Goal: Task Accomplishment & Management: Use online tool/utility

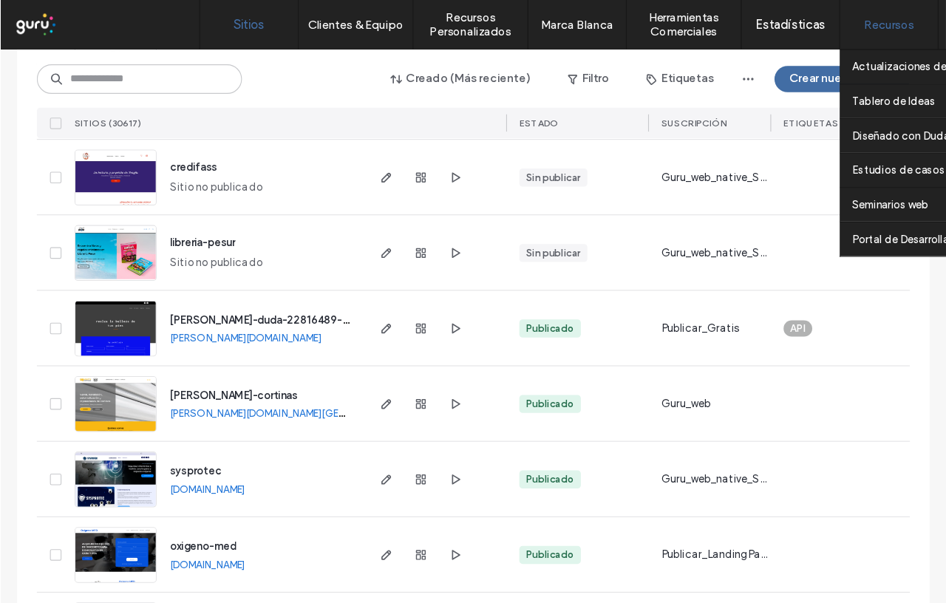
scroll to position [517, 0]
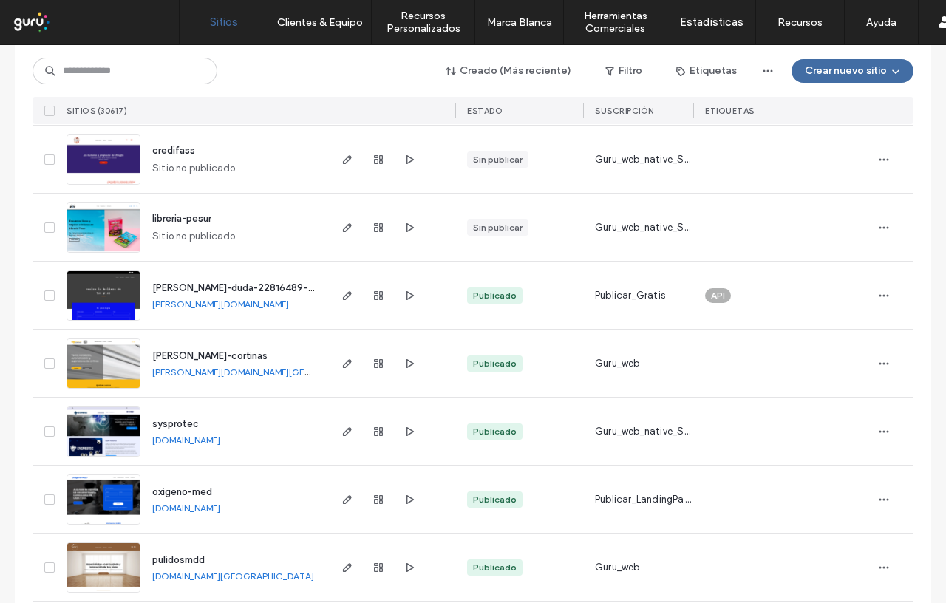
drag, startPoint x: 824, startPoint y: 0, endPoint x: 0, endPoint y: 300, distance: 877.3
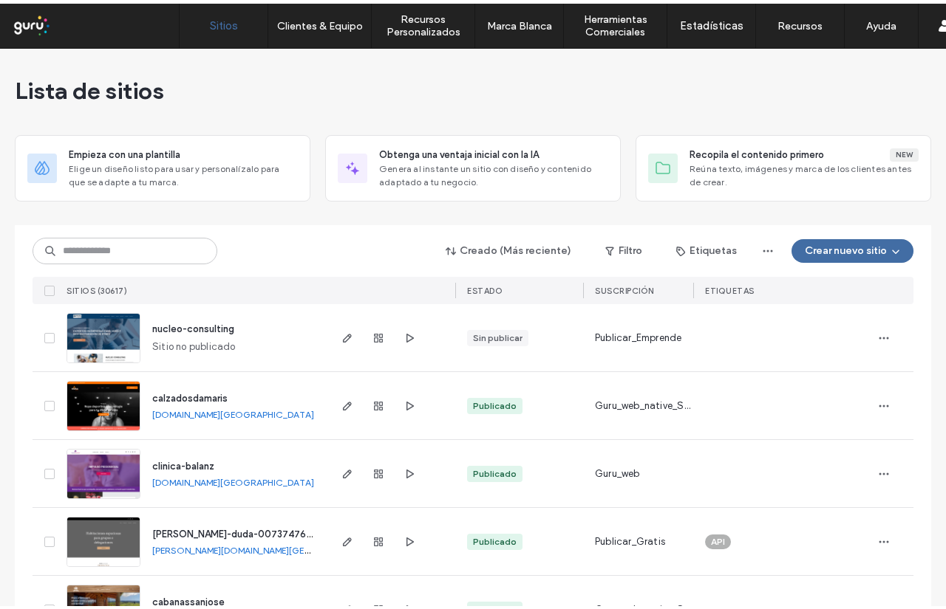
scroll to position [0, 0]
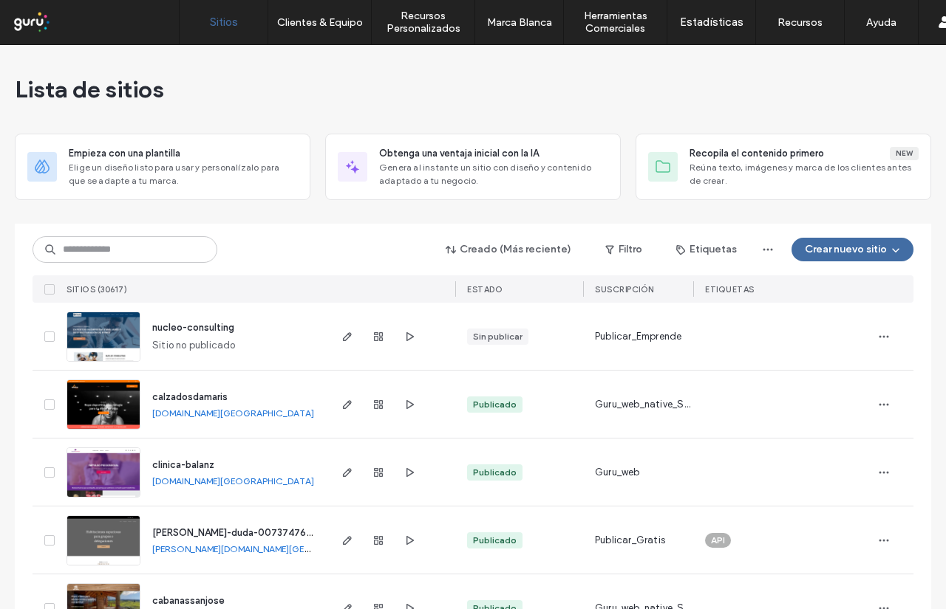
drag, startPoint x: 1021, startPoint y: 0, endPoint x: 0, endPoint y: 243, distance: 1049.5
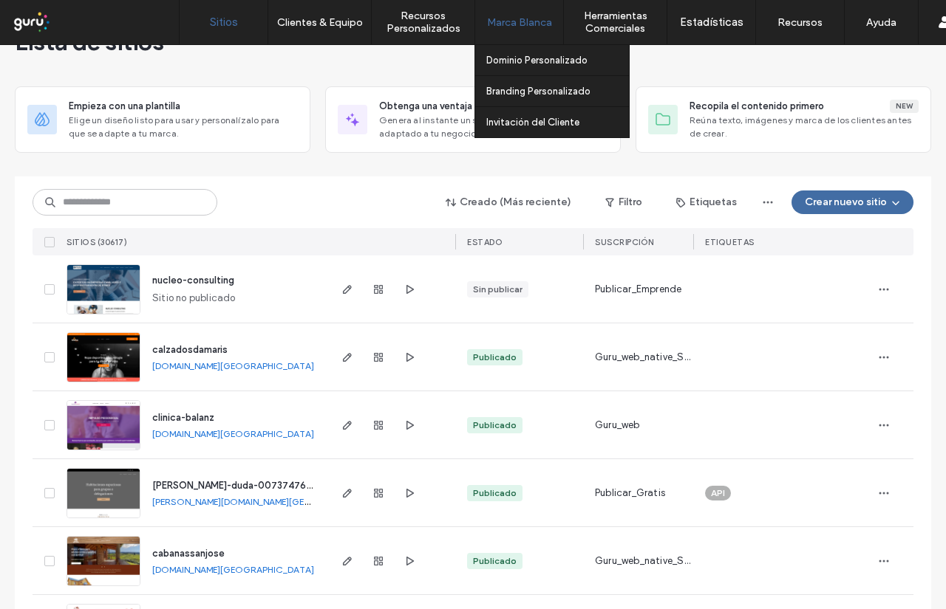
scroll to position [74, 0]
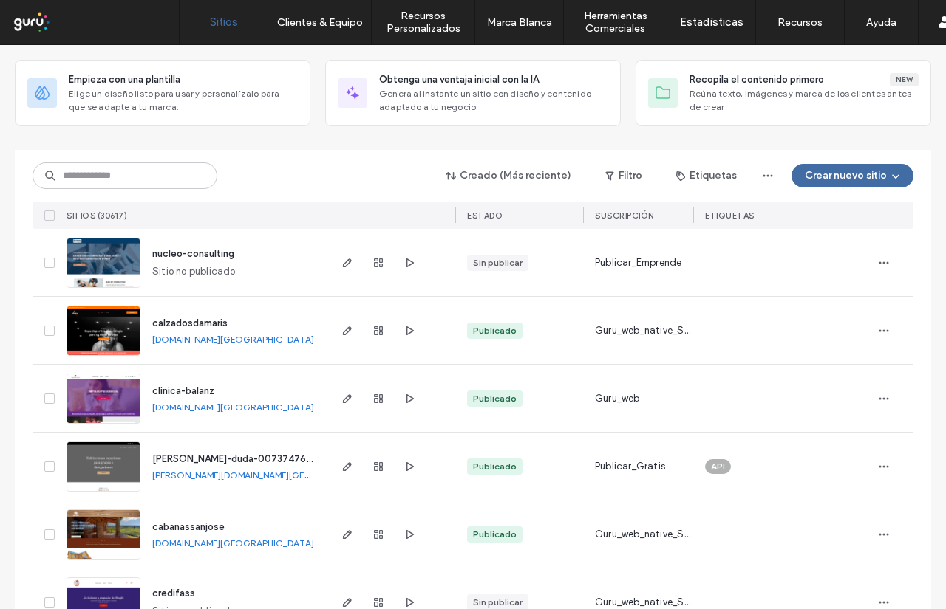
drag, startPoint x: 456, startPoint y: 168, endPoint x: 527, endPoint y: 148, distance: 73.5
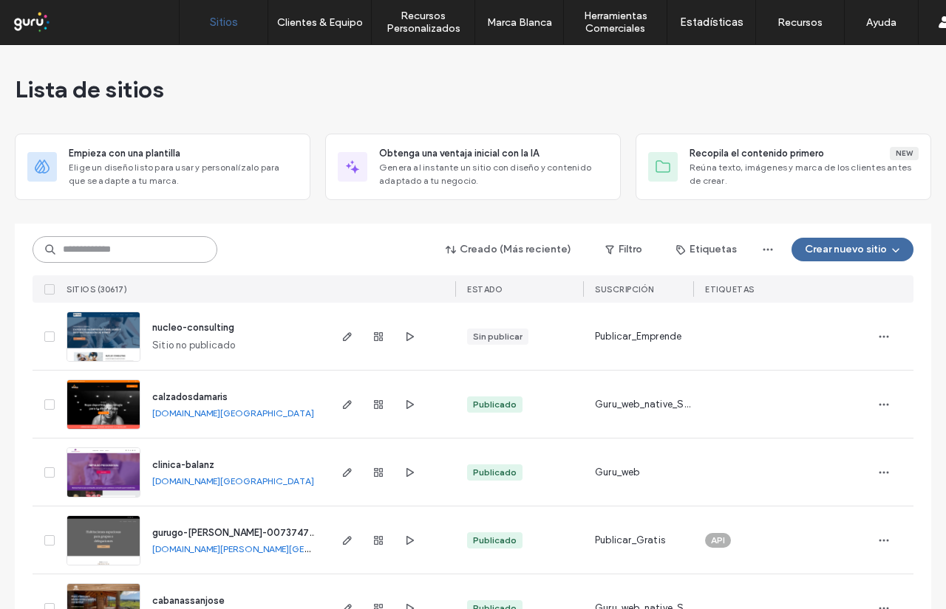
paste input "**********"
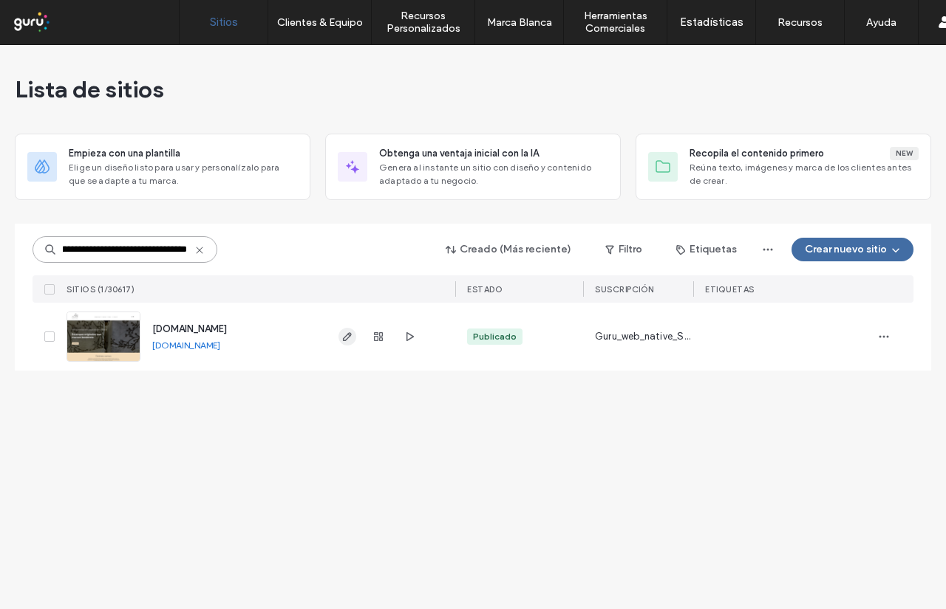
type input "**********"
click at [346, 340] on use "button" at bounding box center [347, 336] width 9 height 9
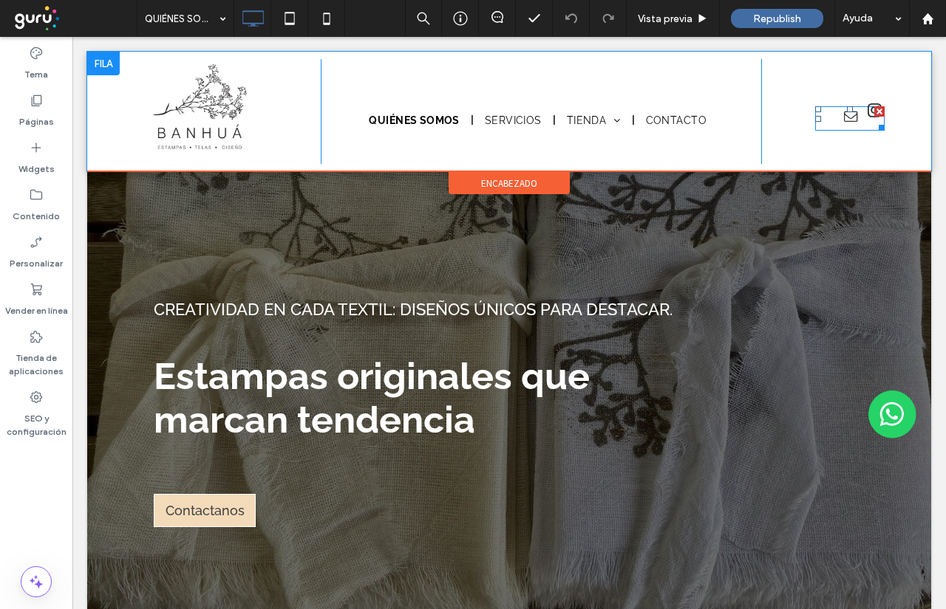
click at [864, 119] on span "instagram" at bounding box center [874, 110] width 21 height 21
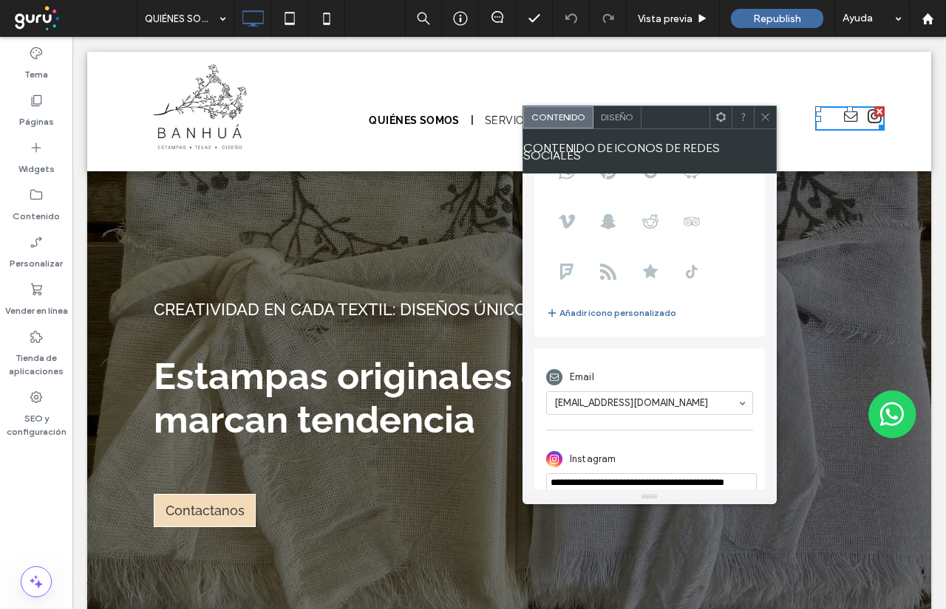
scroll to position [183, 0]
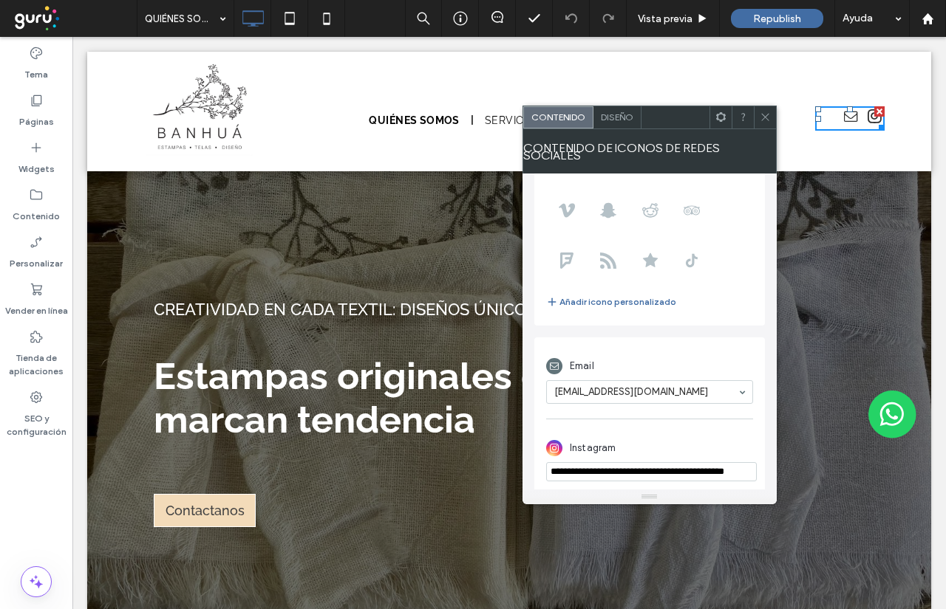
click at [626, 462] on input "**********" at bounding box center [651, 471] width 211 height 19
click at [766, 111] on span at bounding box center [764, 117] width 11 height 22
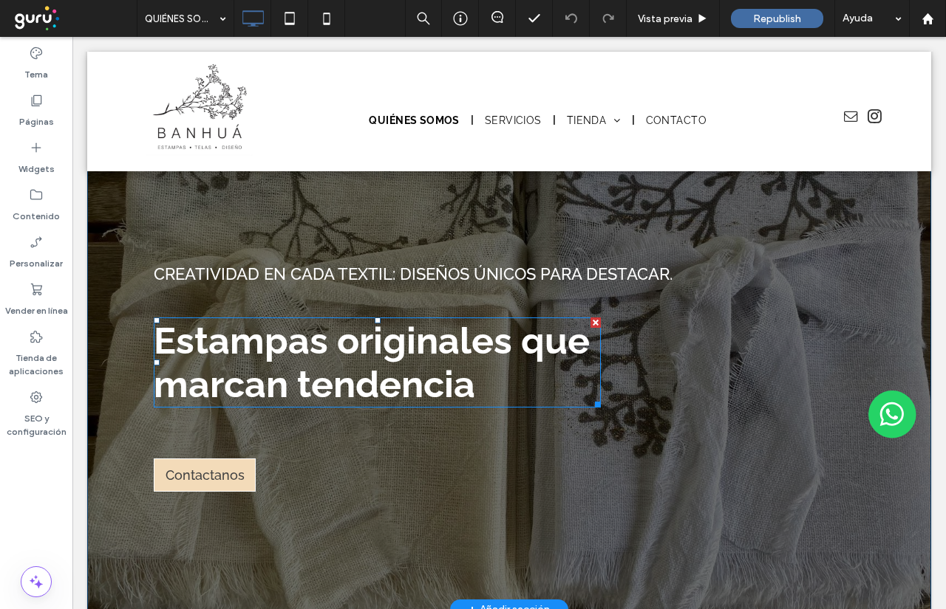
scroll to position [0, 0]
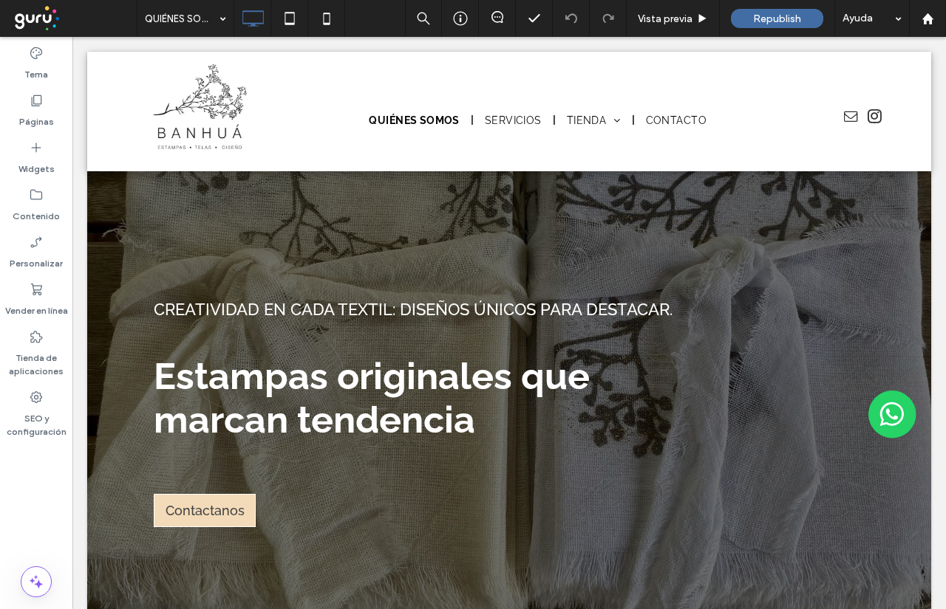
click at [20, 504] on div "Tema Páginas Widgets Contenido Personalizar Vender en línea Tienda de aplicacio…" at bounding box center [36, 323] width 72 height 573
click at [18, 116] on div "Páginas" at bounding box center [36, 110] width 72 height 47
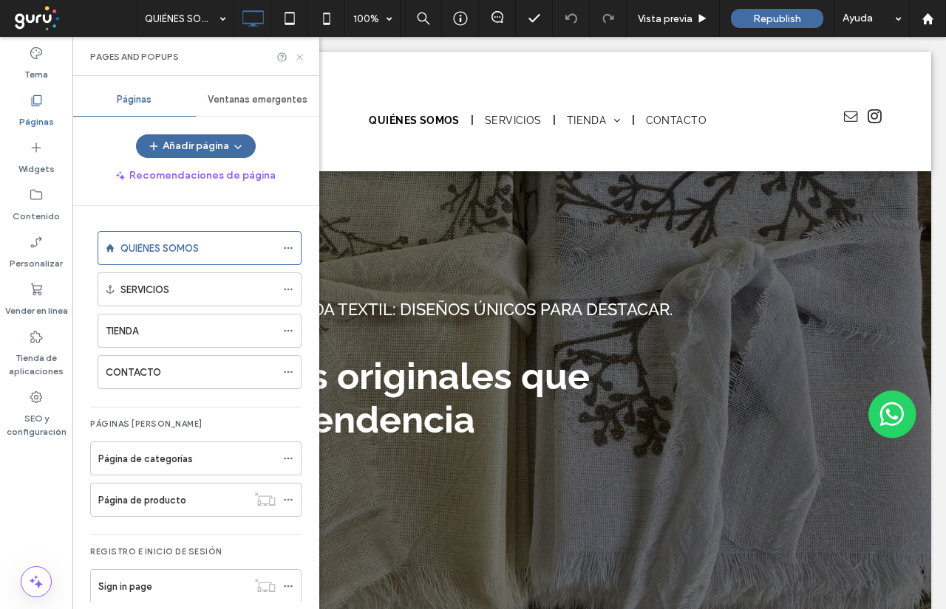
click at [297, 59] on use at bounding box center [299, 57] width 6 height 6
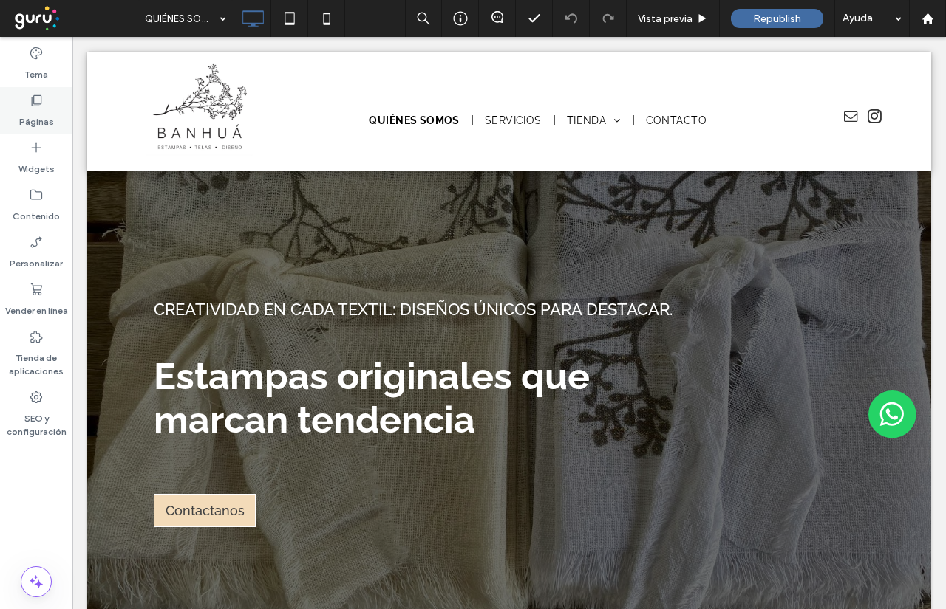
click at [35, 105] on icon at bounding box center [36, 100] width 15 height 15
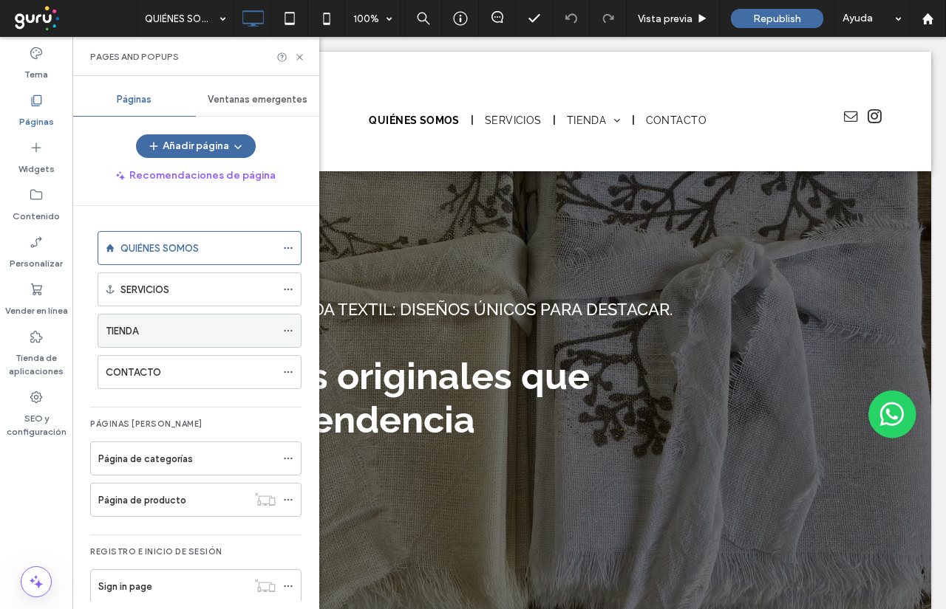
click at [171, 336] on div "TIENDA" at bounding box center [191, 332] width 170 height 16
click at [304, 57] on icon at bounding box center [299, 57] width 11 height 11
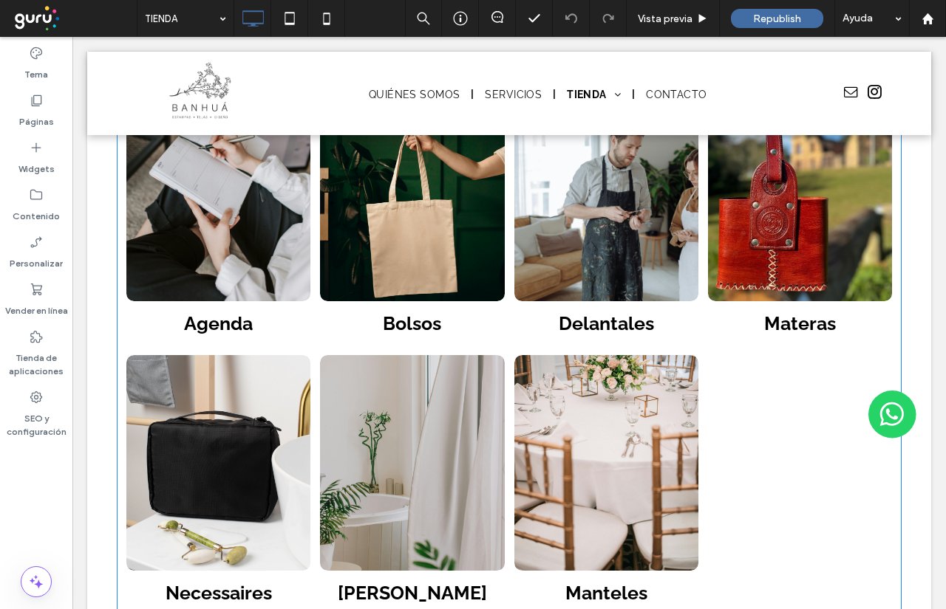
scroll to position [665, 0]
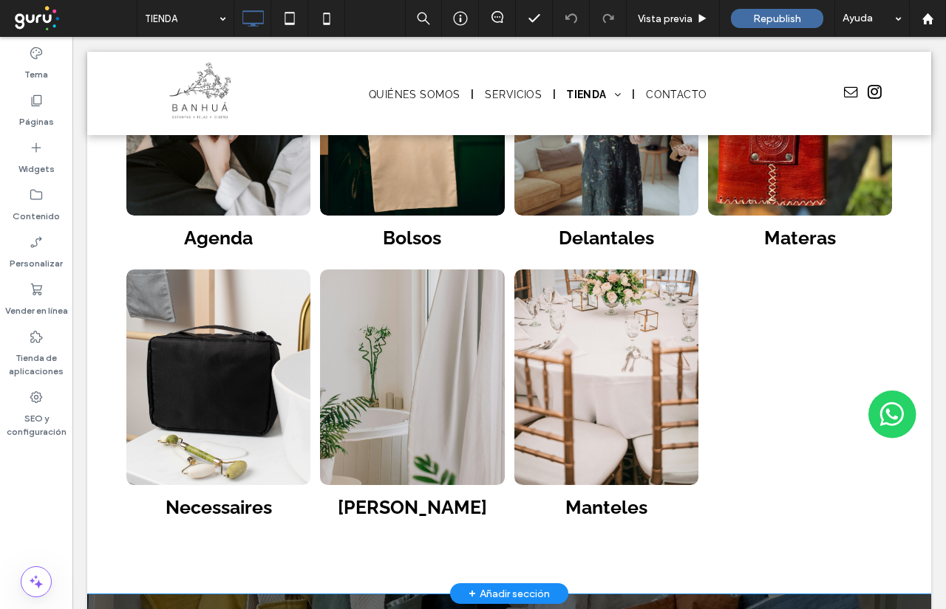
click at [103, 256] on div "Agenda Button Bolsos Button Delantales Button Materas Button Necessaires Button…" at bounding box center [509, 265] width 844 height 658
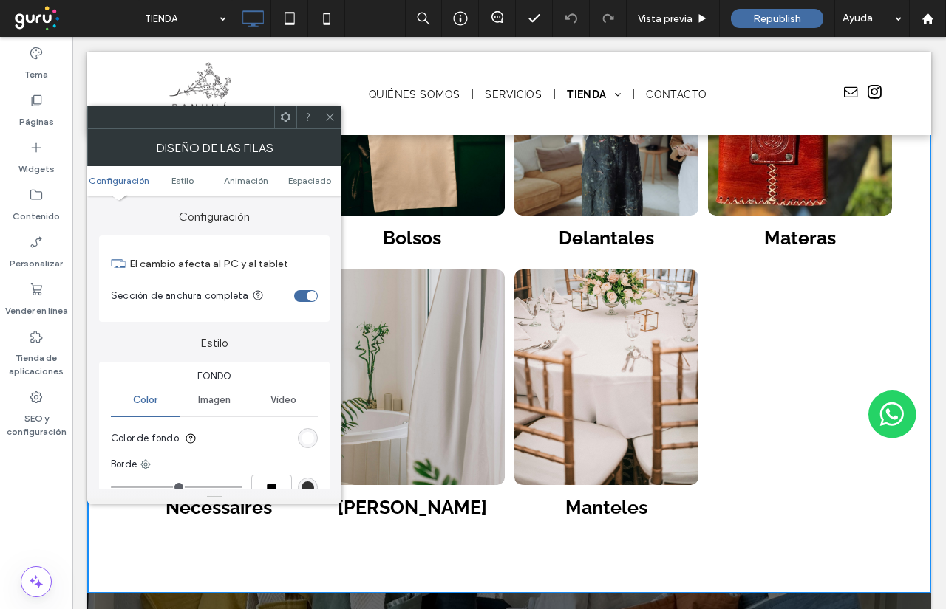
scroll to position [222, 0]
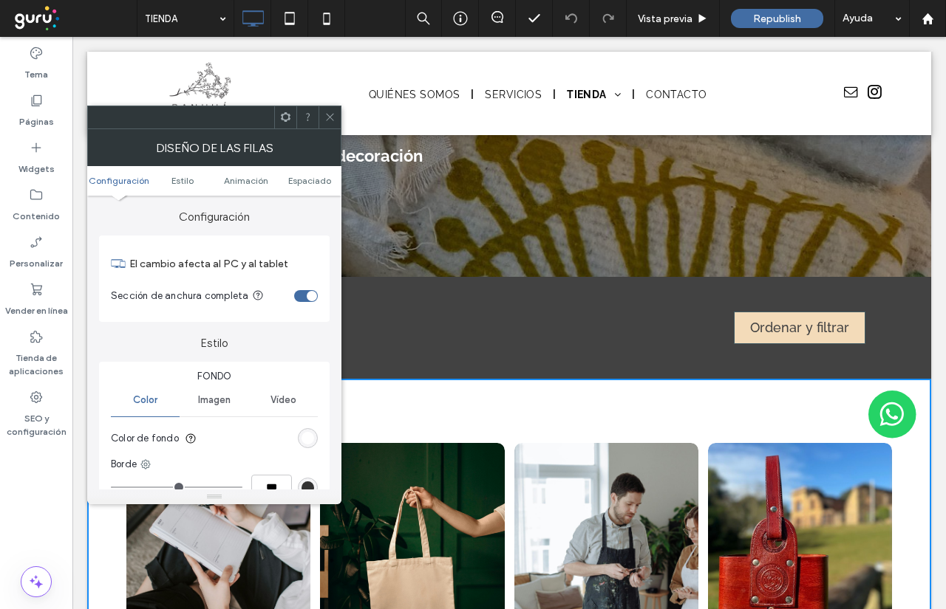
click at [323, 112] on div at bounding box center [329, 117] width 22 height 22
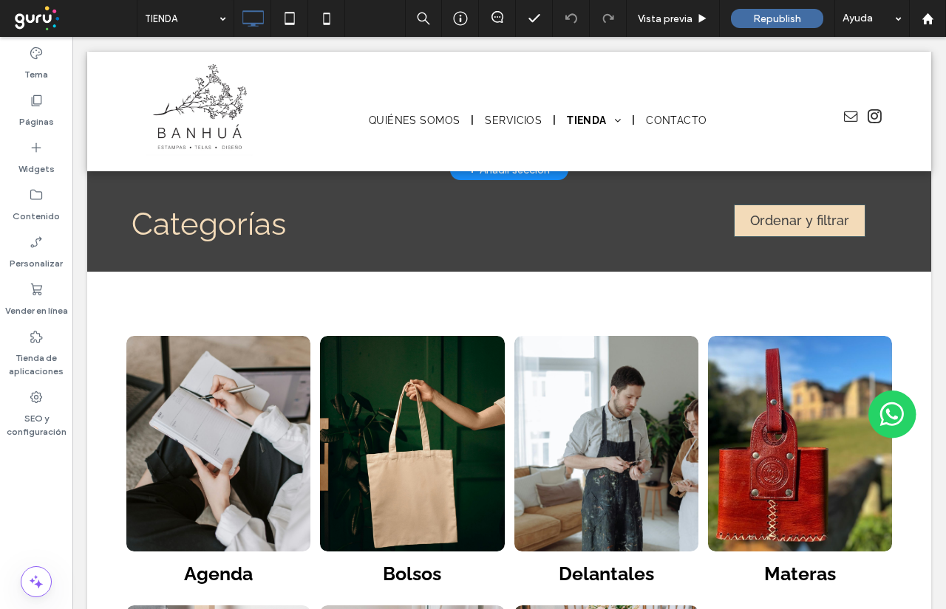
scroll to position [0, 0]
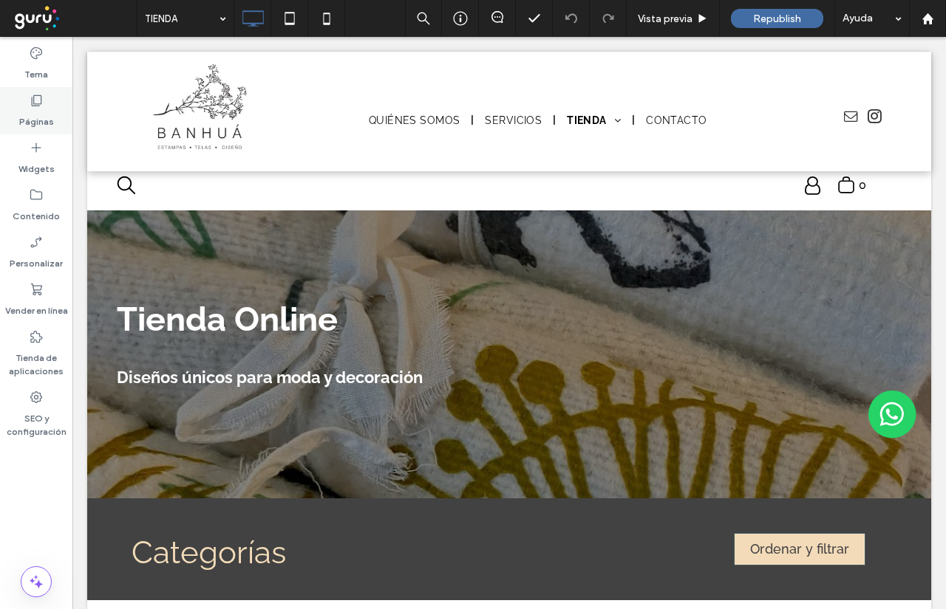
click at [49, 121] on label "Páginas" at bounding box center [36, 118] width 35 height 21
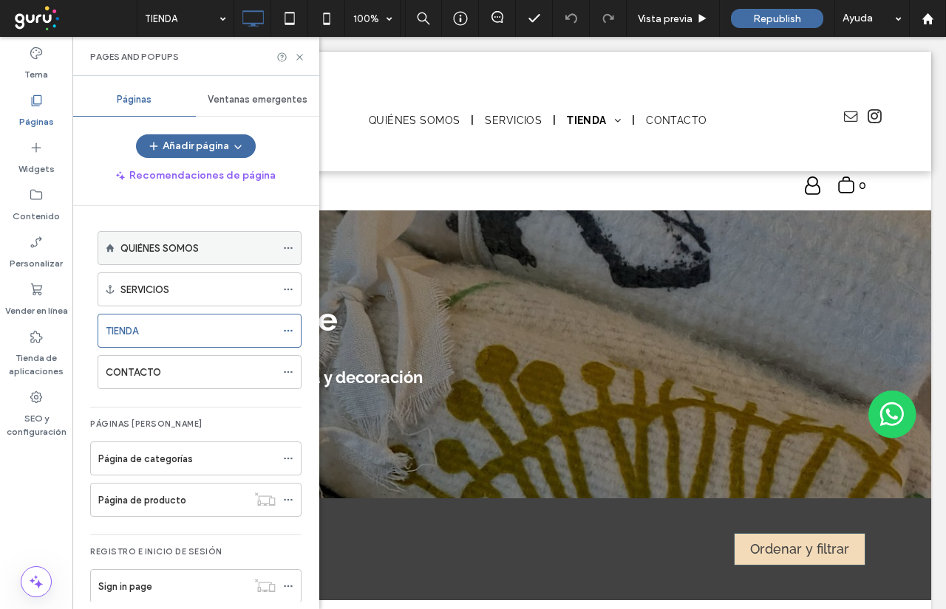
click at [177, 250] on label "QUIÉNES SOMOS" at bounding box center [159, 249] width 78 height 26
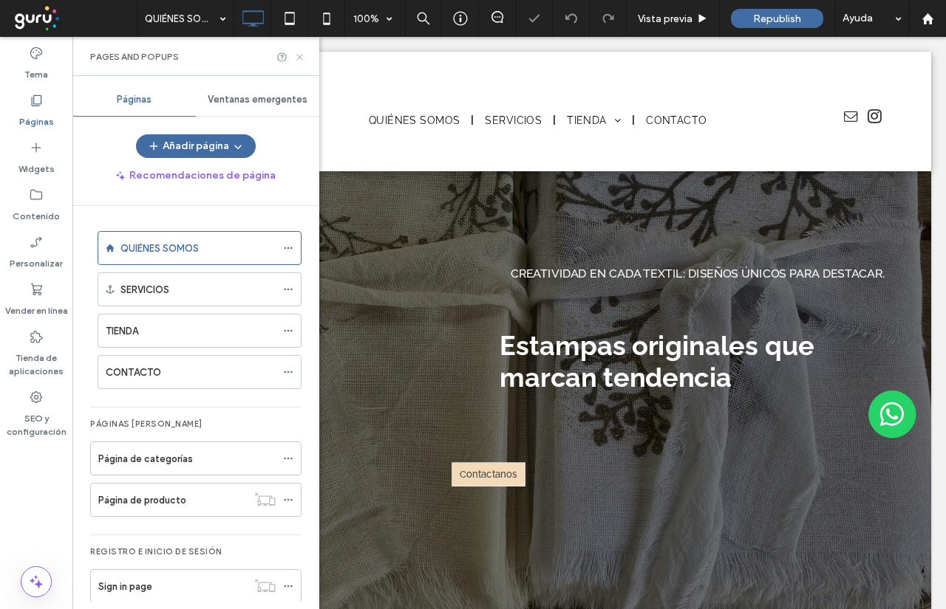
click at [297, 55] on icon at bounding box center [299, 57] width 11 height 11
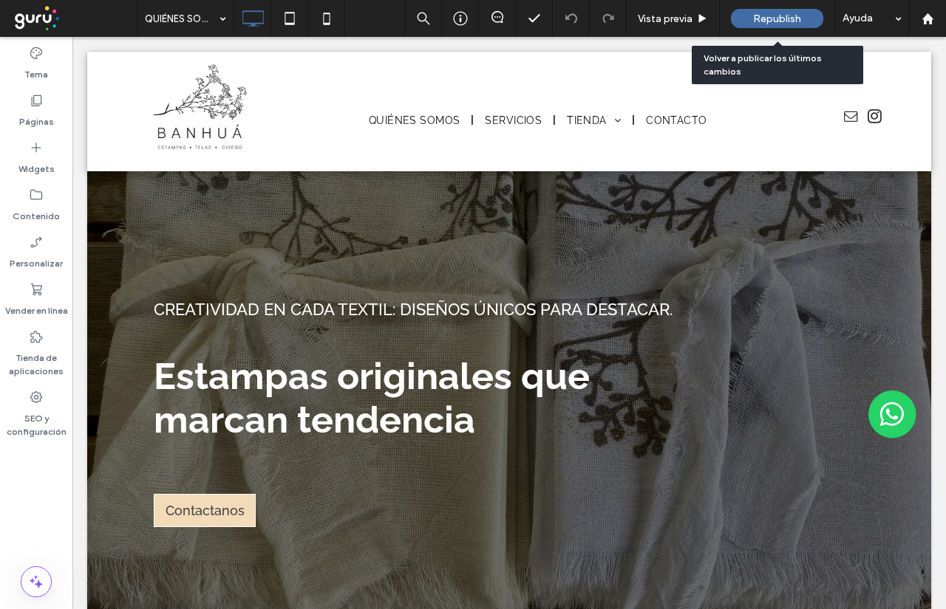
click at [784, 14] on span "Republish" at bounding box center [777, 19] width 48 height 13
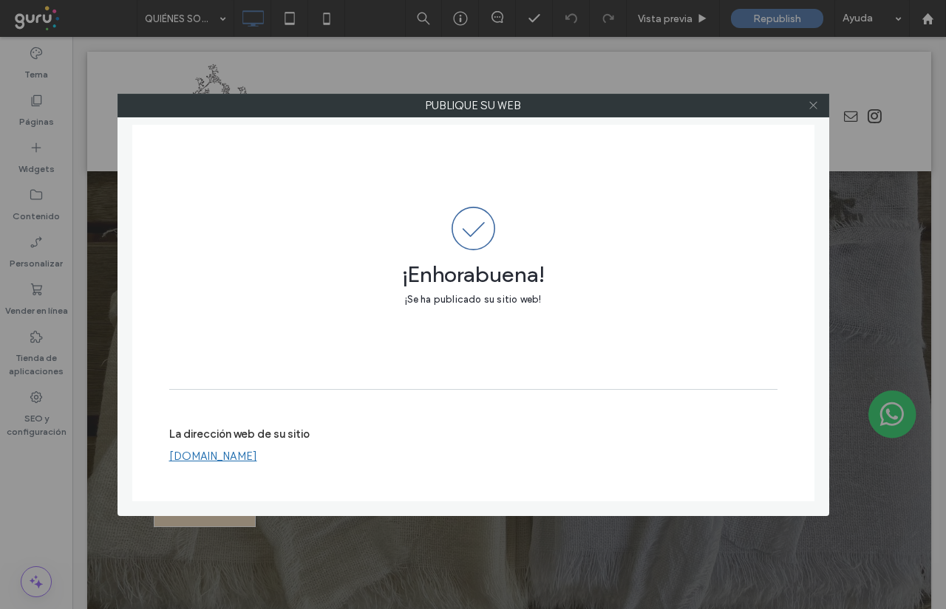
click at [813, 103] on icon at bounding box center [812, 105] width 11 height 11
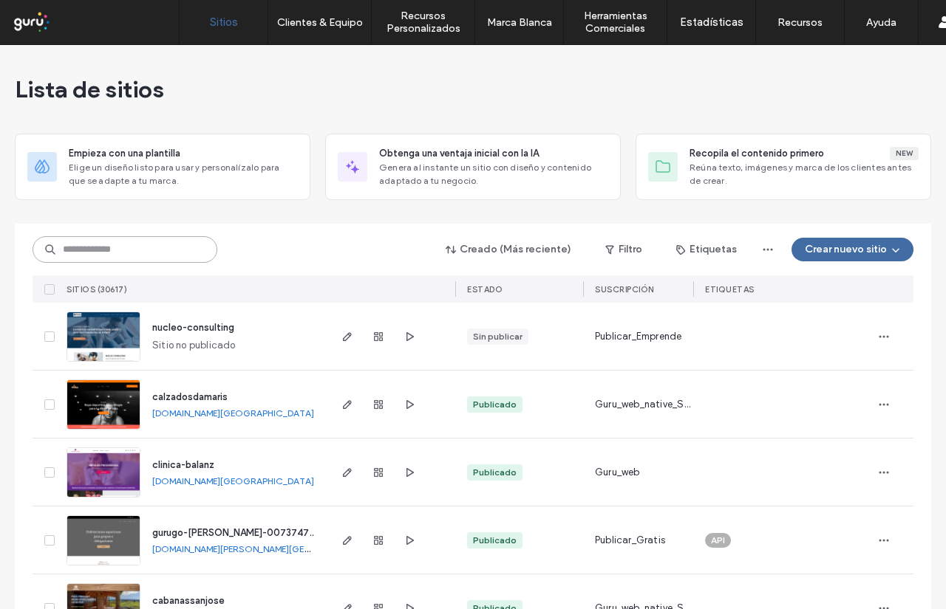
click at [113, 246] on input at bounding box center [125, 249] width 185 height 27
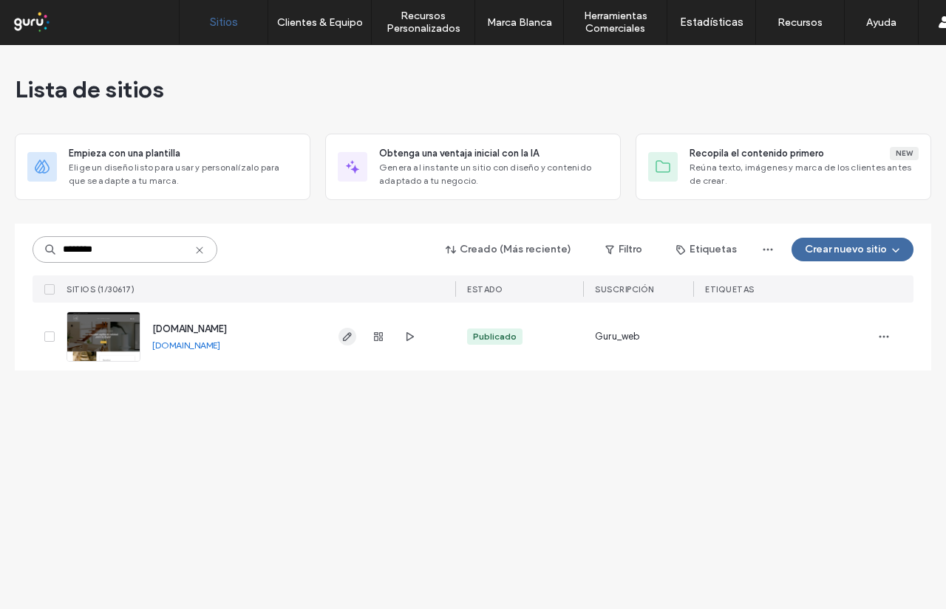
type input "********"
click at [355, 339] on span "button" at bounding box center [347, 337] width 18 height 18
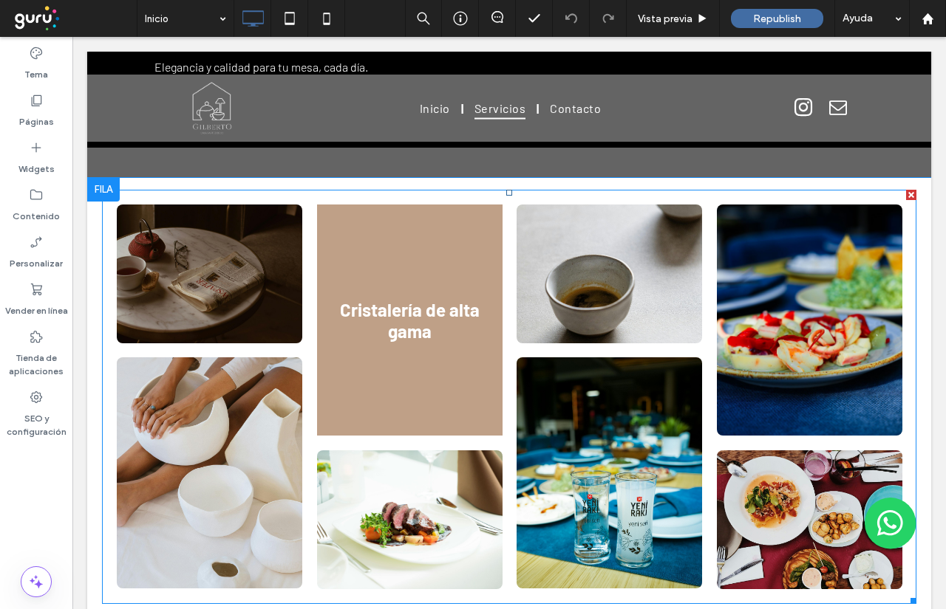
scroll to position [1182, 0]
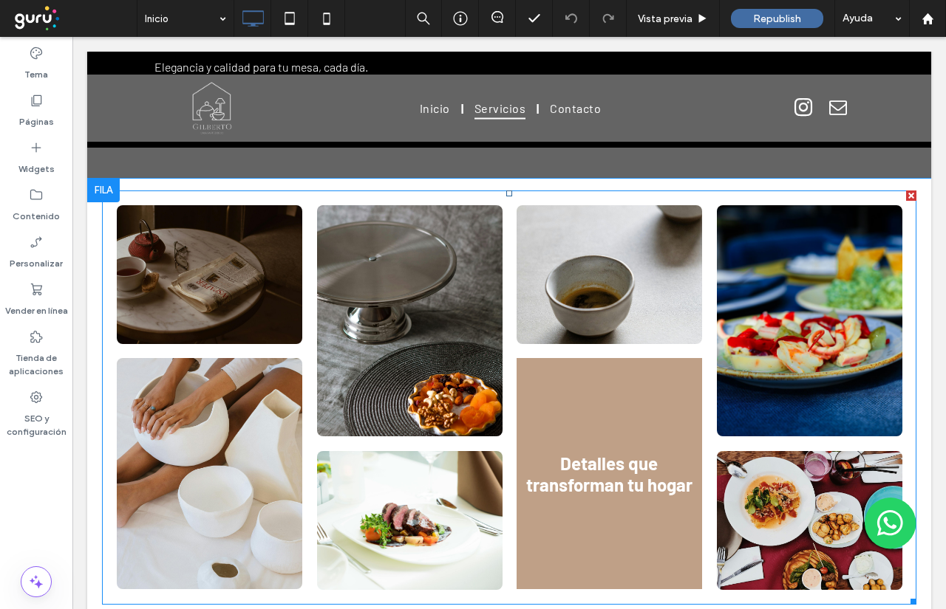
click at [536, 405] on link at bounding box center [608, 473] width 185 height 231
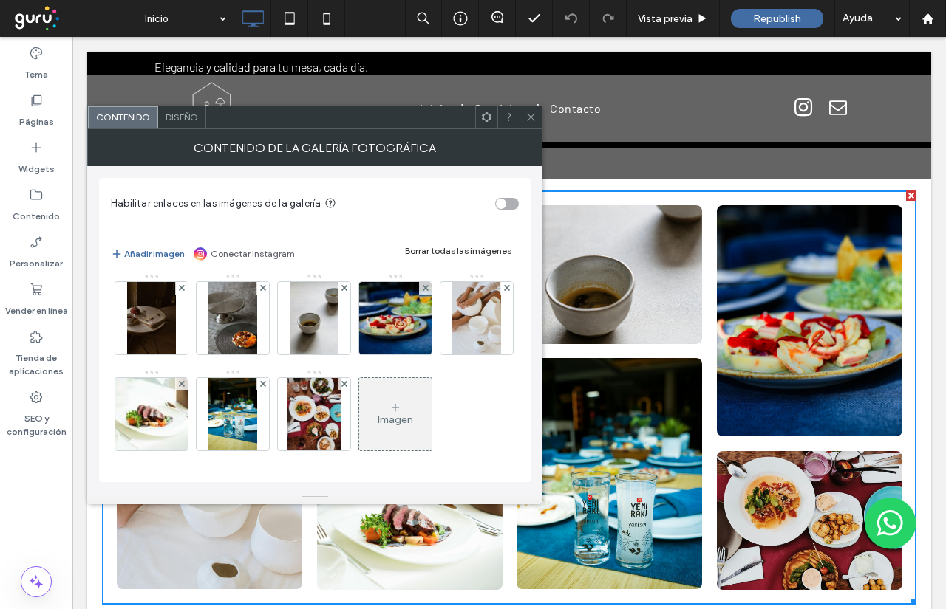
scroll to position [100, 0]
click at [256, 378] on img at bounding box center [232, 414] width 48 height 72
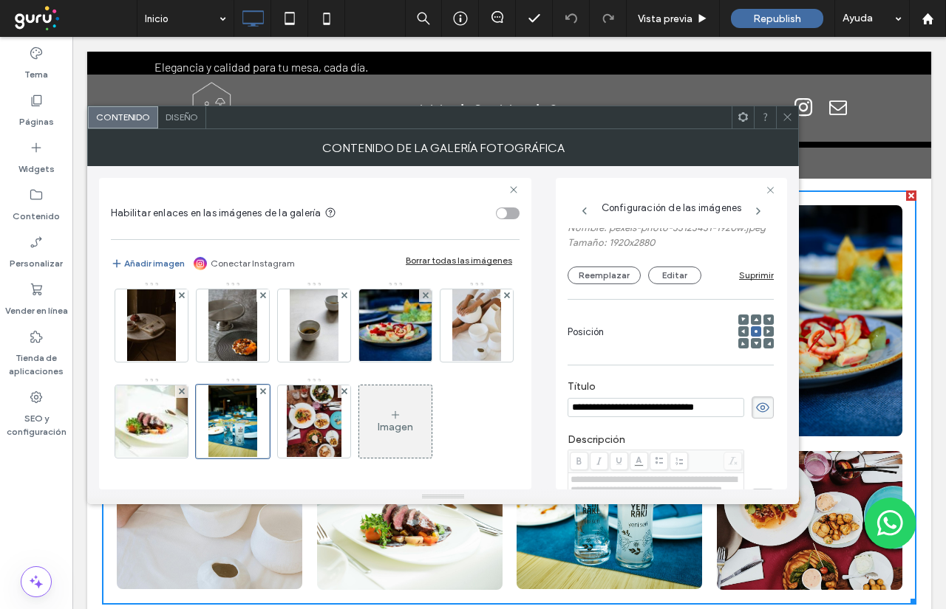
scroll to position [39, 0]
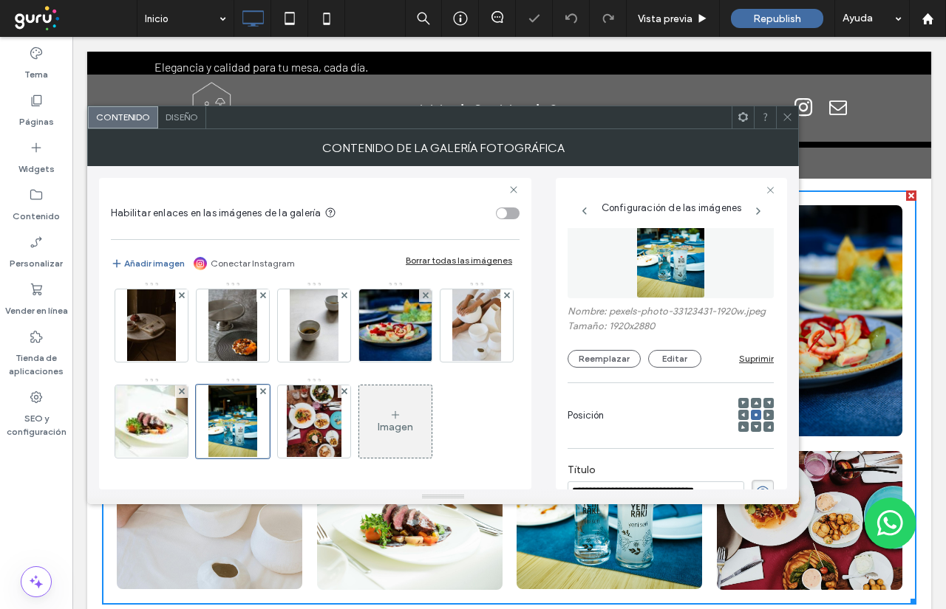
click at [581, 389] on div "Posición" at bounding box center [670, 408] width 206 height 66
click at [587, 368] on button "Reemplazar" at bounding box center [603, 359] width 73 height 18
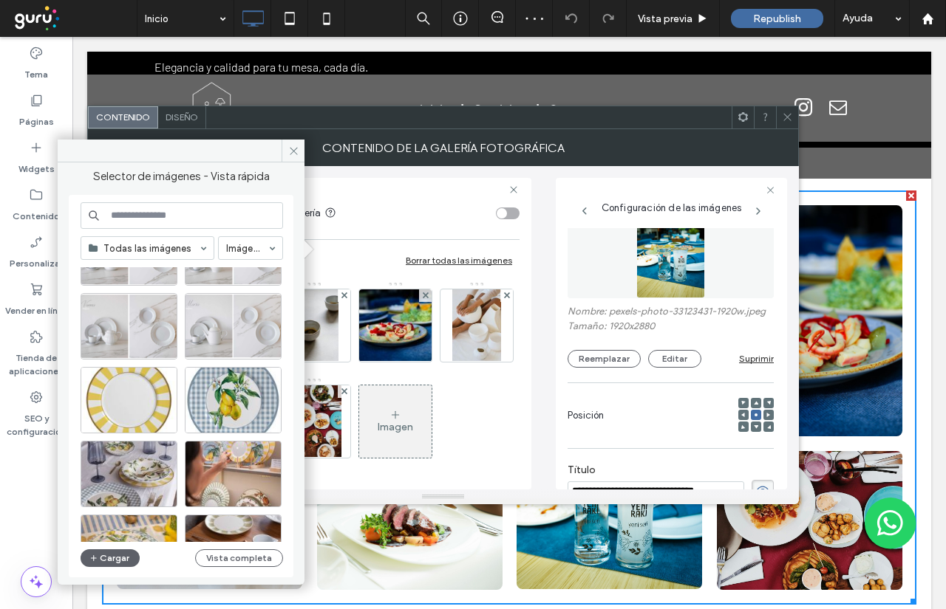
scroll to position [222, 0]
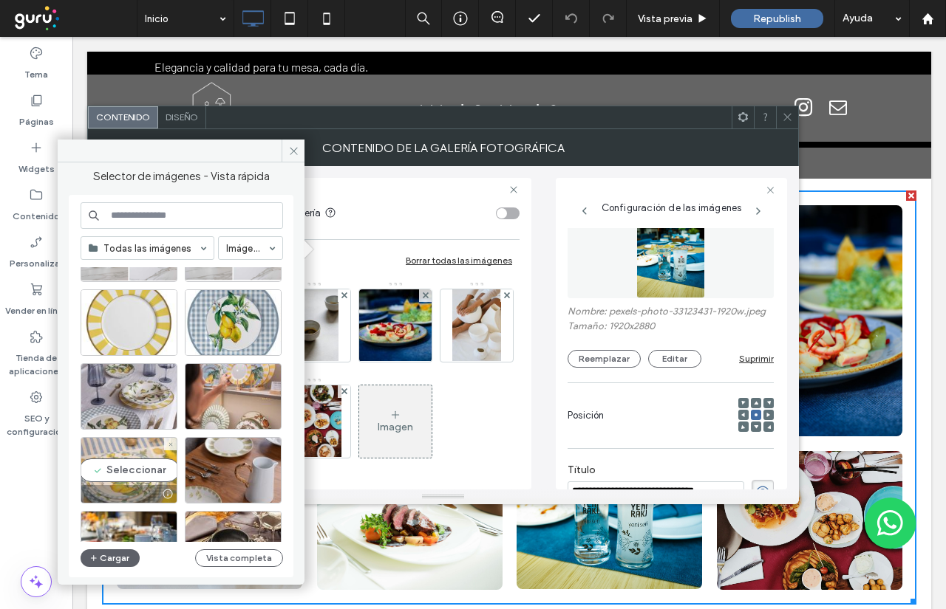
click at [143, 471] on div "Seleccionar" at bounding box center [129, 470] width 97 height 66
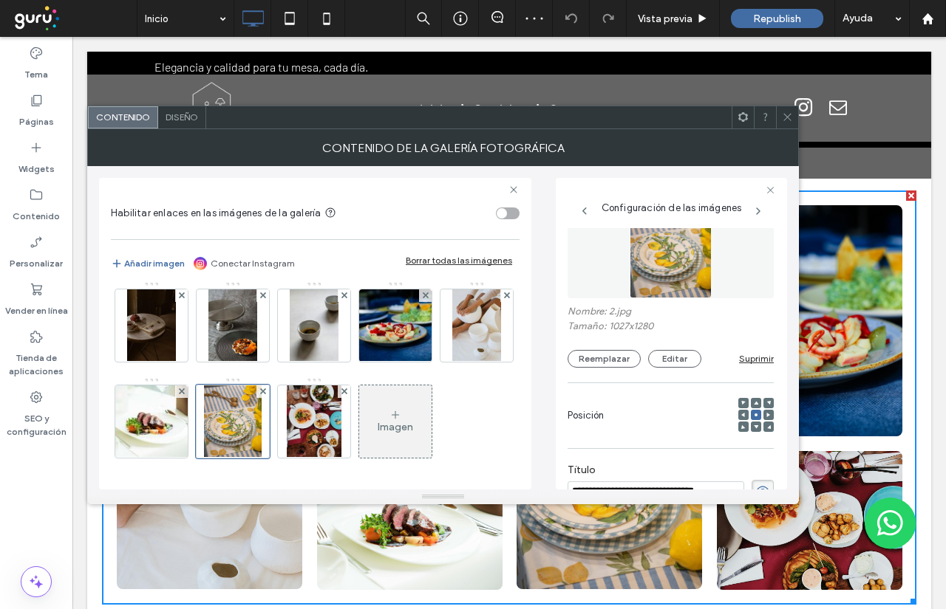
click at [783, 116] on icon at bounding box center [787, 117] width 11 height 11
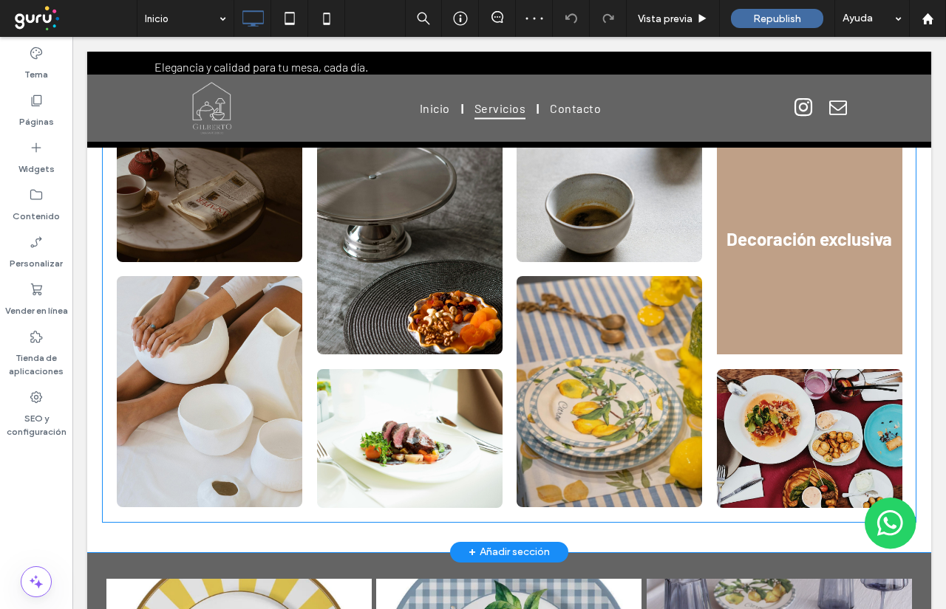
scroll to position [1330, 0]
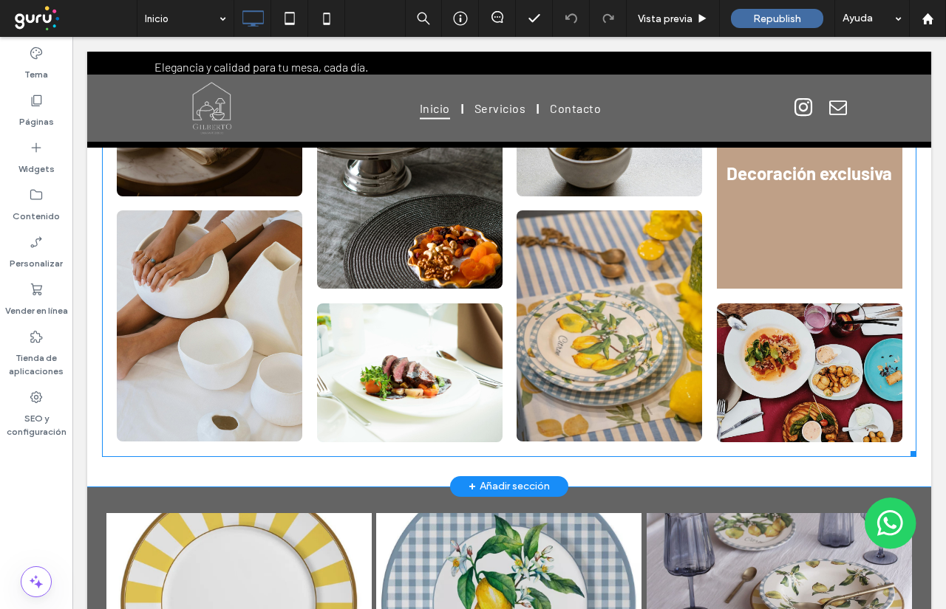
click at [793, 234] on link at bounding box center [809, 173] width 185 height 231
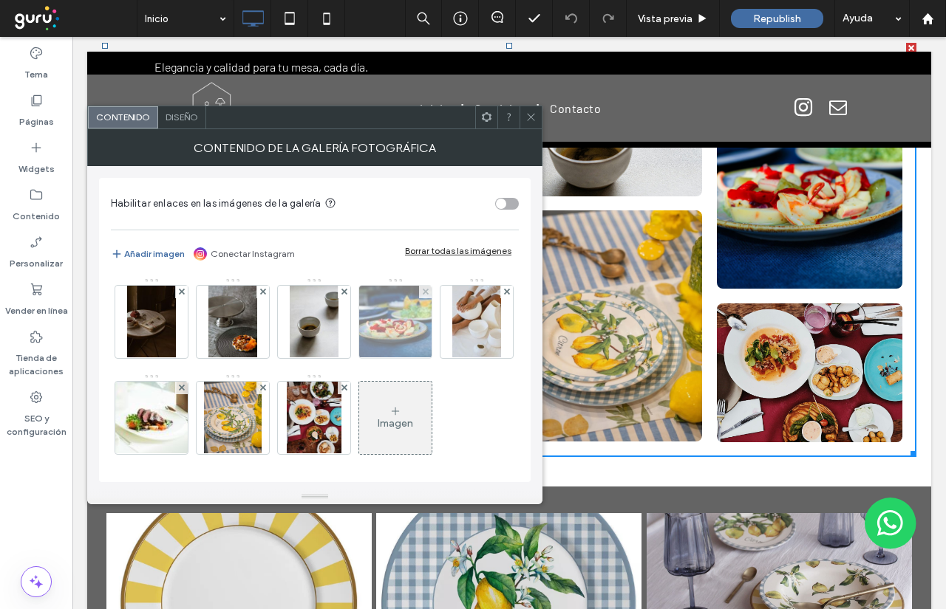
click at [405, 320] on img at bounding box center [395, 322] width 109 height 72
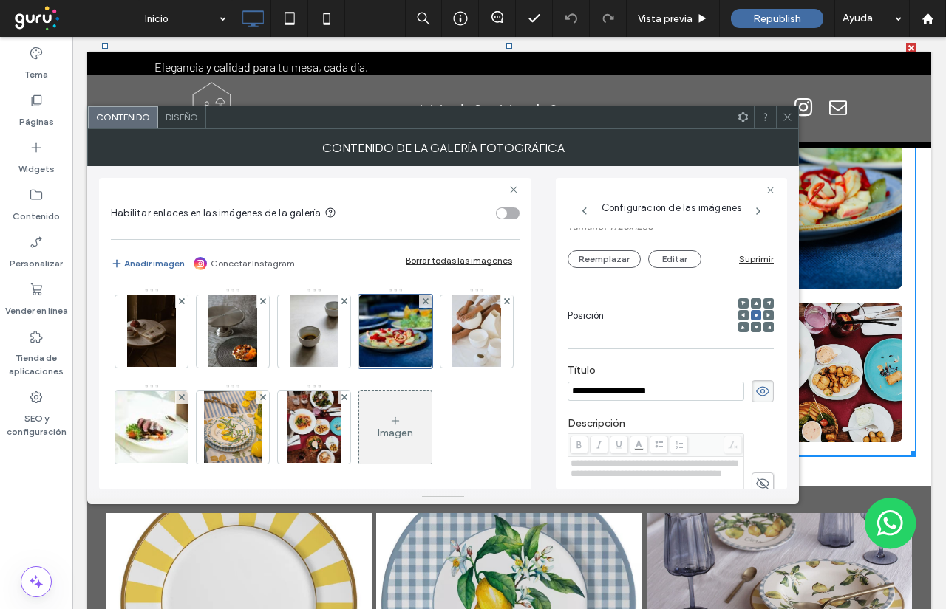
scroll to position [113, 0]
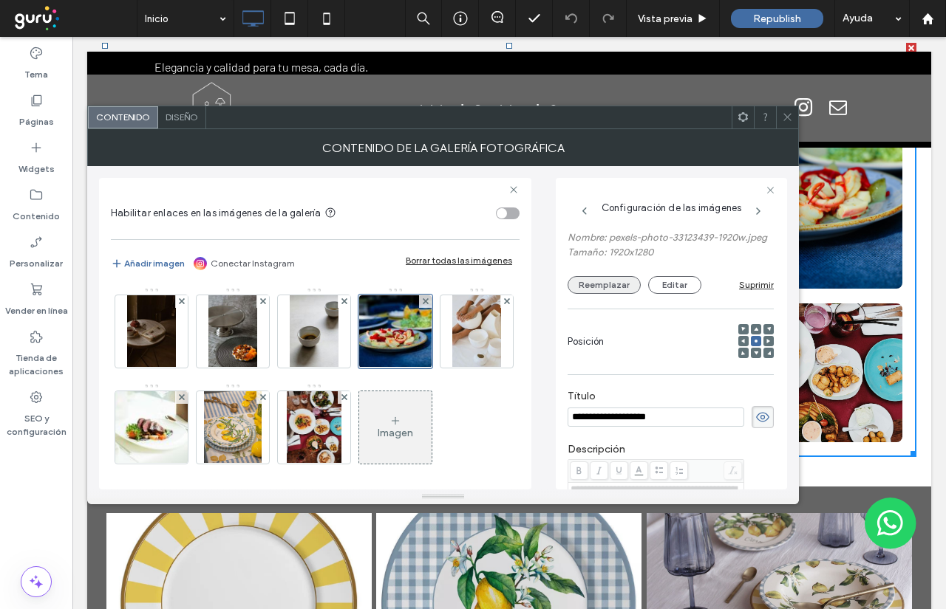
click at [604, 294] on button "Reemplazar" at bounding box center [603, 285] width 73 height 18
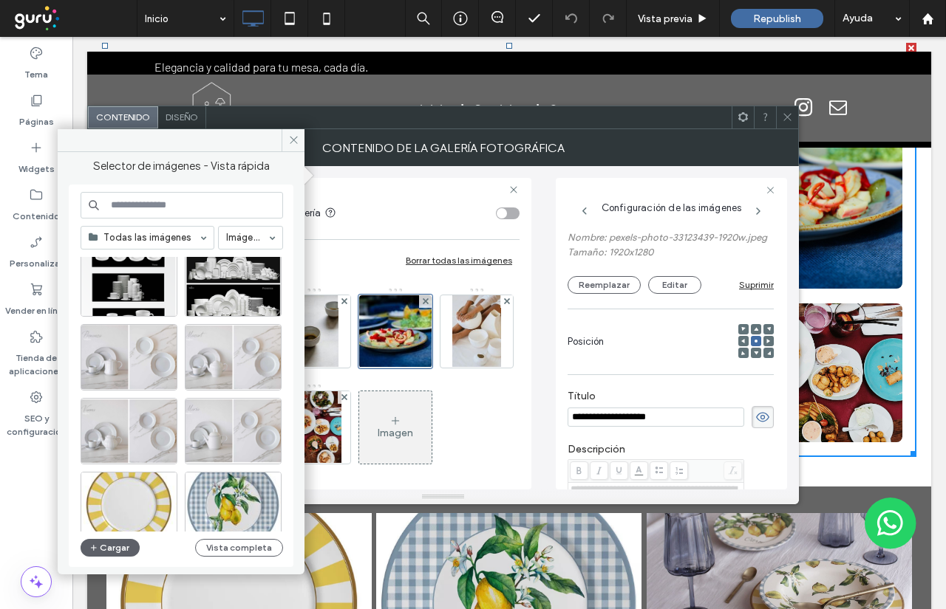
scroll to position [0, 0]
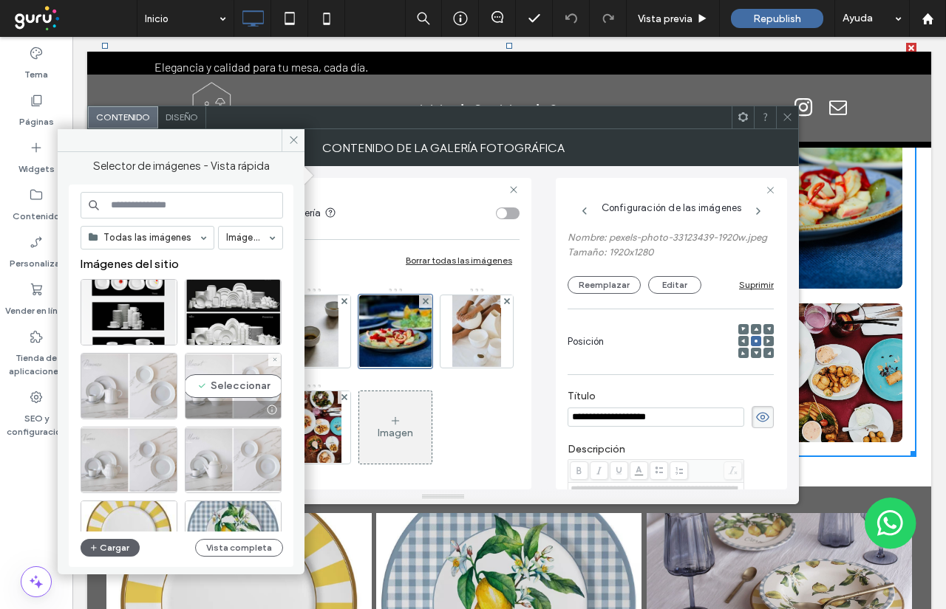
click at [227, 385] on div "Seleccionar" at bounding box center [233, 386] width 97 height 66
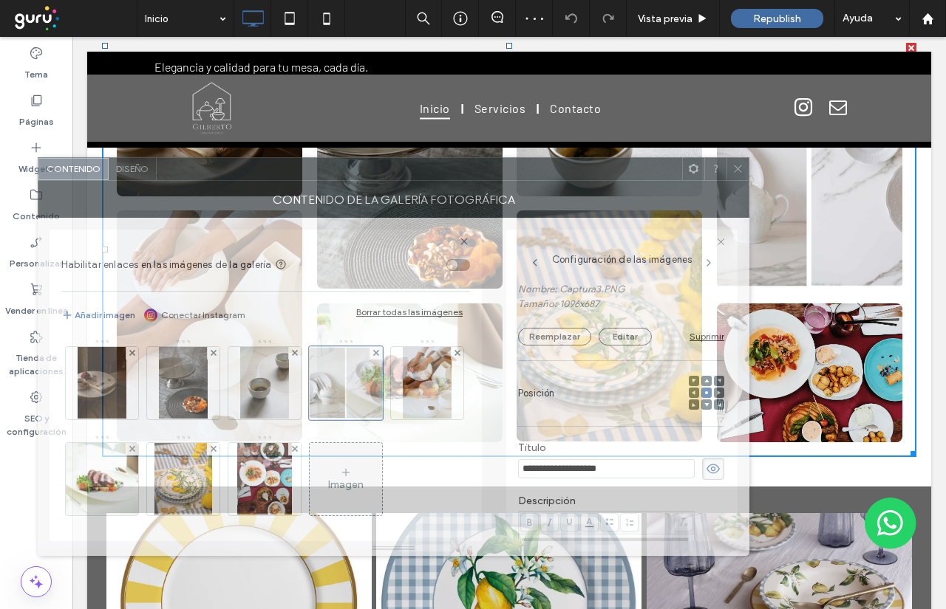
drag, startPoint x: 561, startPoint y: 126, endPoint x: 529, endPoint y: 160, distance: 46.5
click at [529, 158] on div at bounding box center [419, 169] width 525 height 22
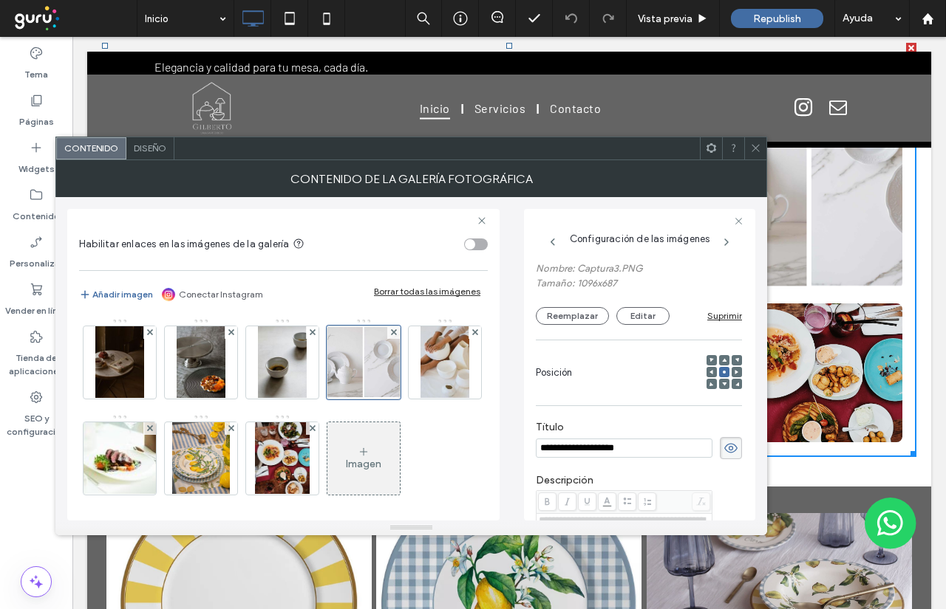
click at [734, 369] on span at bounding box center [736, 372] width 4 height 10
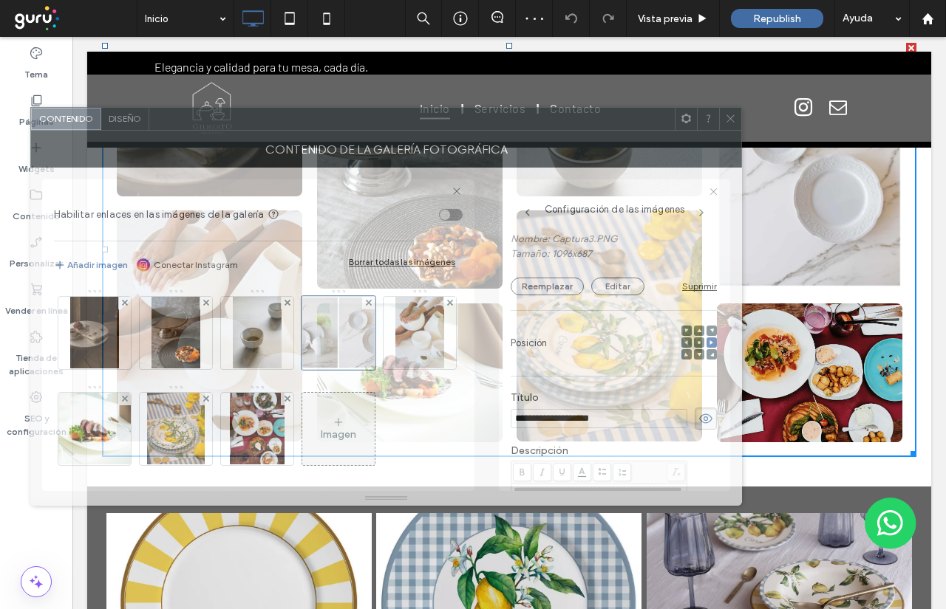
drag, startPoint x: 632, startPoint y: 164, endPoint x: 609, endPoint y: 143, distance: 31.4
click at [612, 131] on div "Contenido de la galería fotográfica" at bounding box center [385, 149] width 711 height 37
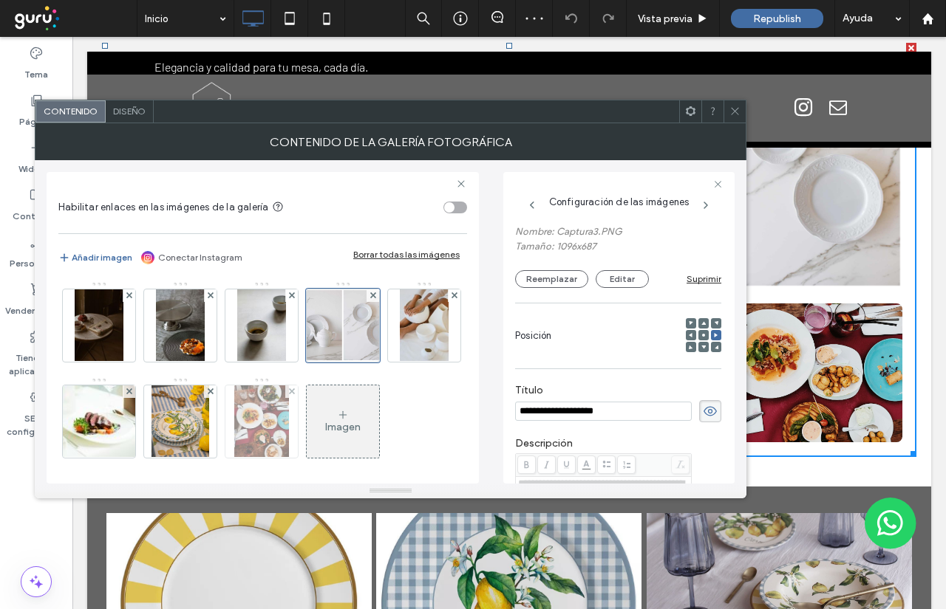
click at [289, 438] on img at bounding box center [261, 422] width 55 height 72
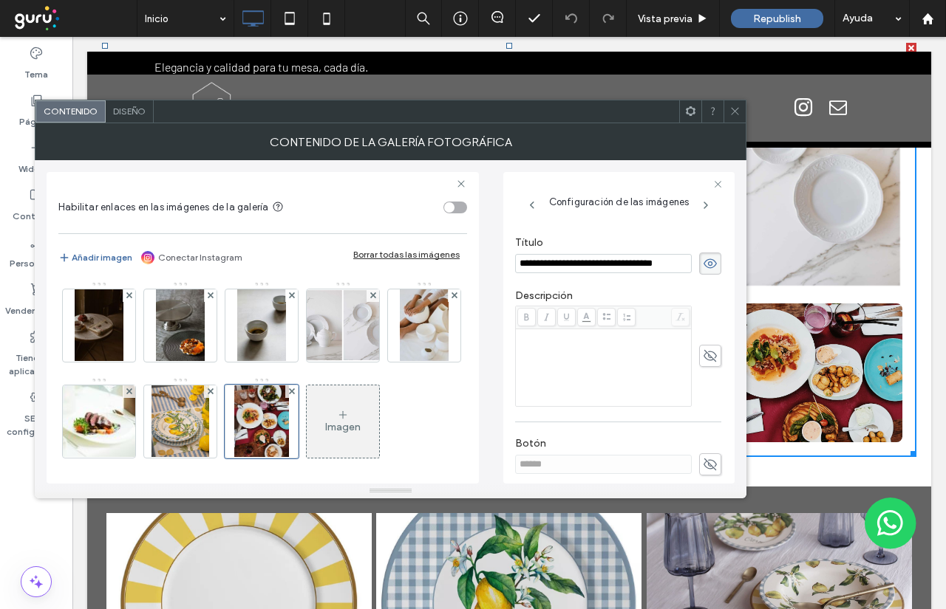
scroll to position [113, 0]
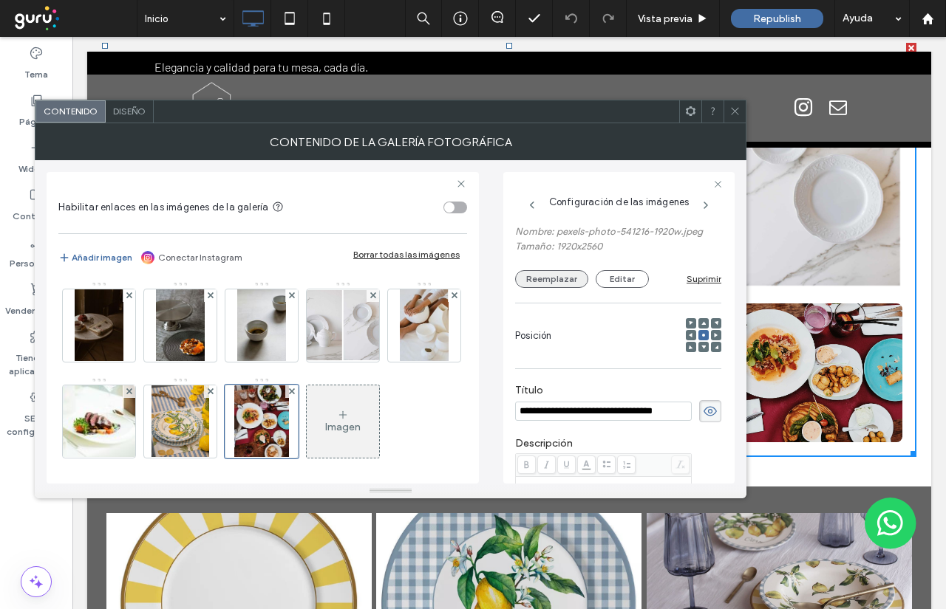
click at [555, 270] on button "Reemplazar" at bounding box center [551, 279] width 73 height 18
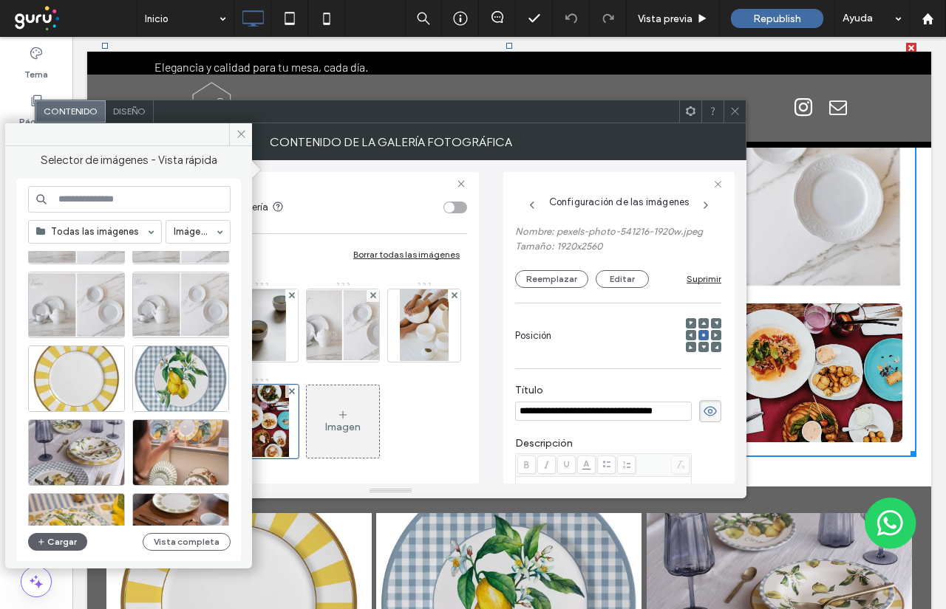
scroll to position [148, 0]
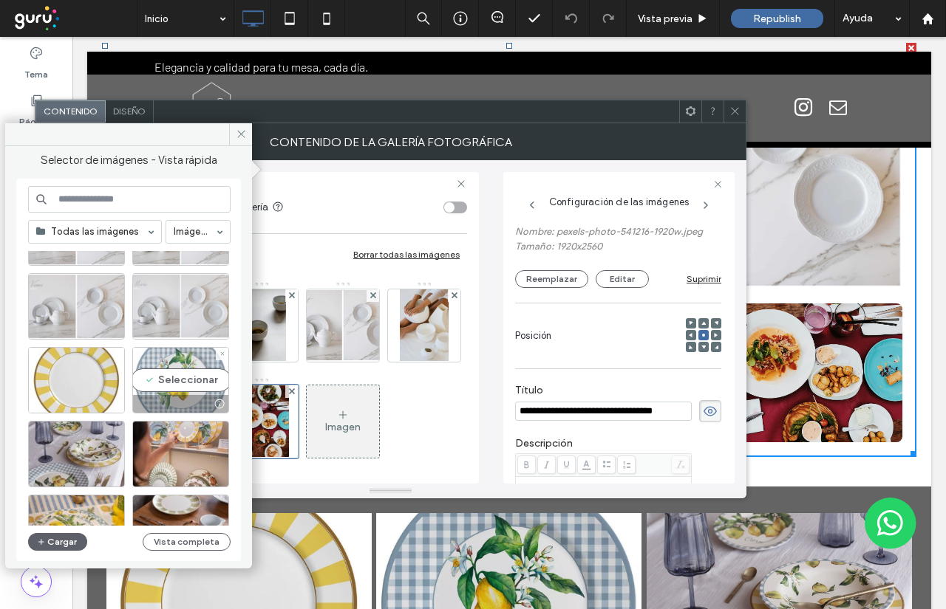
click at [186, 382] on div "Seleccionar" at bounding box center [180, 380] width 97 height 66
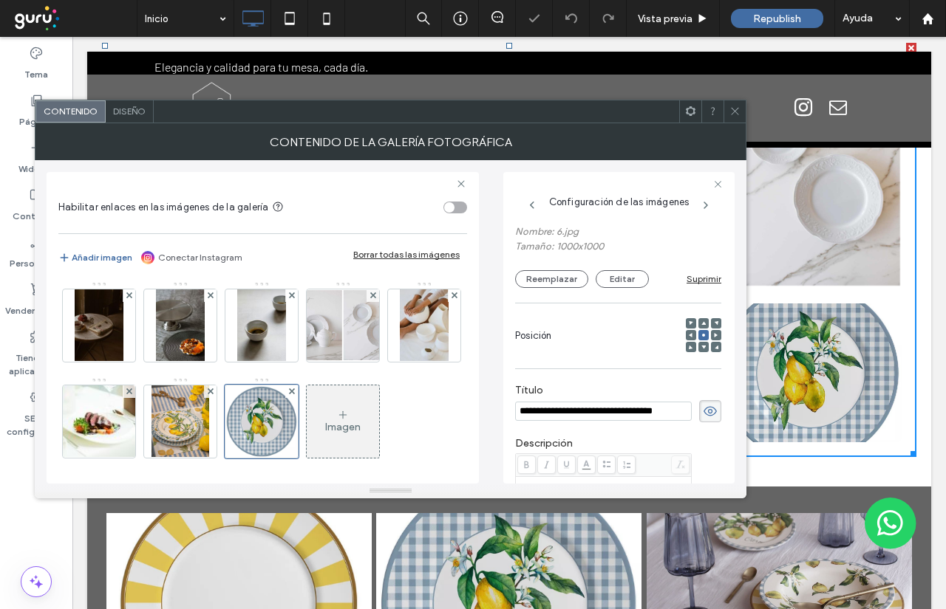
click at [728, 120] on div at bounding box center [734, 111] width 22 height 22
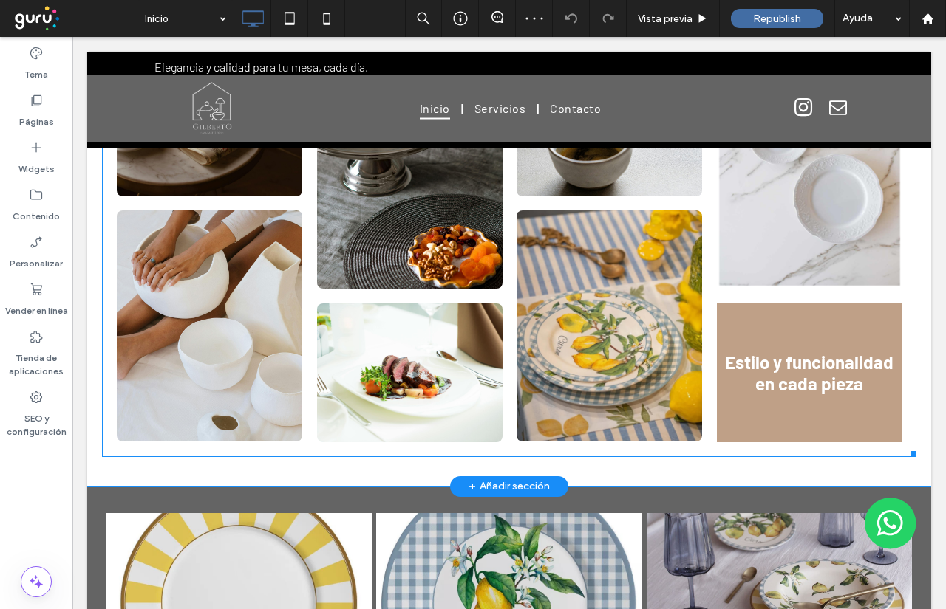
click at [768, 341] on link at bounding box center [809, 373] width 185 height 139
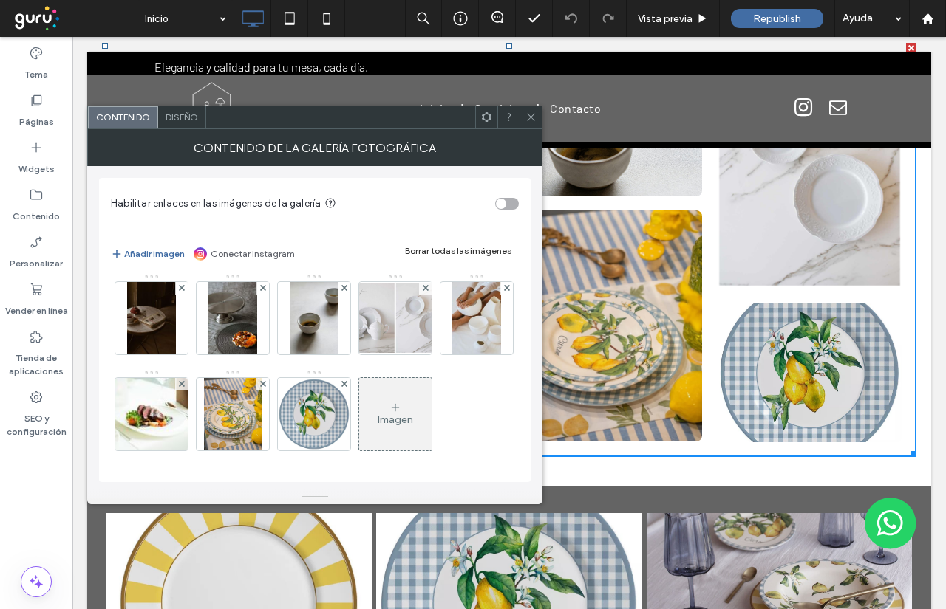
scroll to position [100, 0]
click at [350, 378] on img at bounding box center [314, 414] width 72 height 72
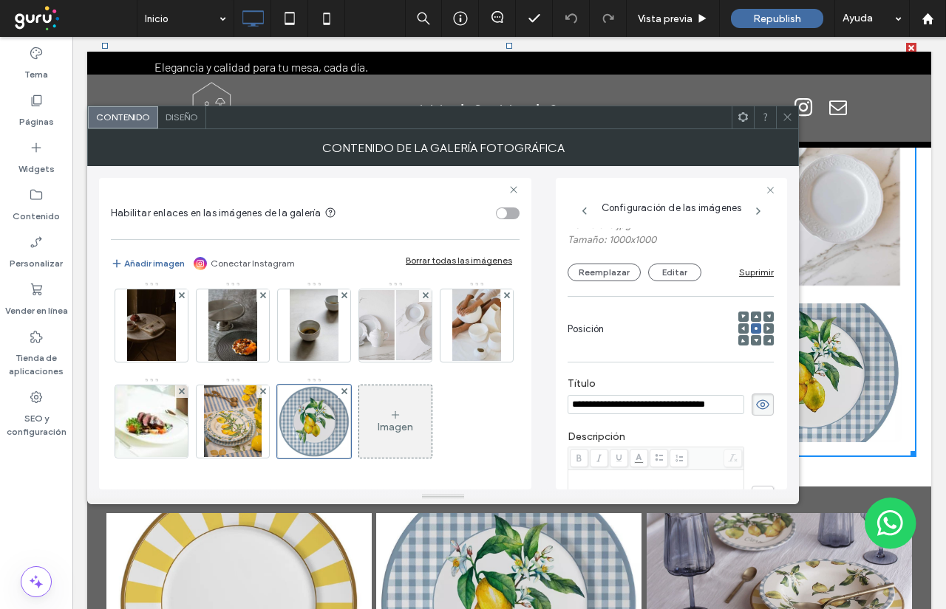
scroll to position [102, 0]
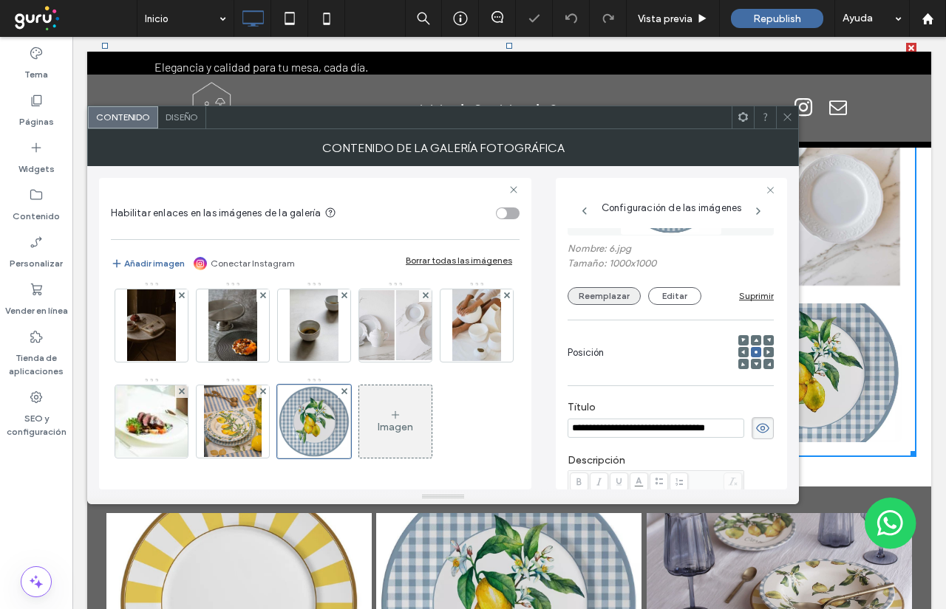
click at [618, 293] on button "Reemplazar" at bounding box center [603, 296] width 73 height 18
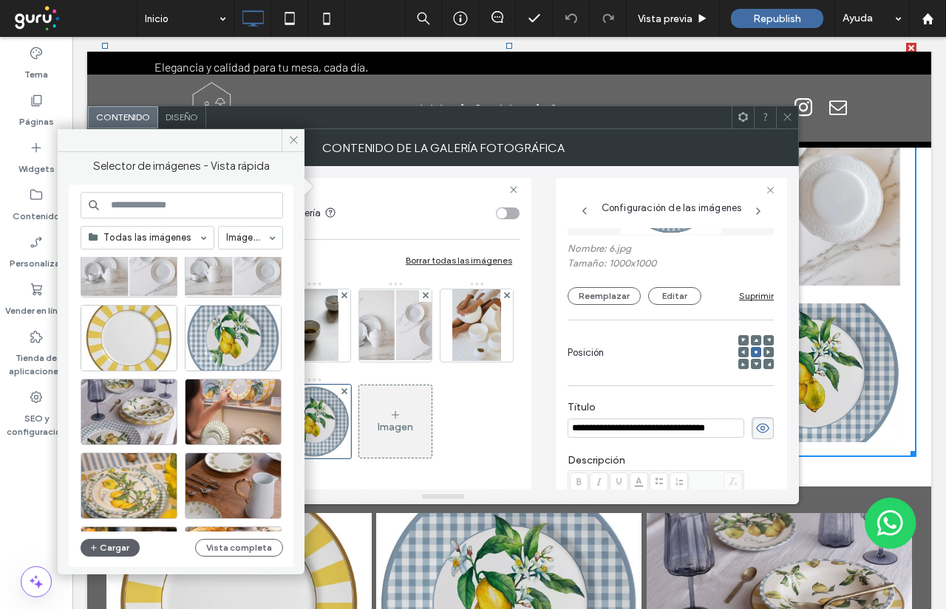
scroll to position [222, 0]
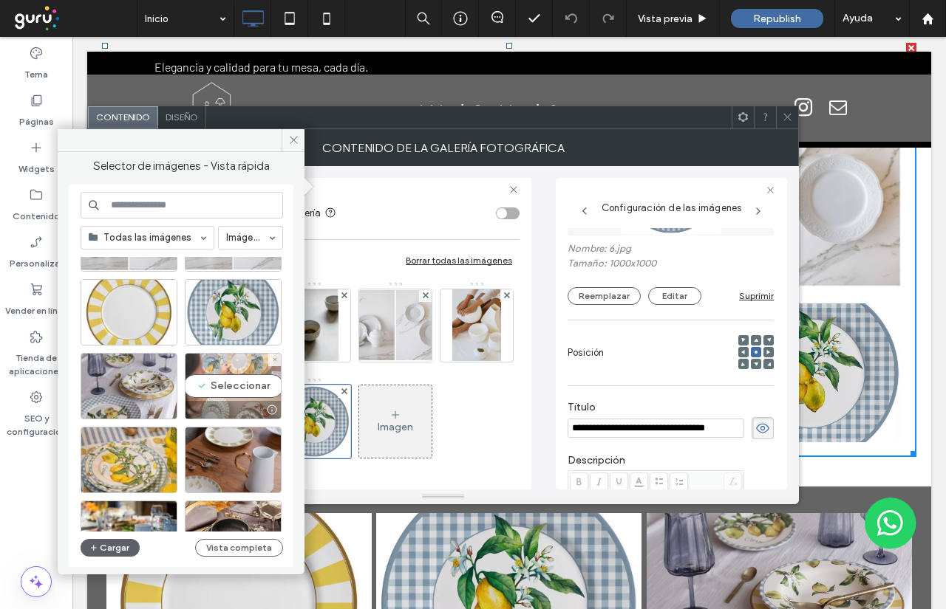
click at [245, 393] on div "Seleccionar" at bounding box center [233, 386] width 97 height 66
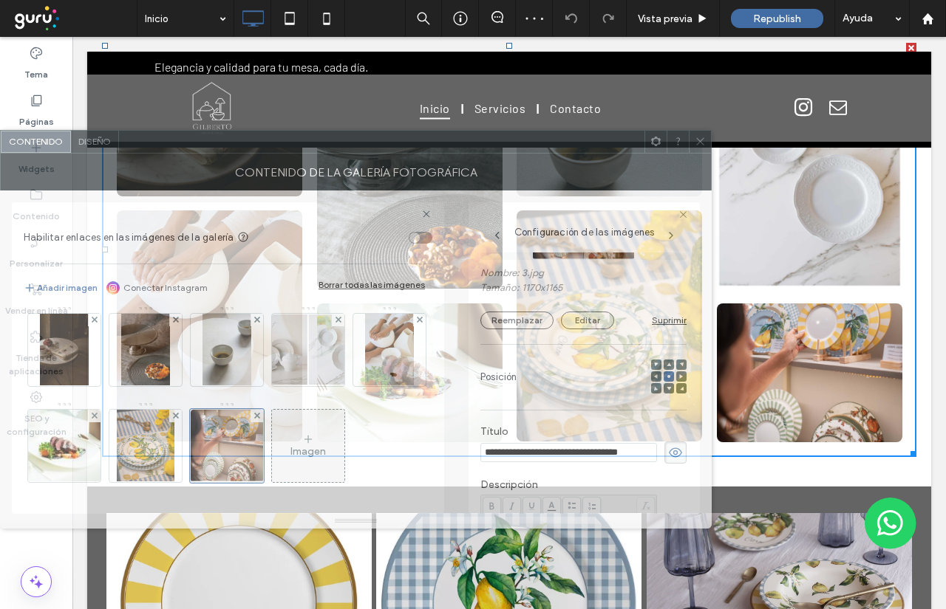
drag, startPoint x: 691, startPoint y: 127, endPoint x: 578, endPoint y: 149, distance: 114.5
click at [578, 149] on div at bounding box center [381, 142] width 525 height 22
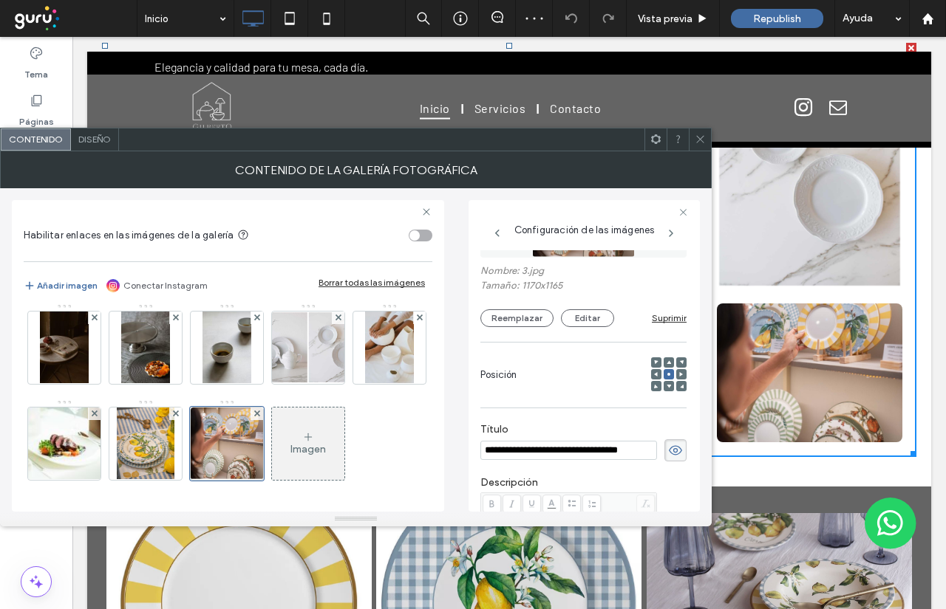
click at [691, 141] on div "Contenido Diseño" at bounding box center [355, 140] width 711 height 24
drag, startPoint x: 687, startPoint y: 148, endPoint x: 694, endPoint y: 143, distance: 8.0
click at [688, 148] on div at bounding box center [677, 140] width 22 height 22
click at [697, 137] on icon at bounding box center [699, 139] width 11 height 11
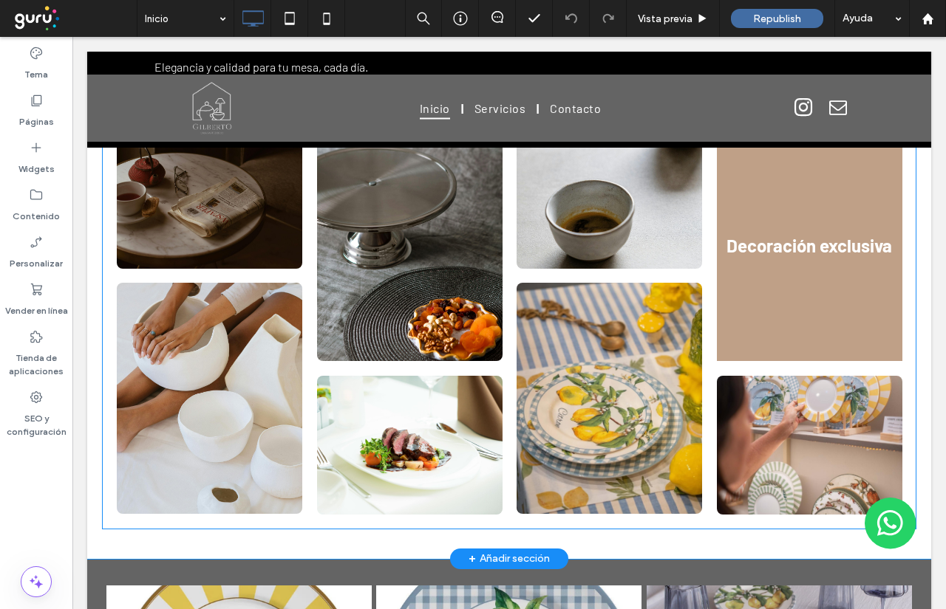
scroll to position [1108, 0]
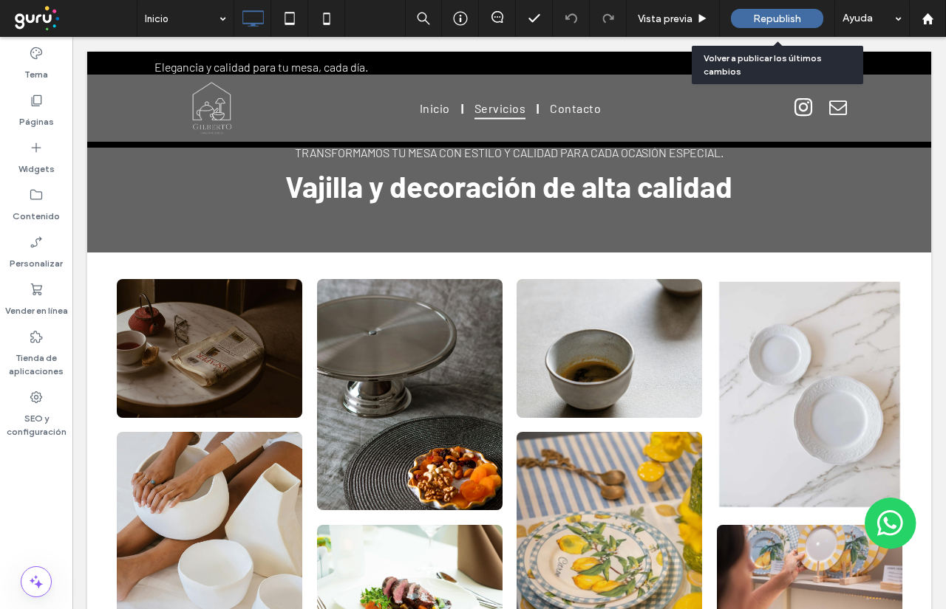
click at [794, 15] on span "Republish" at bounding box center [777, 19] width 48 height 13
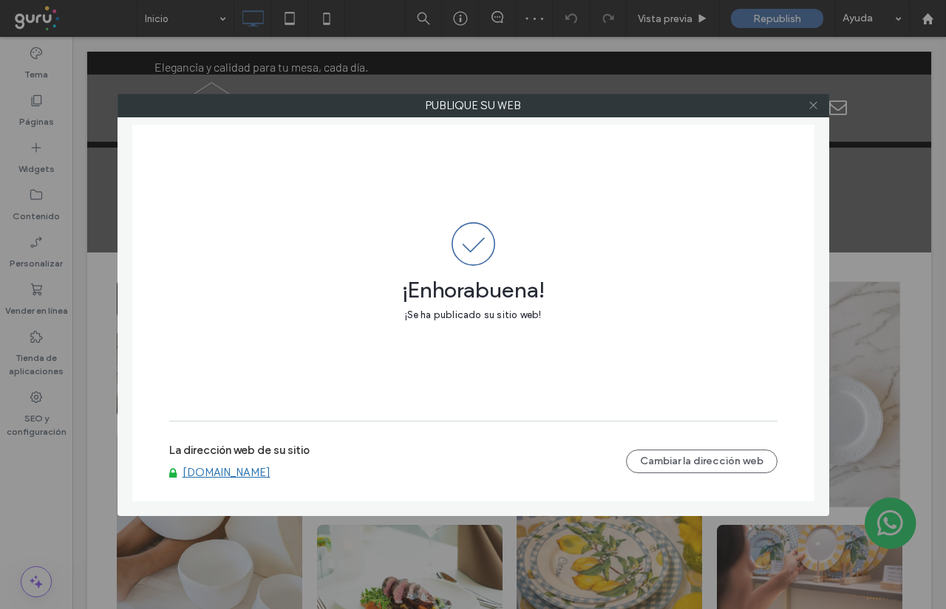
click at [812, 106] on use at bounding box center [812, 105] width 7 height 7
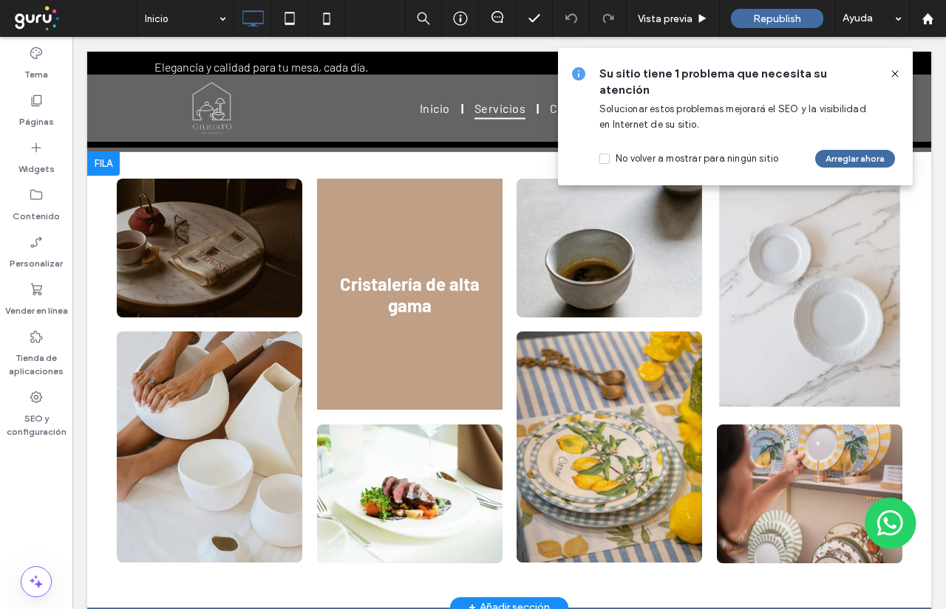
scroll to position [1182, 0]
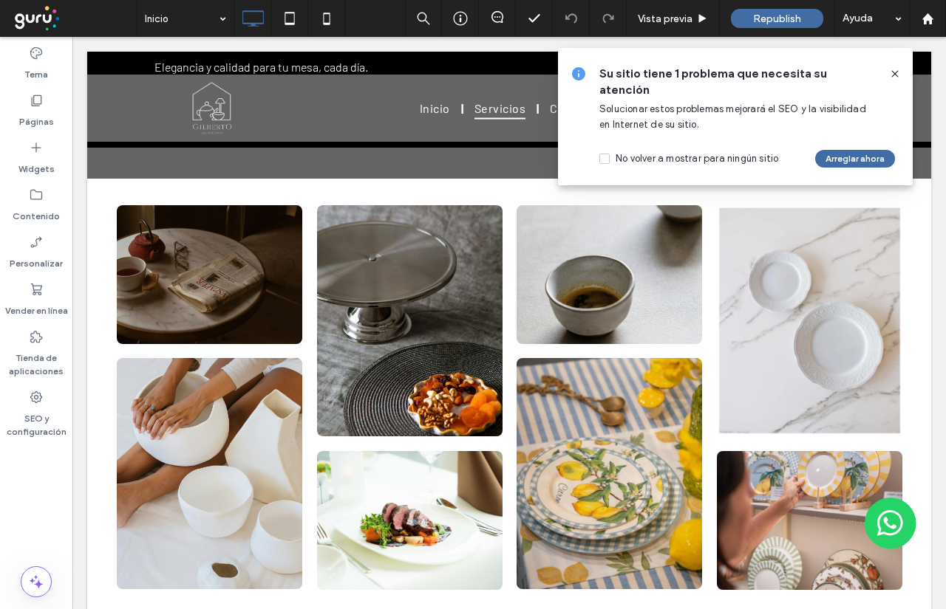
click at [894, 70] on icon at bounding box center [895, 74] width 12 height 12
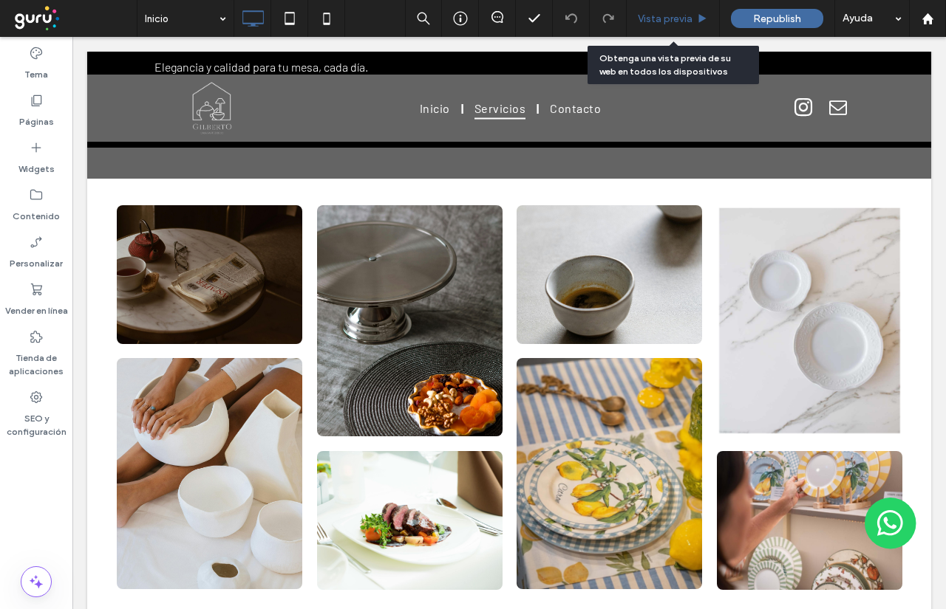
click at [677, 26] on div "Vista previa" at bounding box center [672, 18] width 93 height 37
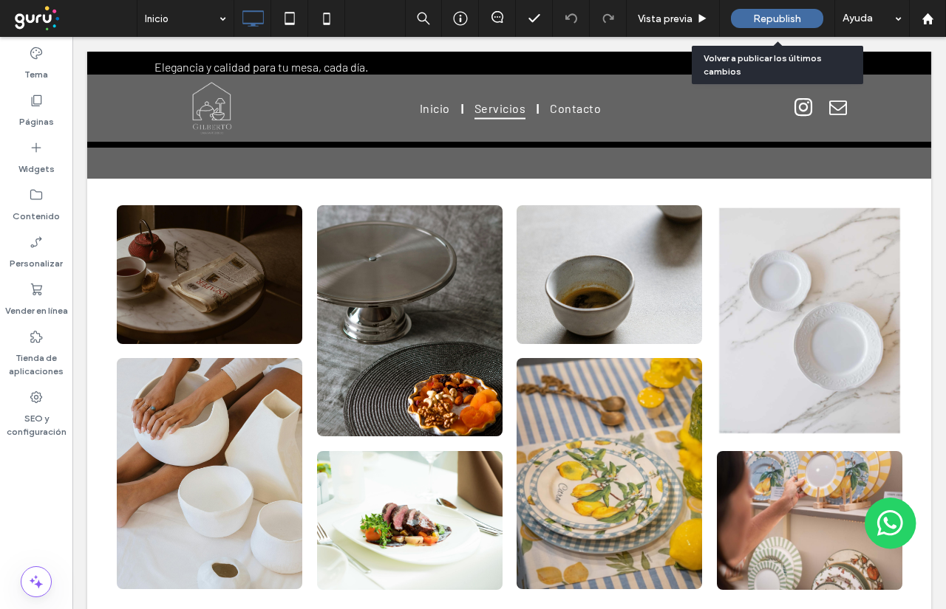
click at [772, 17] on span "Republish" at bounding box center [777, 19] width 48 height 13
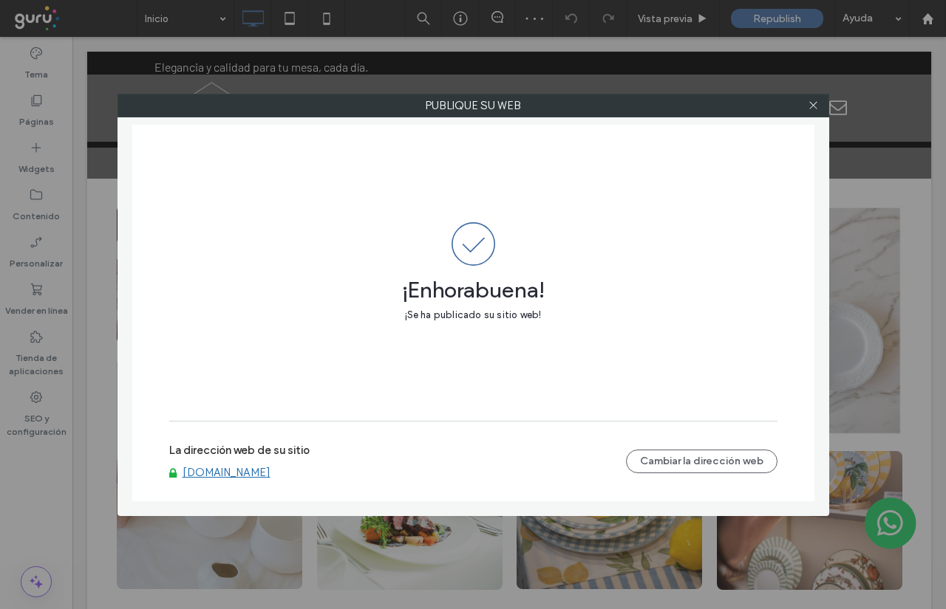
click at [239, 468] on div "La dirección web de su sitio www.gilbertobazarydeco.com" at bounding box center [397, 461] width 457 height 35
click at [239, 471] on link "[DOMAIN_NAME]" at bounding box center [226, 472] width 88 height 13
click at [817, 109] on icon at bounding box center [812, 105] width 11 height 11
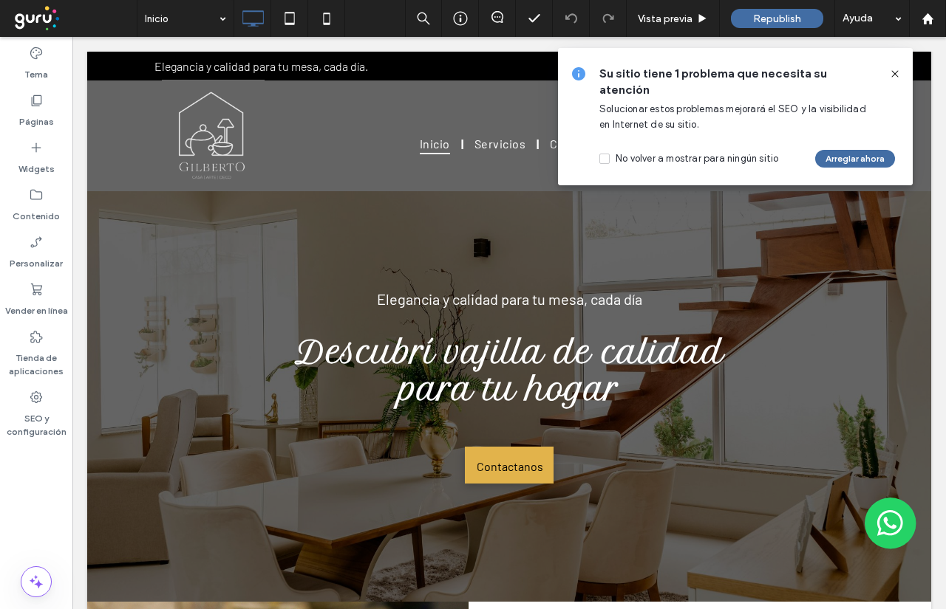
scroll to position [0, 0]
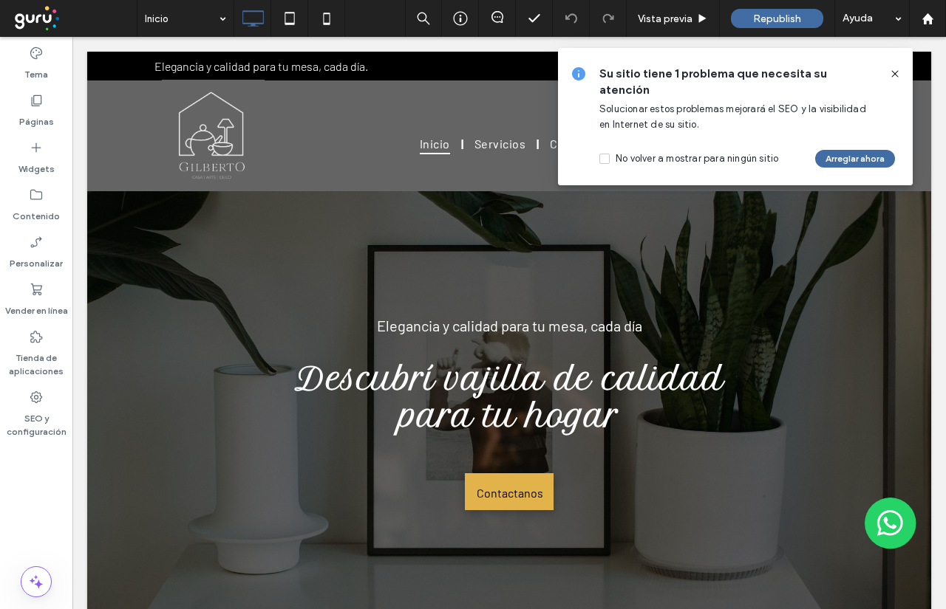
click at [229, 204] on div "Elegancia y calidad para tu mesa, cada día Descubrí vajilla de calidad para tu …" at bounding box center [509, 398] width 844 height 417
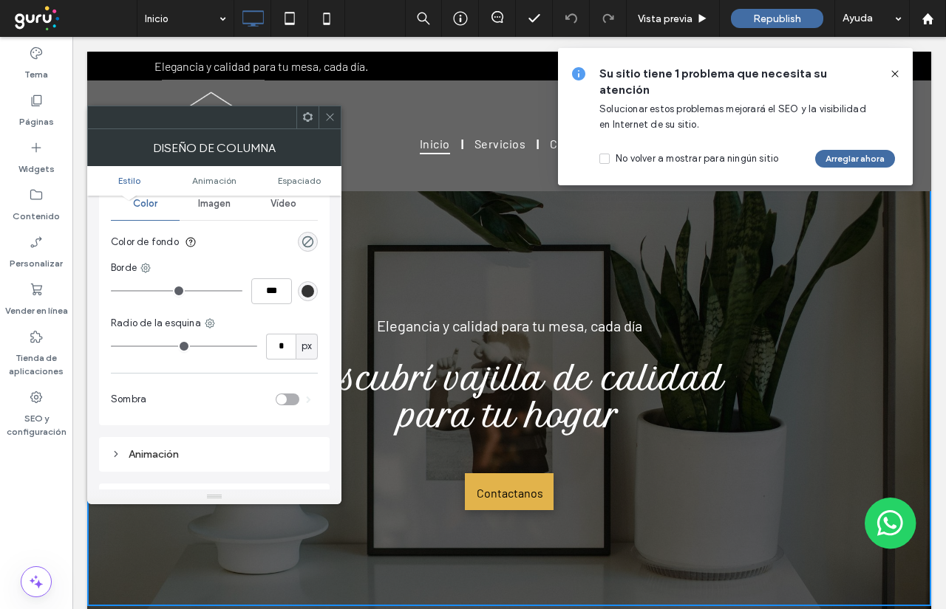
scroll to position [296, 0]
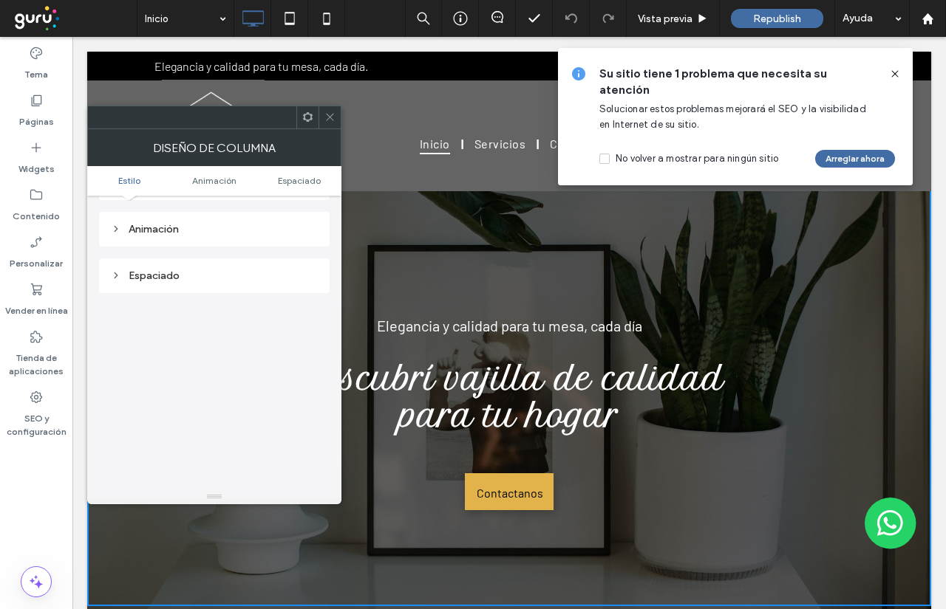
click at [334, 122] on div at bounding box center [329, 117] width 22 height 22
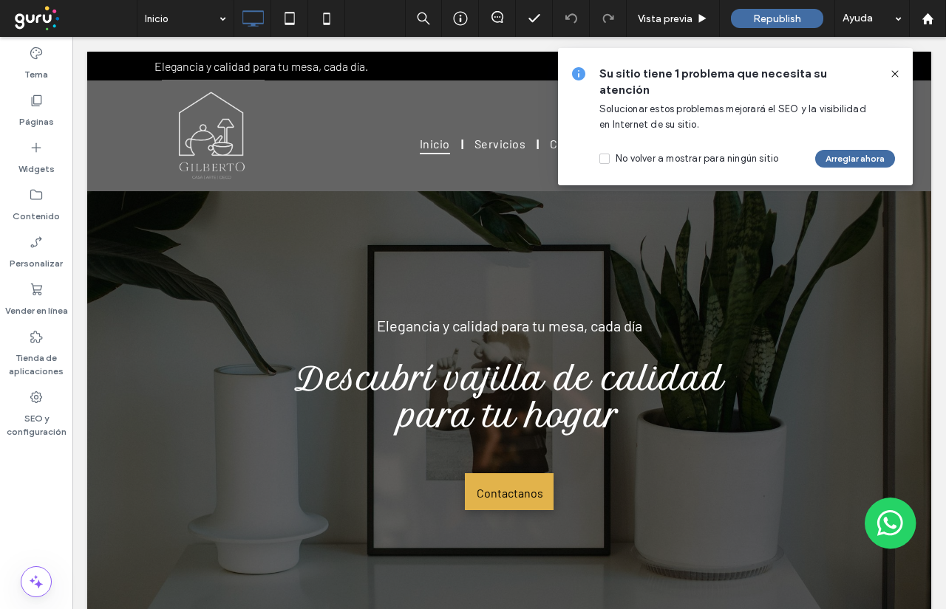
click at [894, 75] on use at bounding box center [894, 73] width 7 height 7
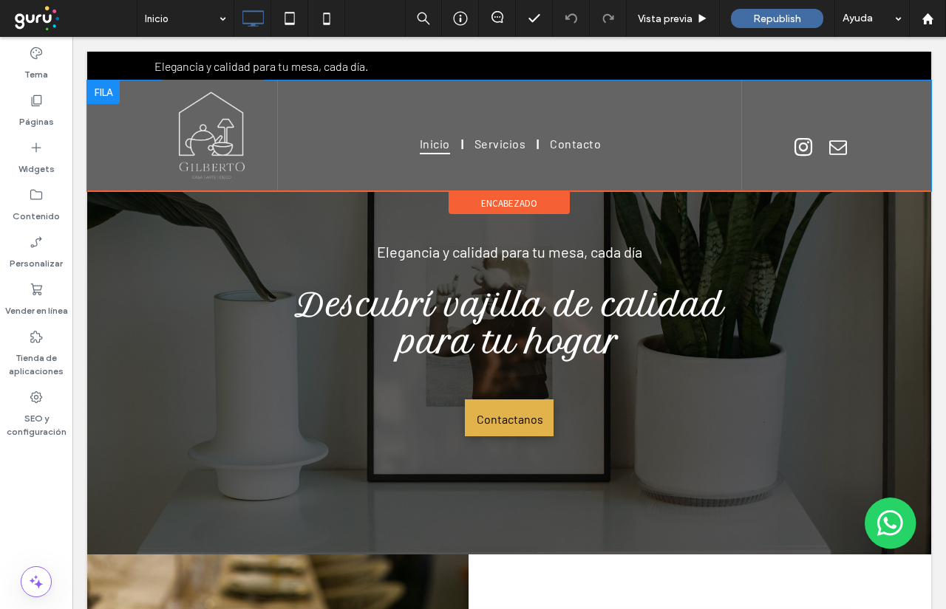
scroll to position [0, 0]
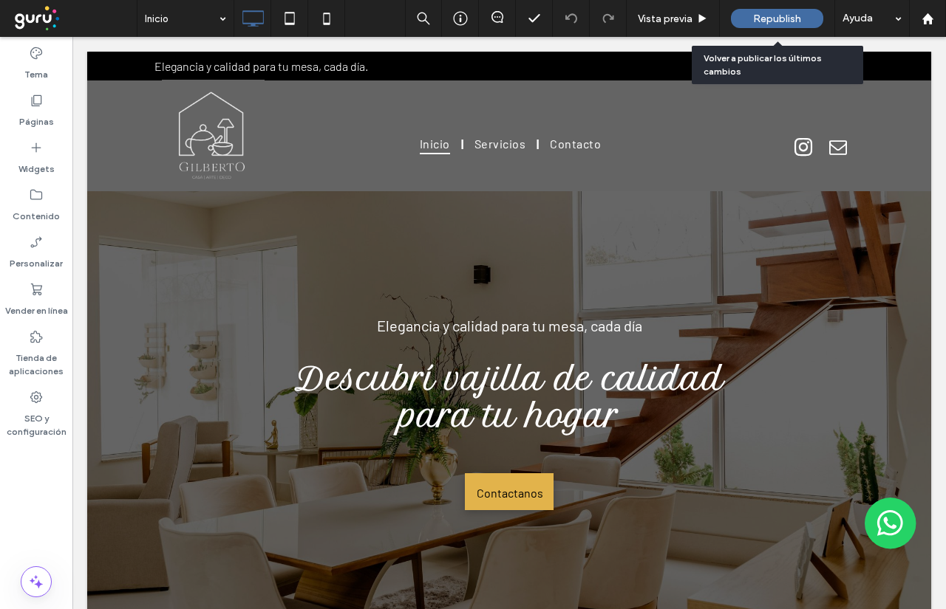
click at [784, 24] on span "Republish" at bounding box center [777, 19] width 48 height 13
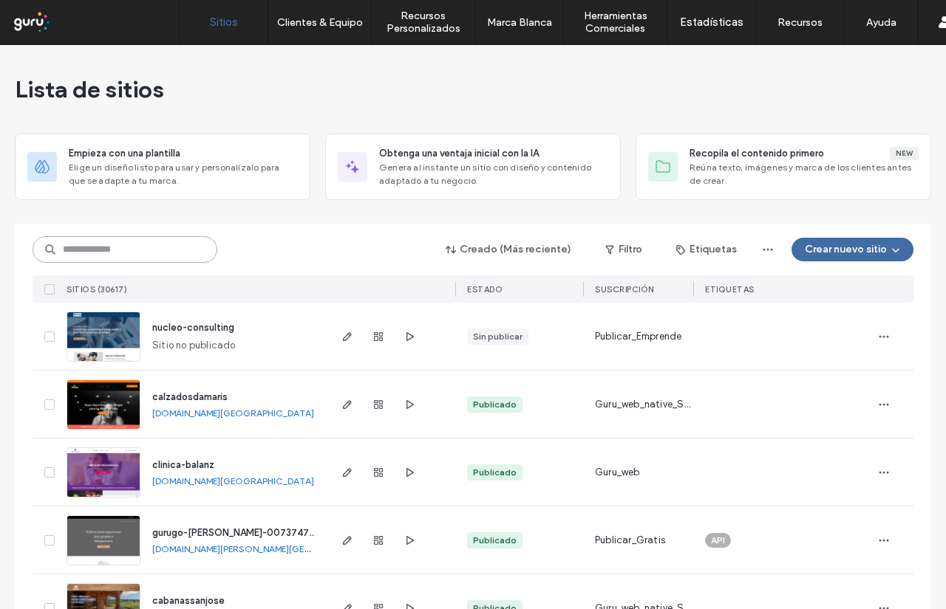
click at [121, 262] on input at bounding box center [125, 249] width 185 height 27
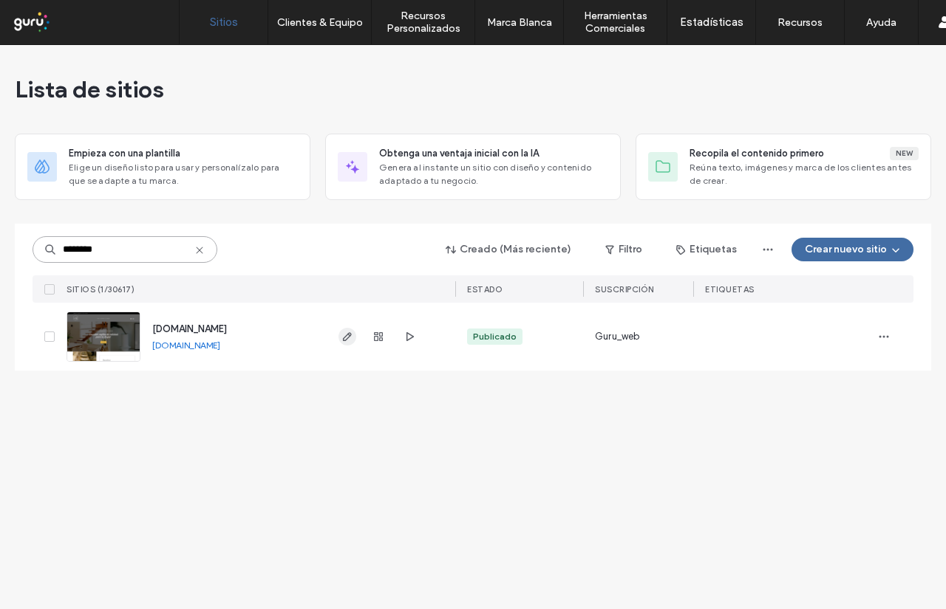
type input "********"
click at [339, 338] on span "button" at bounding box center [347, 337] width 18 height 18
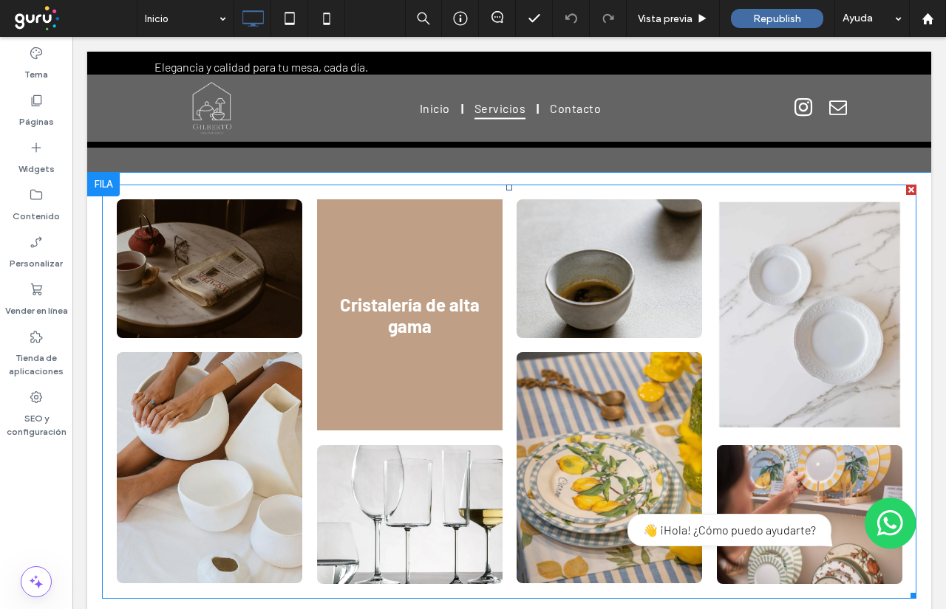
scroll to position [1108, 0]
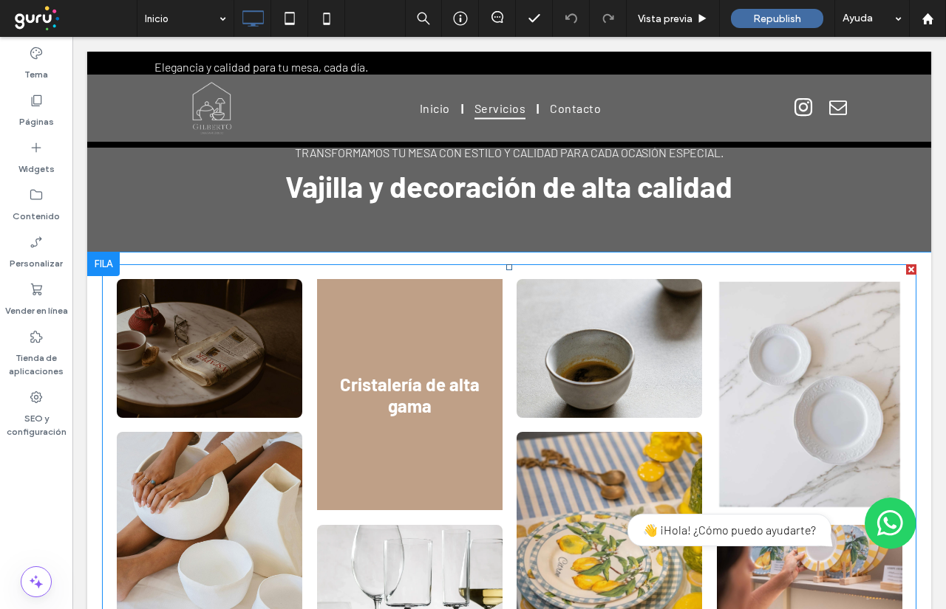
click at [392, 403] on link at bounding box center [409, 394] width 185 height 231
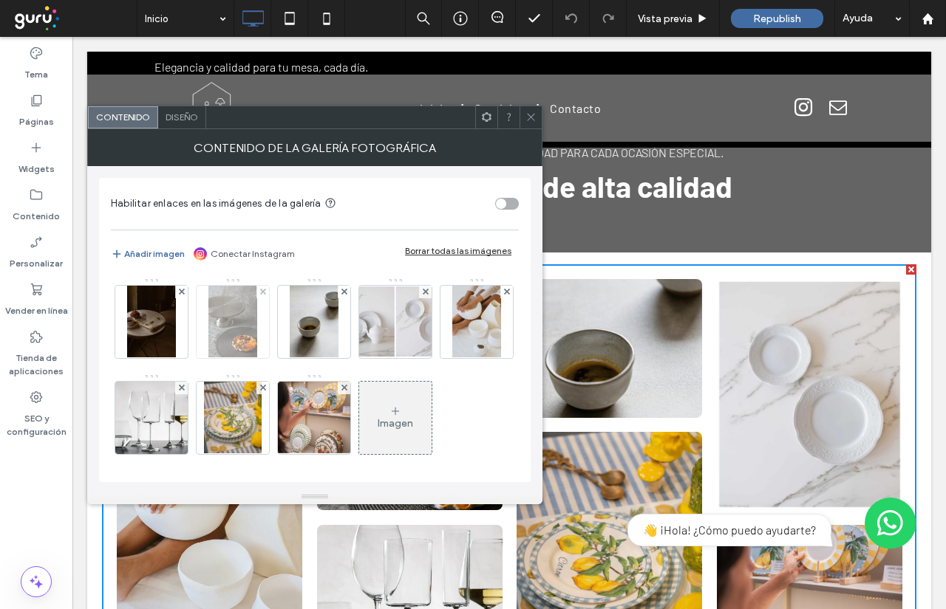
click at [248, 337] on img at bounding box center [232, 322] width 48 height 72
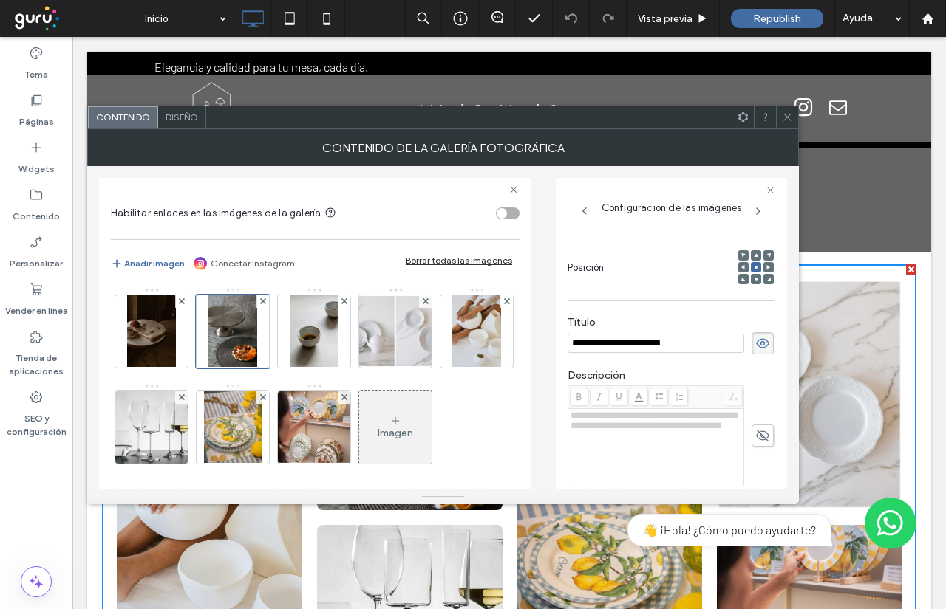
scroll to position [0, 0]
click at [602, 344] on div "**********" at bounding box center [670, 343] width 206 height 22
click at [607, 352] on input "**********" at bounding box center [655, 343] width 177 height 19
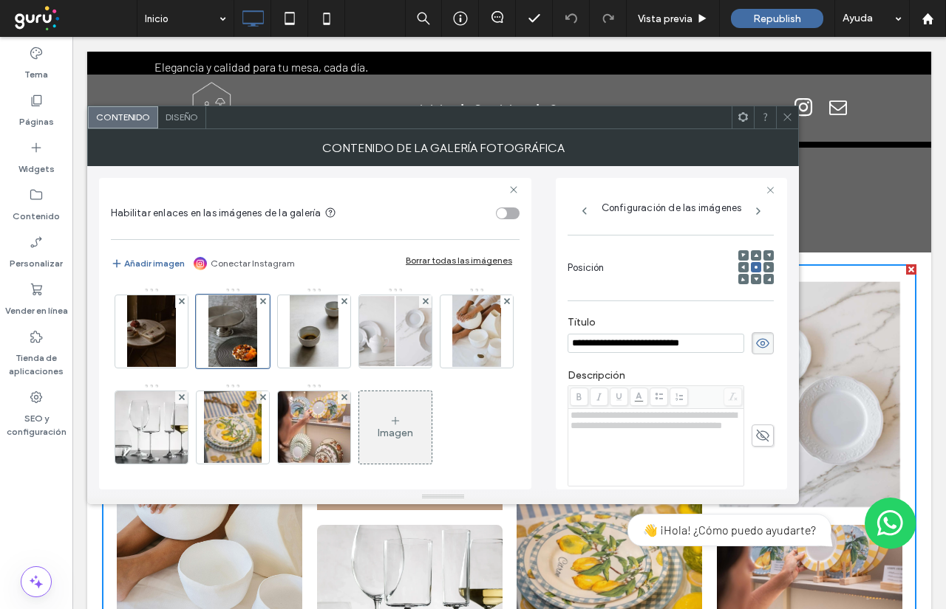
type input "**********"
click at [605, 431] on span "**********" at bounding box center [653, 421] width 166 height 20
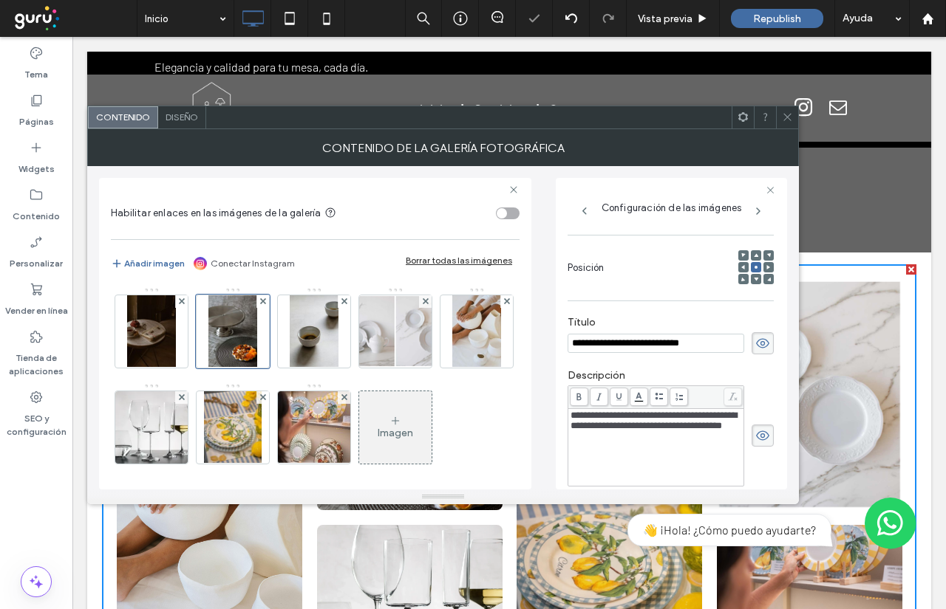
click at [755, 439] on icon at bounding box center [762, 436] width 15 height 16
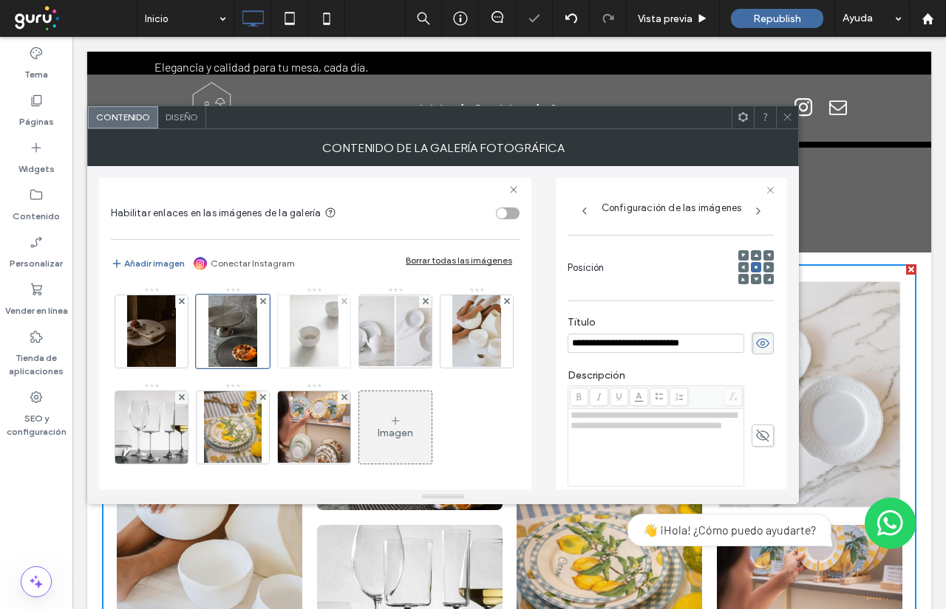
click at [340, 351] on div at bounding box center [314, 332] width 72 height 72
click at [320, 352] on div at bounding box center [314, 332] width 74 height 74
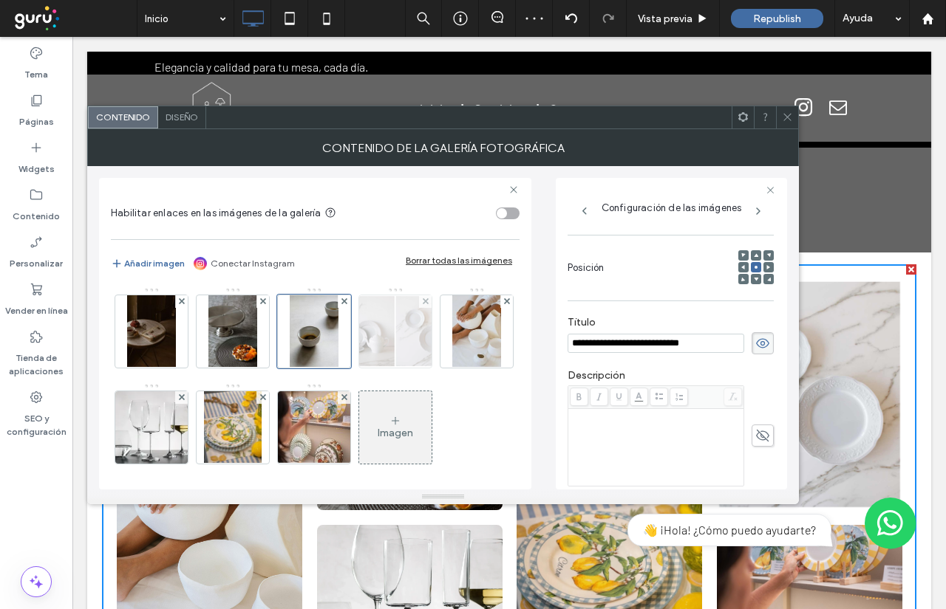
click at [360, 343] on img at bounding box center [396, 332] width 116 height 72
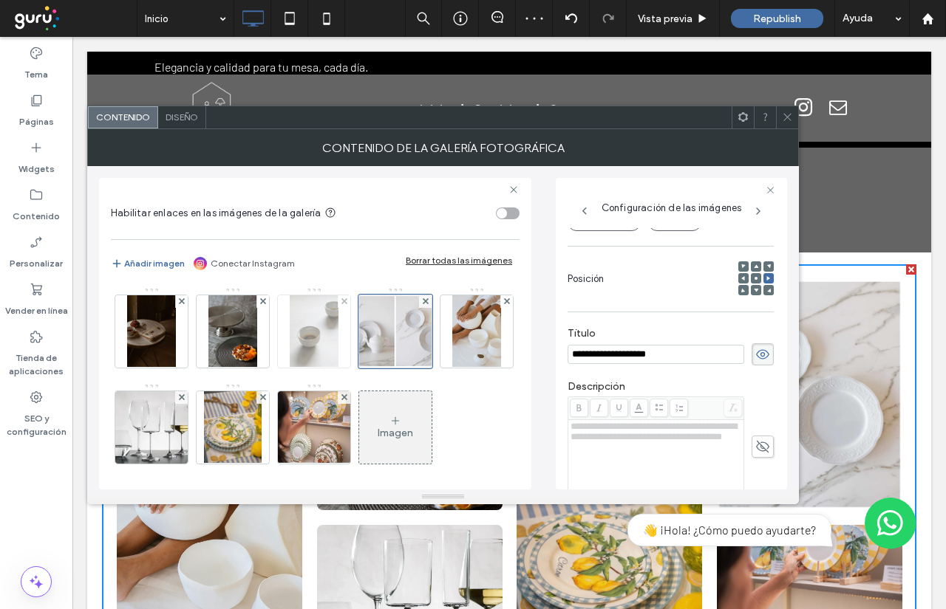
click at [296, 348] on img at bounding box center [314, 332] width 48 height 72
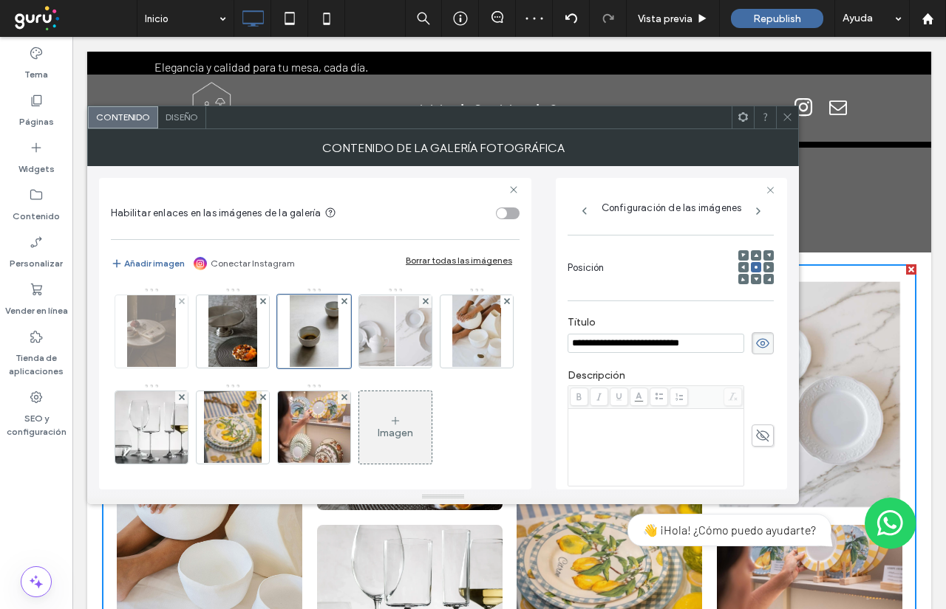
click at [165, 327] on img at bounding box center [151, 332] width 48 height 72
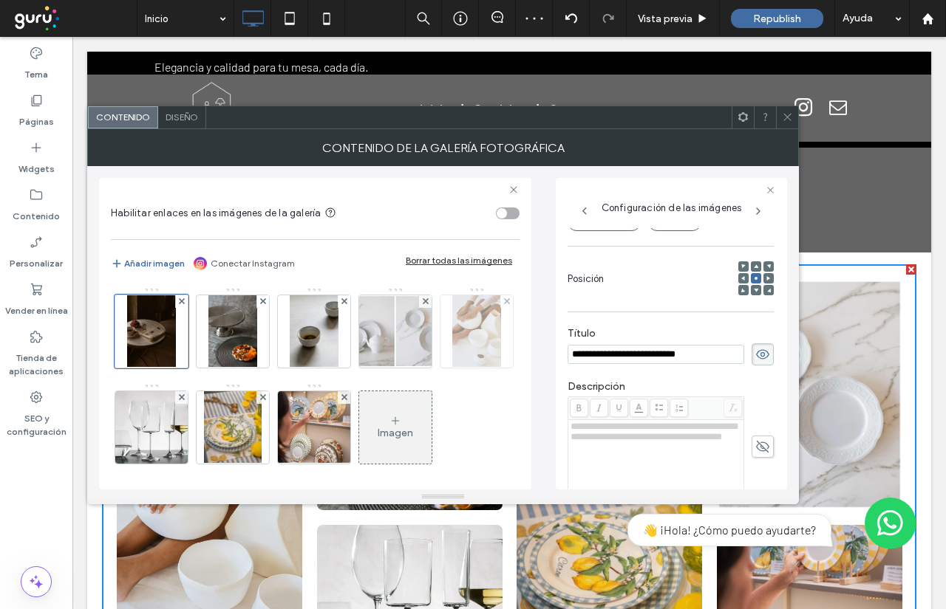
click at [452, 368] on img at bounding box center [476, 332] width 49 height 72
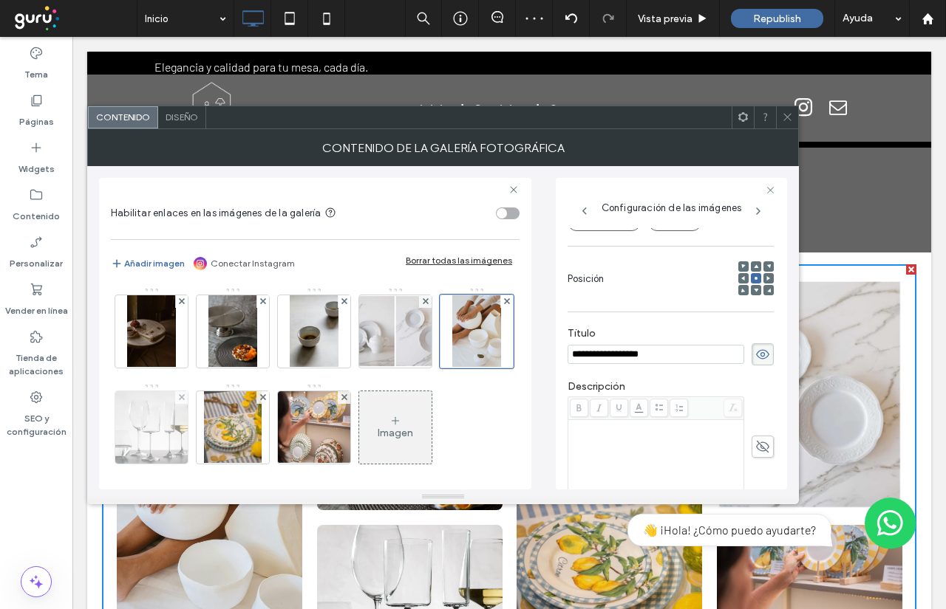
click at [188, 411] on img at bounding box center [151, 428] width 72 height 72
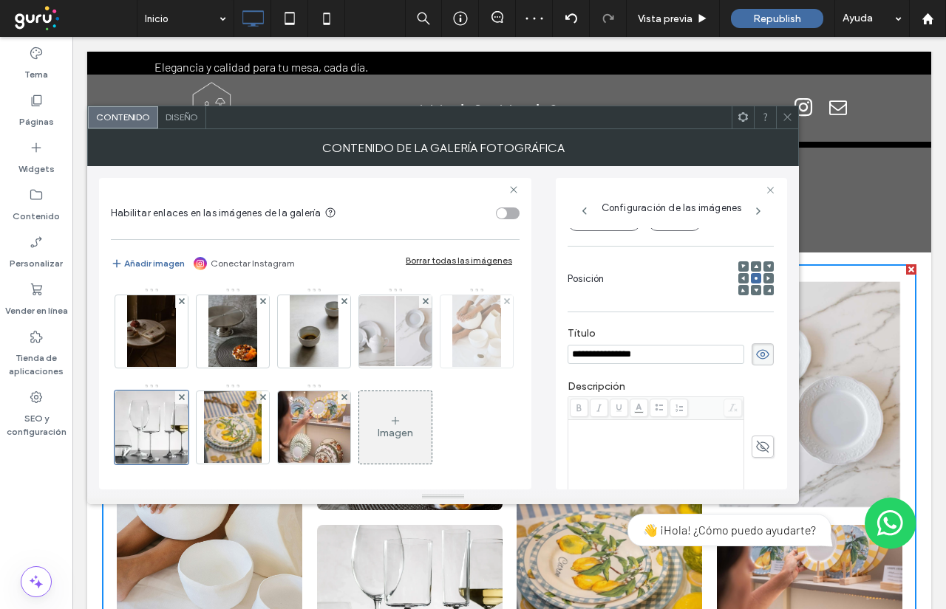
click at [452, 368] on img at bounding box center [476, 332] width 49 height 72
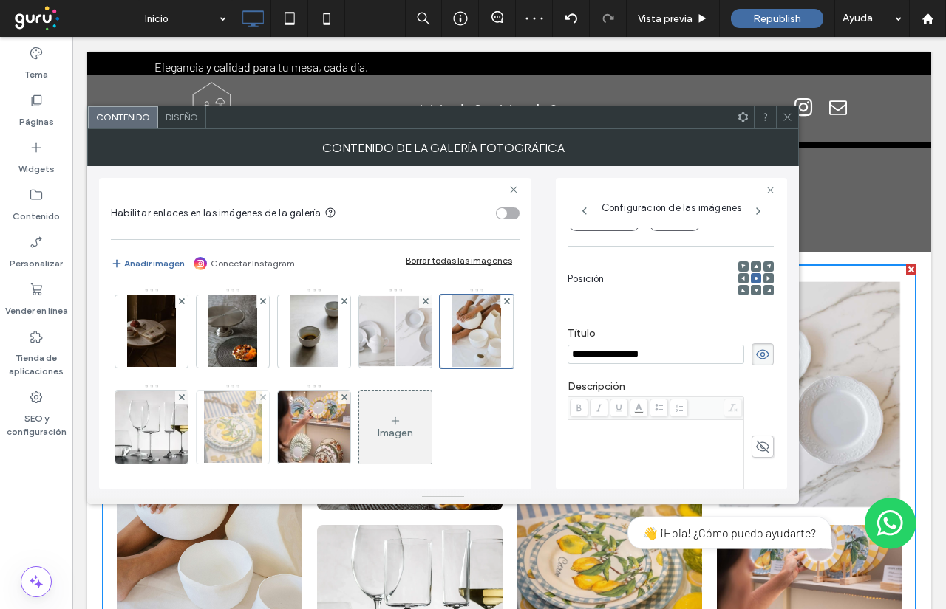
click at [262, 400] on img at bounding box center [233, 428] width 58 height 72
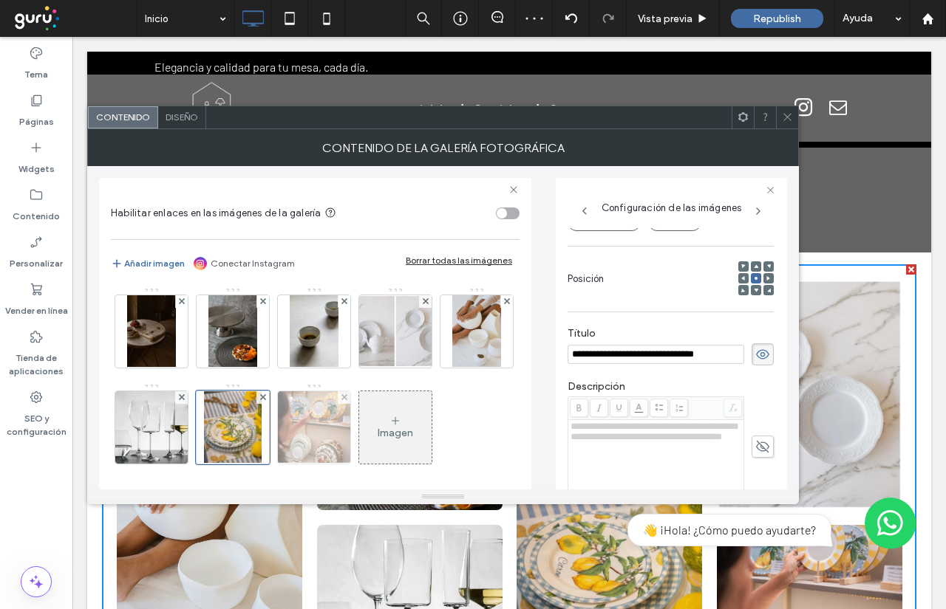
click at [351, 414] on img at bounding box center [314, 428] width 73 height 72
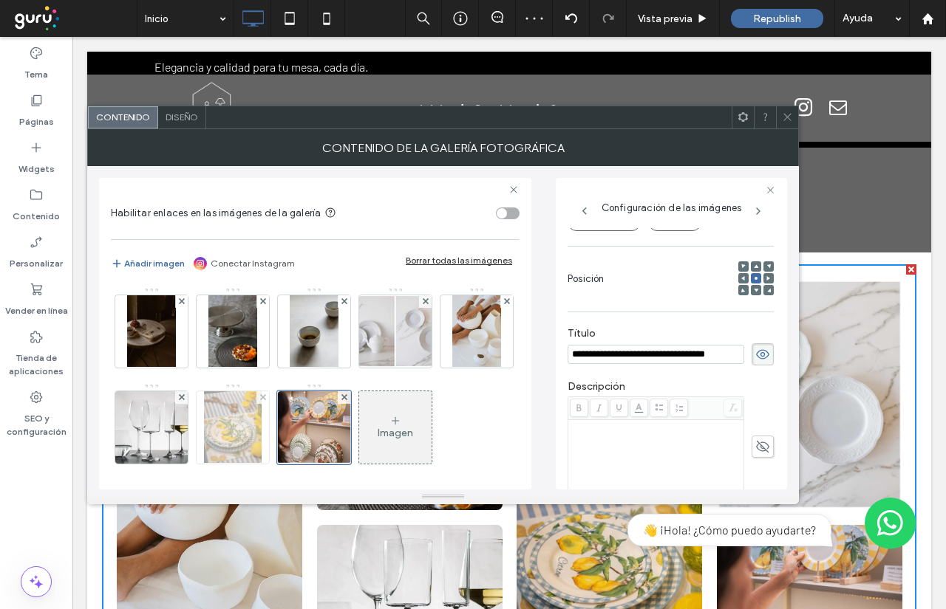
click at [262, 426] on img at bounding box center [233, 428] width 58 height 72
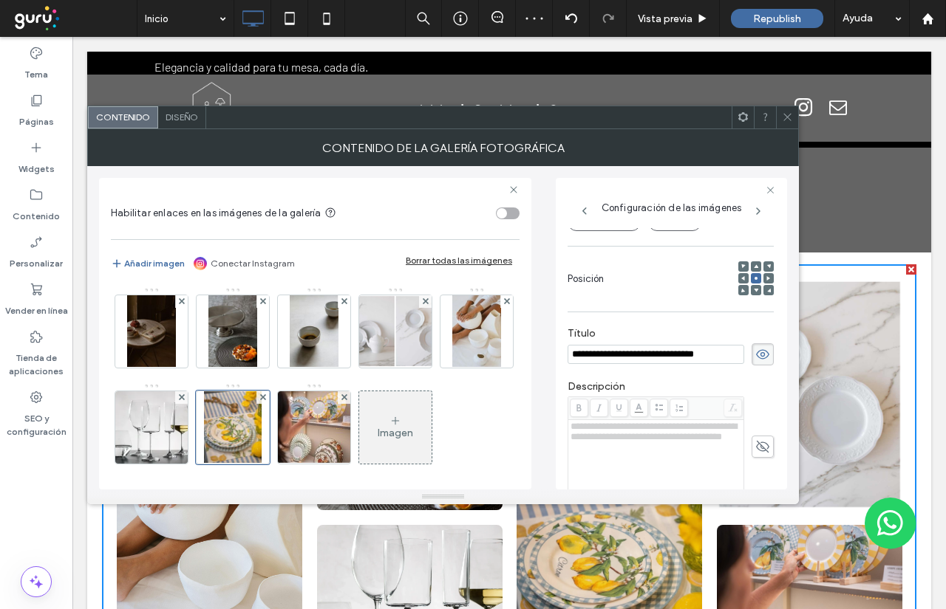
click at [785, 129] on div "Contenido de la galería fotográfica" at bounding box center [442, 147] width 711 height 37
click at [776, 131] on div "Contenido de la galería fotográfica" at bounding box center [442, 147] width 711 height 37
click at [785, 119] on icon at bounding box center [787, 117] width 11 height 11
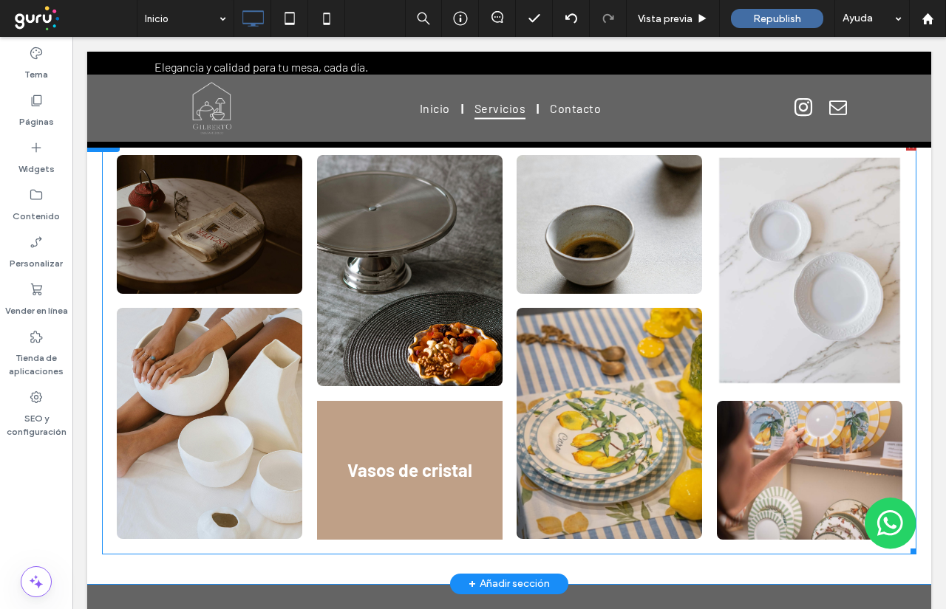
scroll to position [1256, 0]
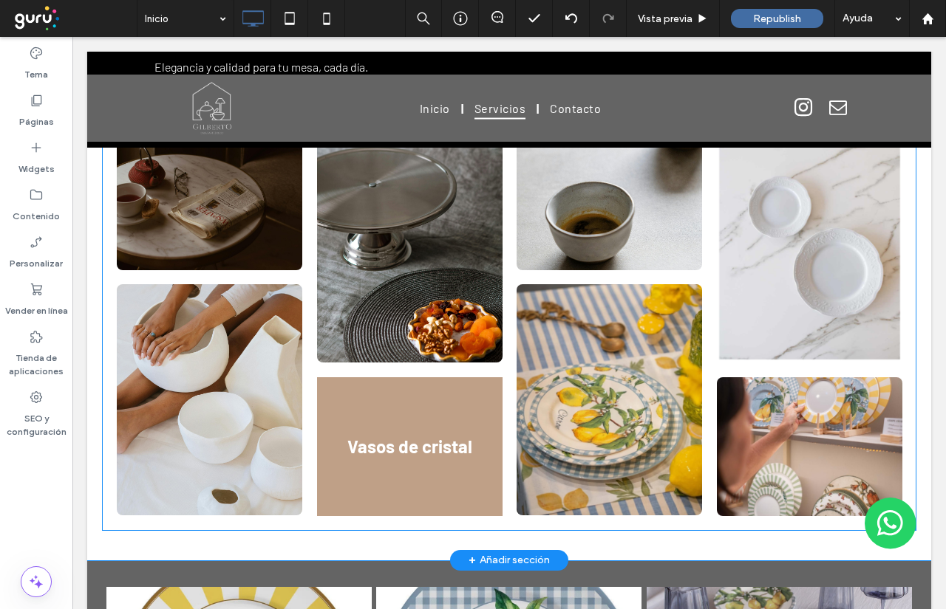
click at [350, 463] on link at bounding box center [409, 447] width 185 height 139
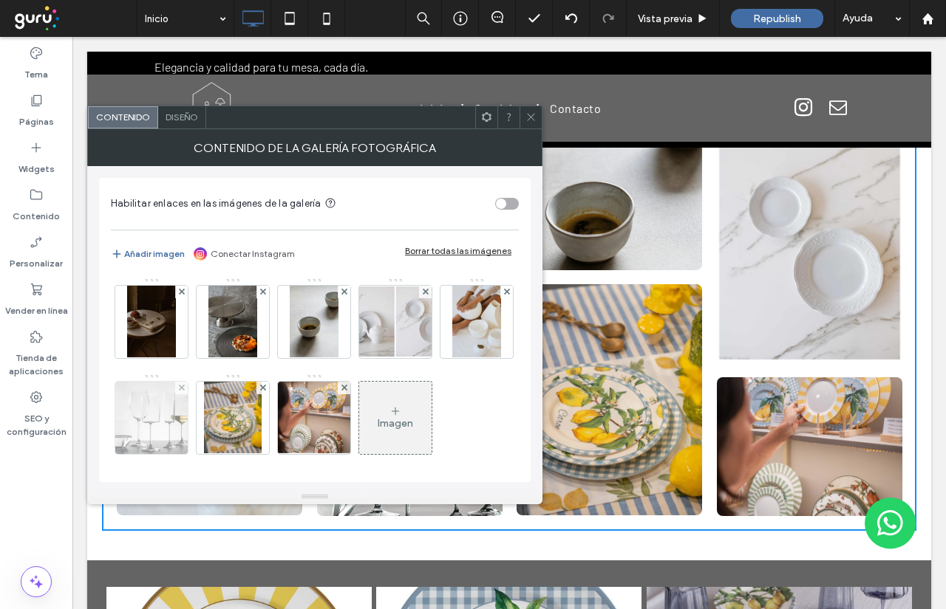
click at [188, 420] on img at bounding box center [151, 418] width 72 height 72
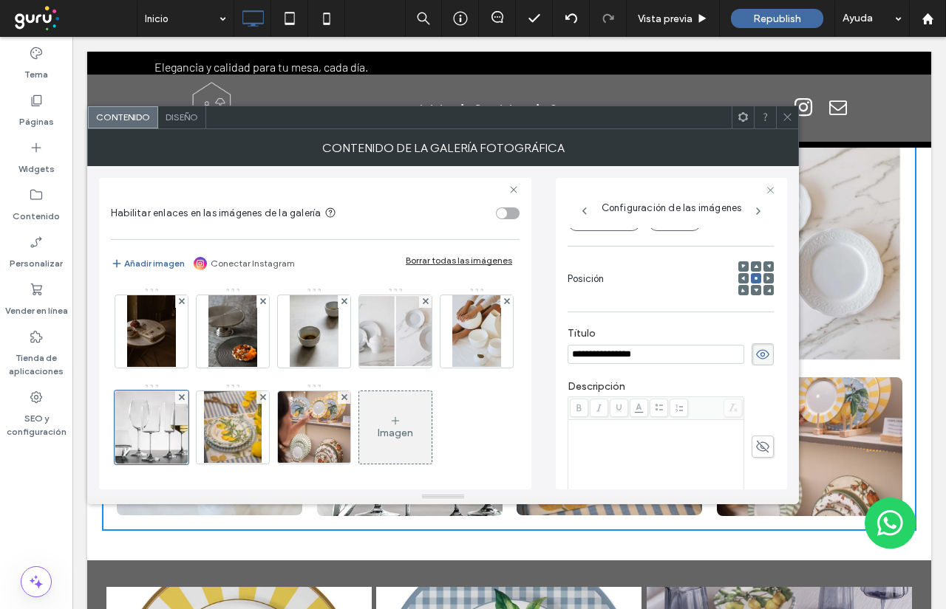
scroll to position [0, 0]
click at [656, 355] on input "**********" at bounding box center [655, 354] width 177 height 19
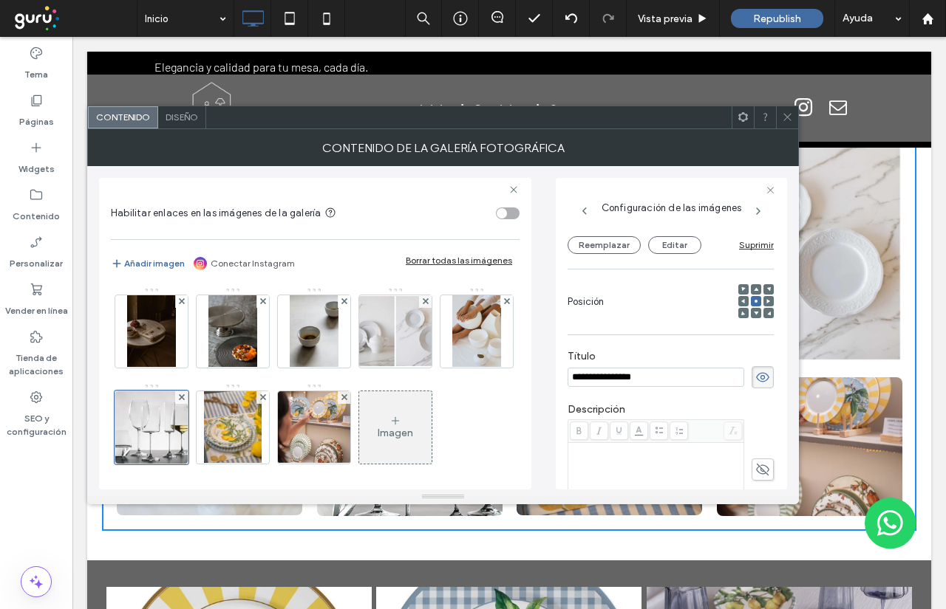
scroll to position [187, 0]
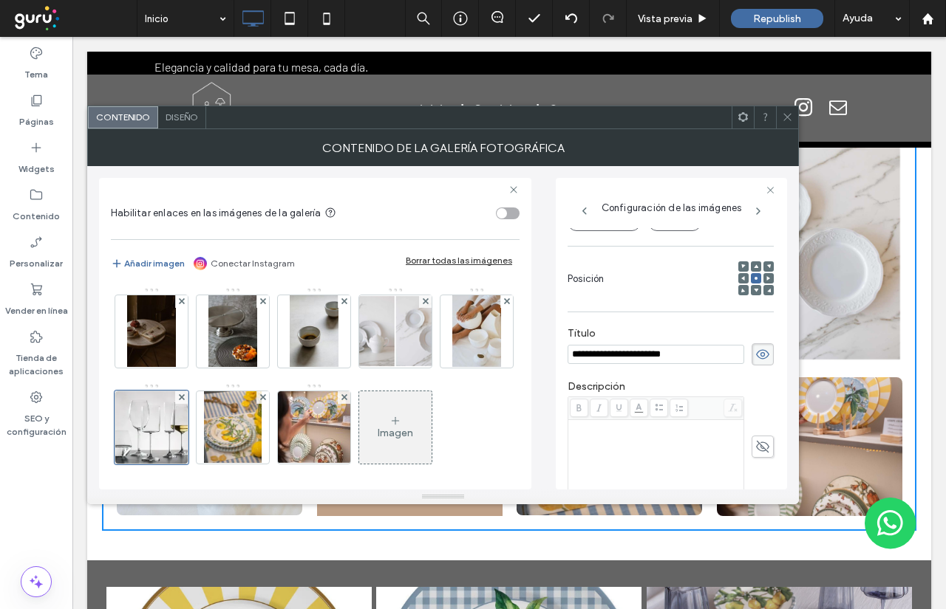
click at [610, 355] on input "**********" at bounding box center [655, 354] width 177 height 19
type input "**********"
drag, startPoint x: 498, startPoint y: 374, endPoint x: 512, endPoint y: 366, distance: 15.9
click at [499, 374] on div "Imagen" at bounding box center [314, 383] width 407 height 192
click at [575, 350] on input "**********" at bounding box center [655, 354] width 177 height 19
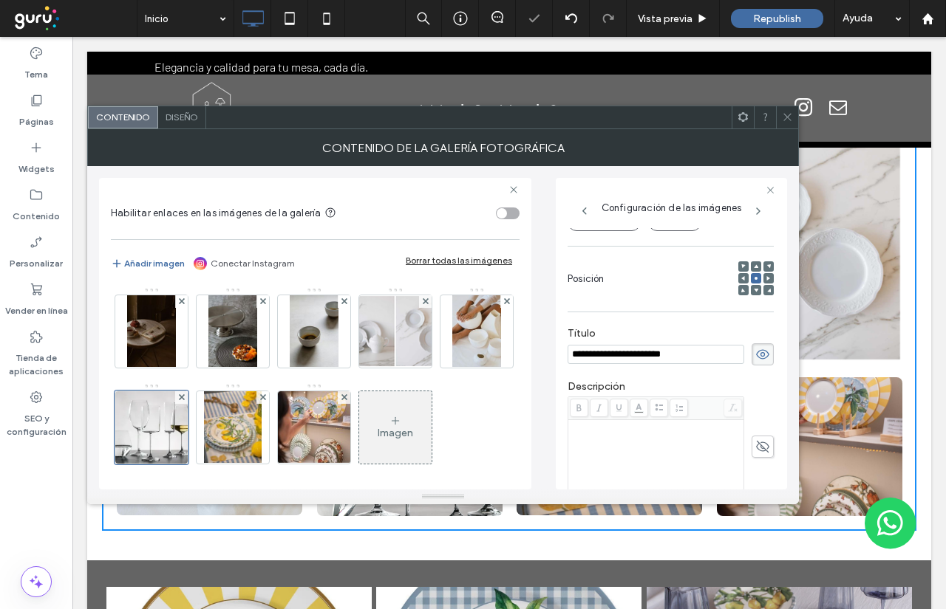
click at [595, 347] on input "**********" at bounding box center [655, 354] width 177 height 19
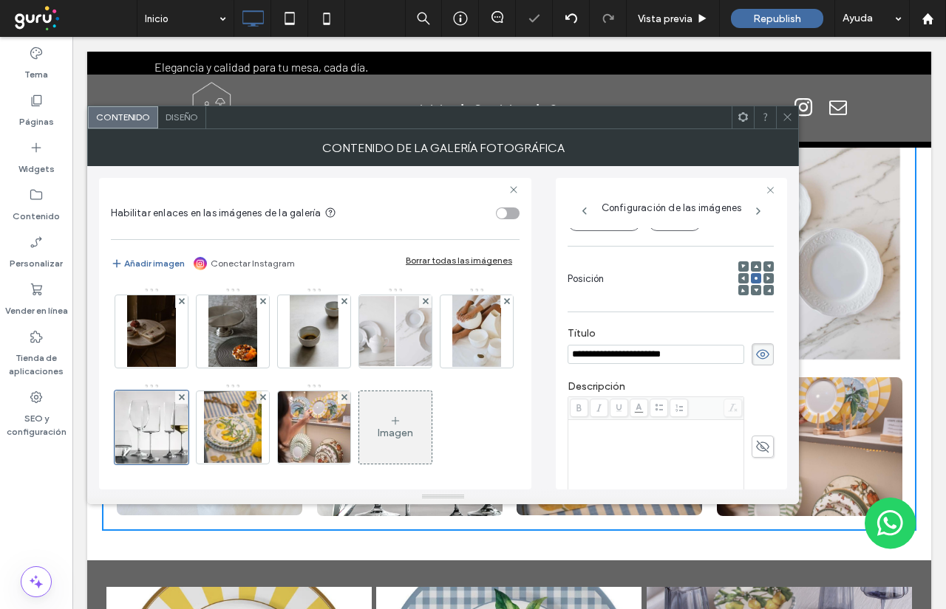
click at [595, 347] on input "**********" at bounding box center [655, 354] width 177 height 19
click at [232, 364] on img at bounding box center [232, 332] width 48 height 72
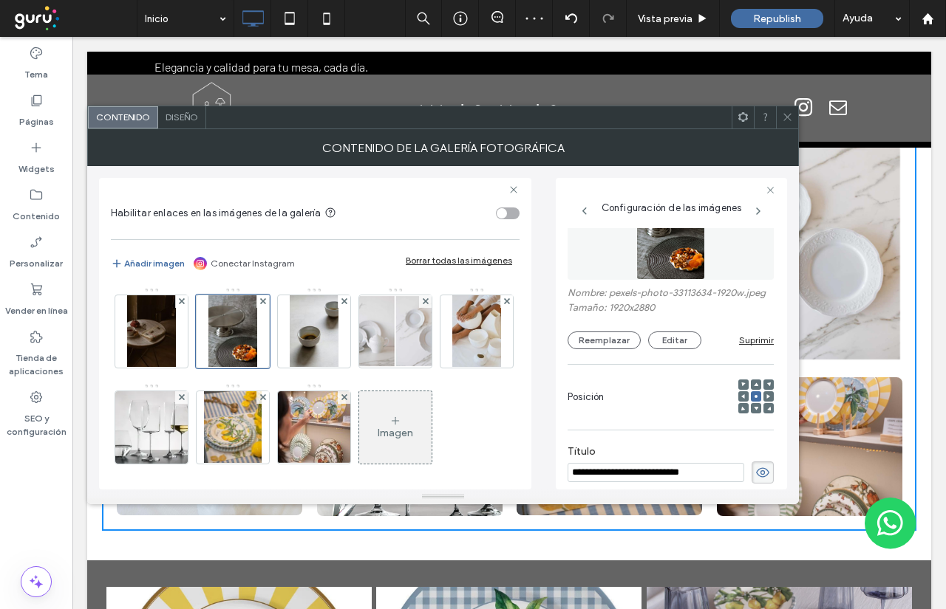
scroll to position [0, 0]
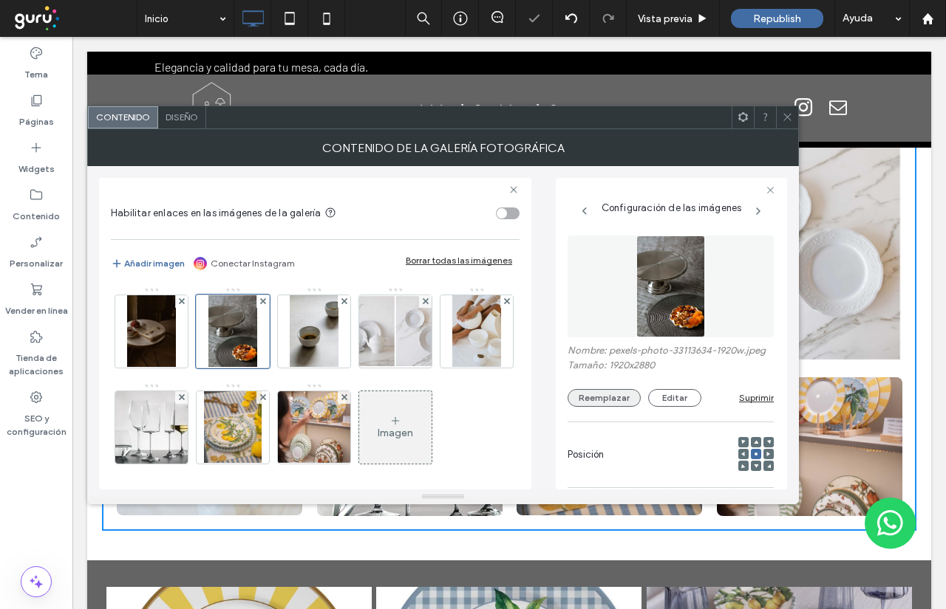
click at [607, 407] on button "Reemplazar" at bounding box center [603, 398] width 73 height 18
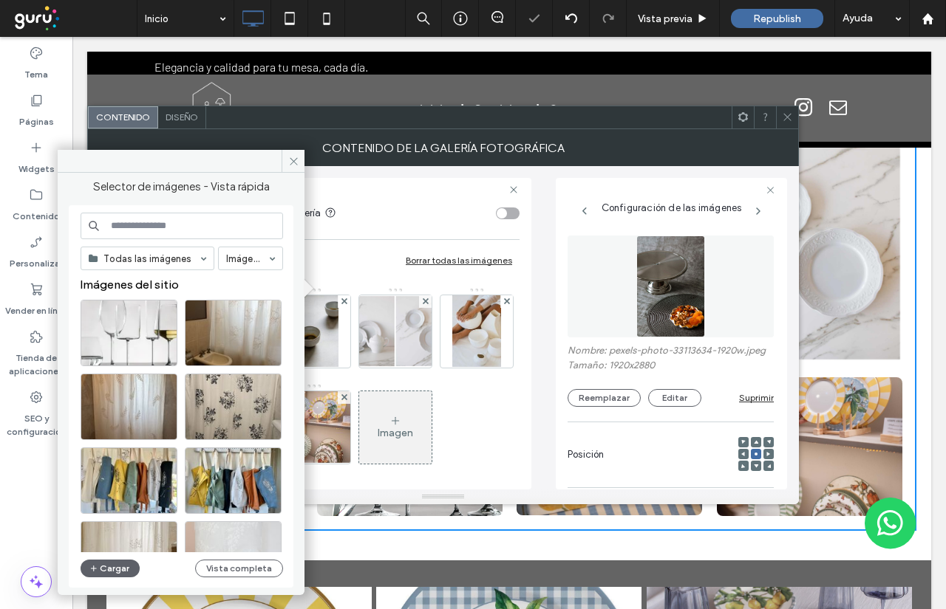
click at [197, 222] on input at bounding box center [182, 226] width 202 height 27
click at [117, 558] on div "Todas las imágenes Imágenes Imágenes del sitio Cargar Vista completa" at bounding box center [182, 397] width 202 height 369
click at [113, 561] on button "Cargar" at bounding box center [110, 569] width 59 height 18
click at [185, 218] on input at bounding box center [182, 226] width 202 height 27
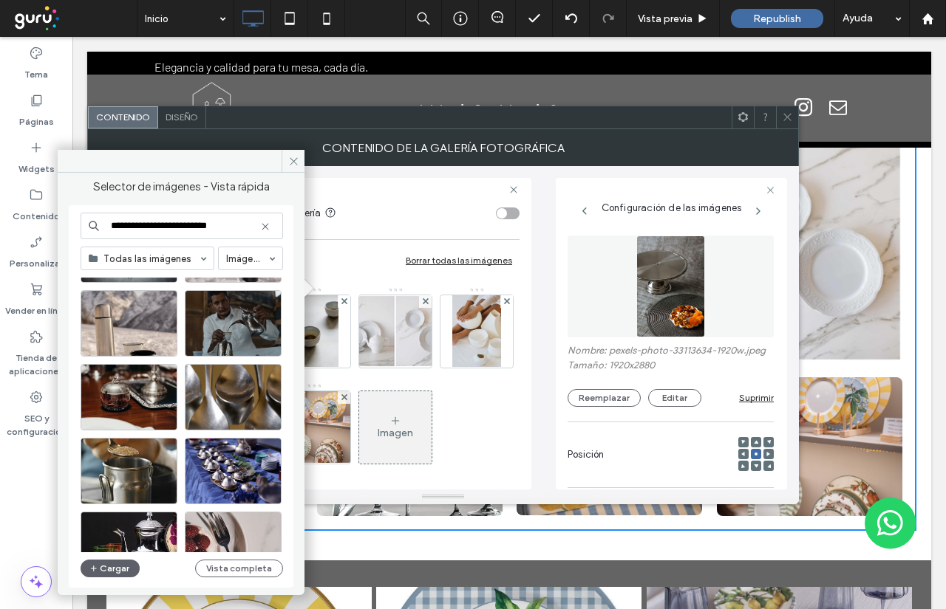
scroll to position [222, 0]
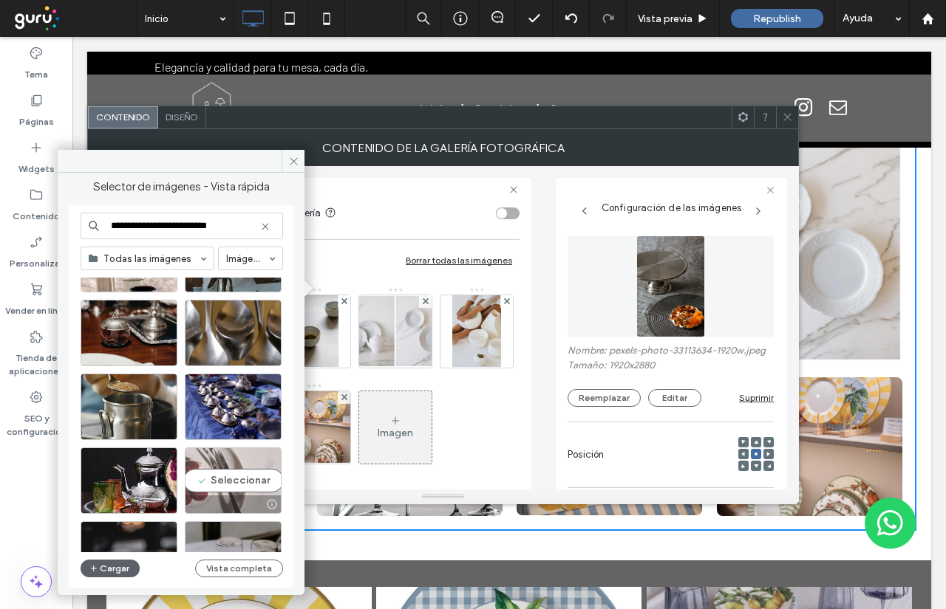
type input "**********"
click at [248, 480] on div "Seleccionar" at bounding box center [233, 481] width 97 height 66
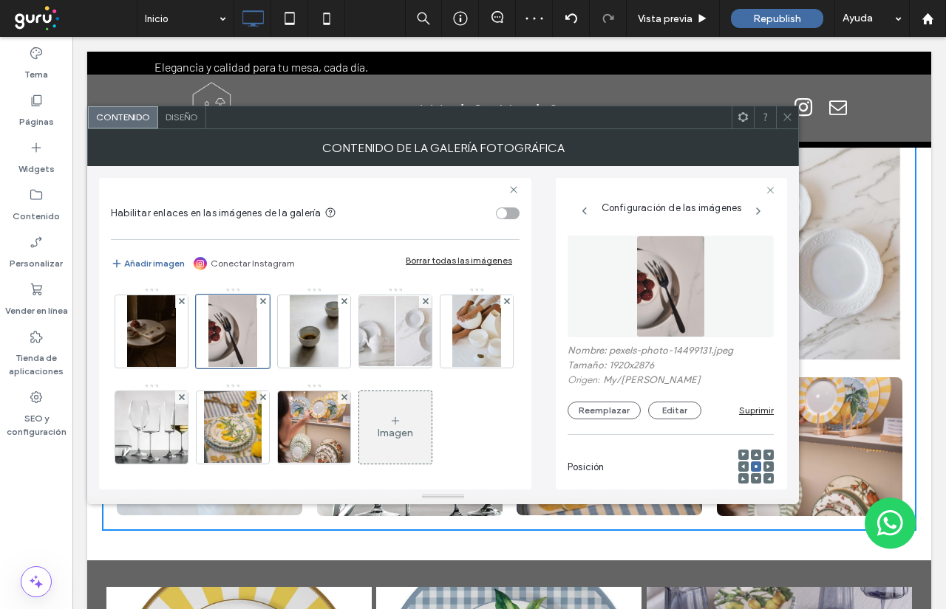
click at [786, 130] on div "Contenido de la galería fotográfica" at bounding box center [442, 147] width 711 height 37
click at [788, 123] on span at bounding box center [787, 117] width 11 height 22
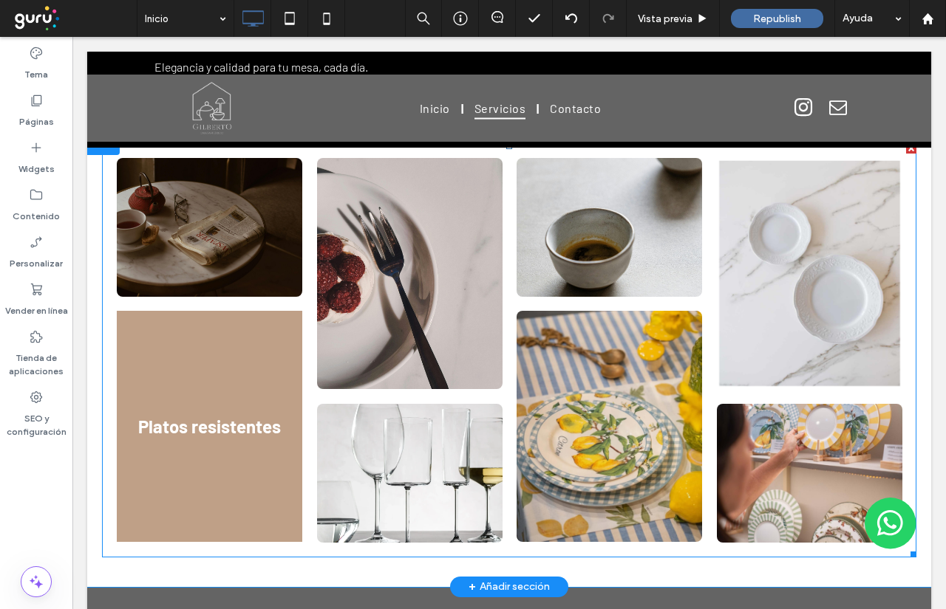
scroll to position [1256, 0]
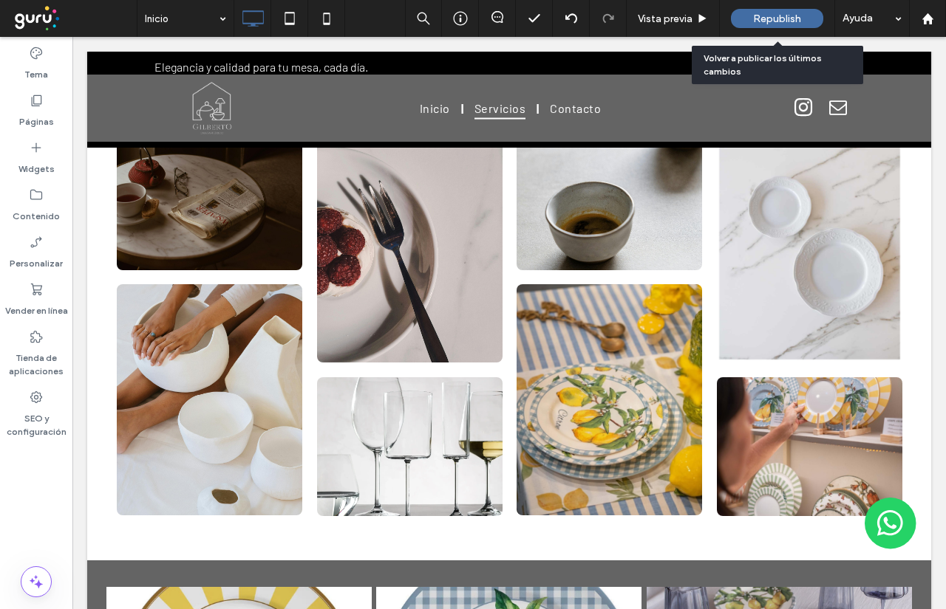
click at [767, 33] on div "Republish" at bounding box center [777, 18] width 92 height 37
click at [768, 18] on span "Republish" at bounding box center [777, 19] width 48 height 13
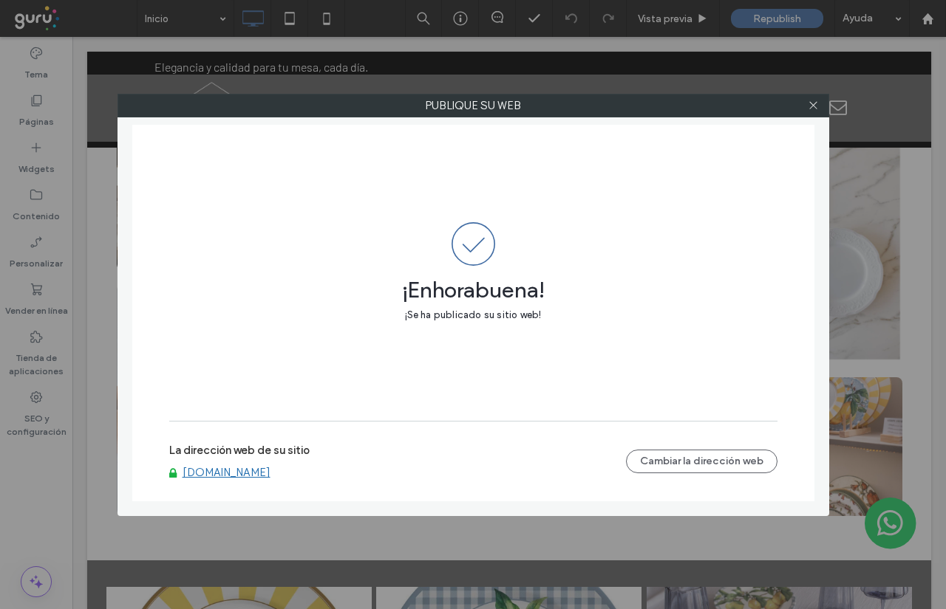
click at [822, 103] on div at bounding box center [813, 106] width 22 height 22
click at [817, 103] on icon at bounding box center [812, 105] width 11 height 11
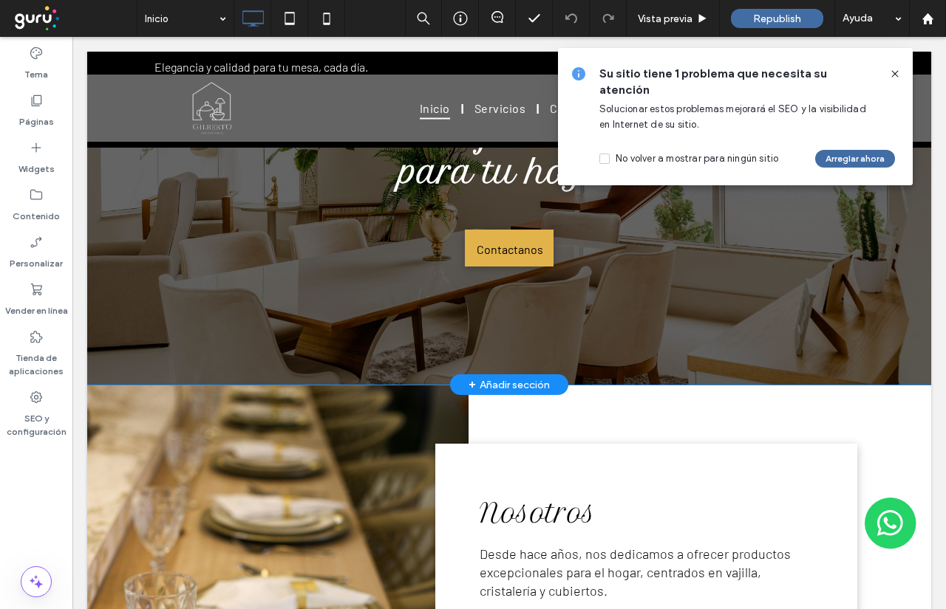
scroll to position [0, 0]
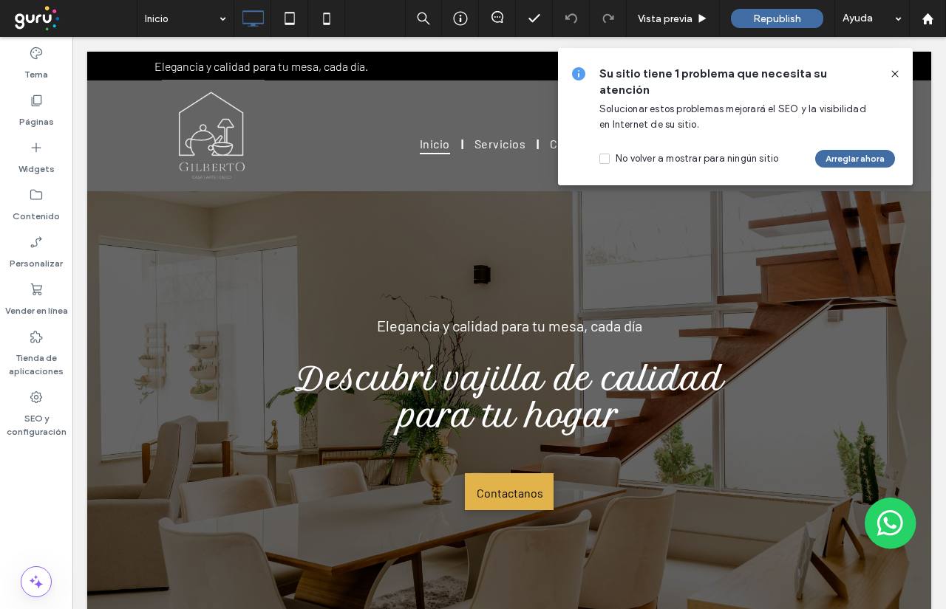
click at [895, 75] on icon at bounding box center [895, 74] width 12 height 12
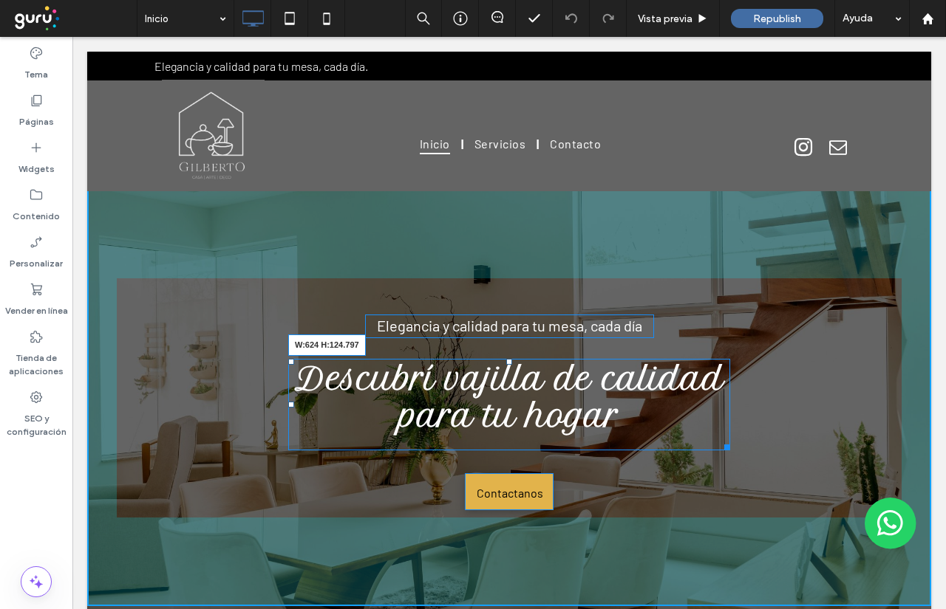
drag, startPoint x: 714, startPoint y: 445, endPoint x: 723, endPoint y: 443, distance: 9.1
click at [723, 443] on div at bounding box center [724, 445] width 11 height 11
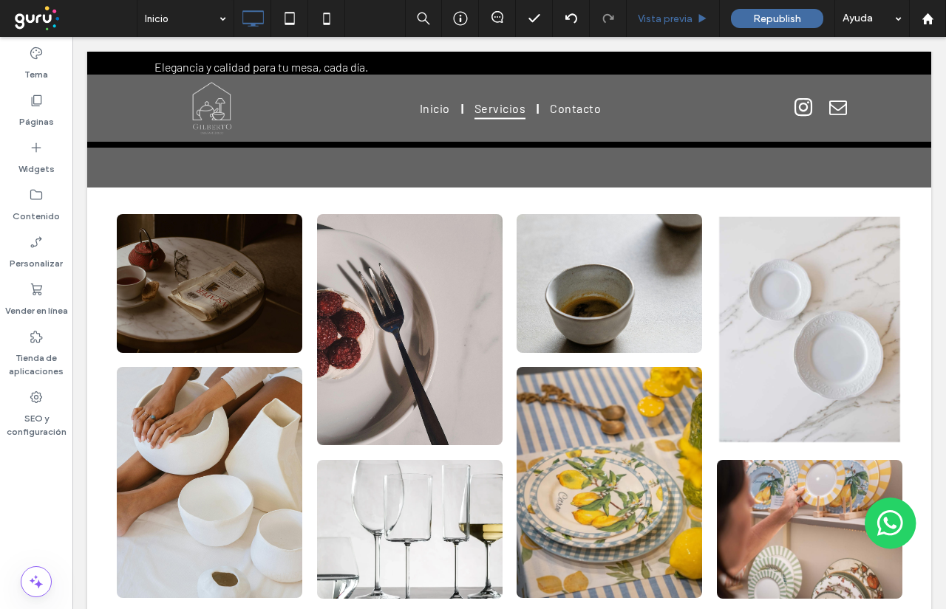
scroll to position [1256, 0]
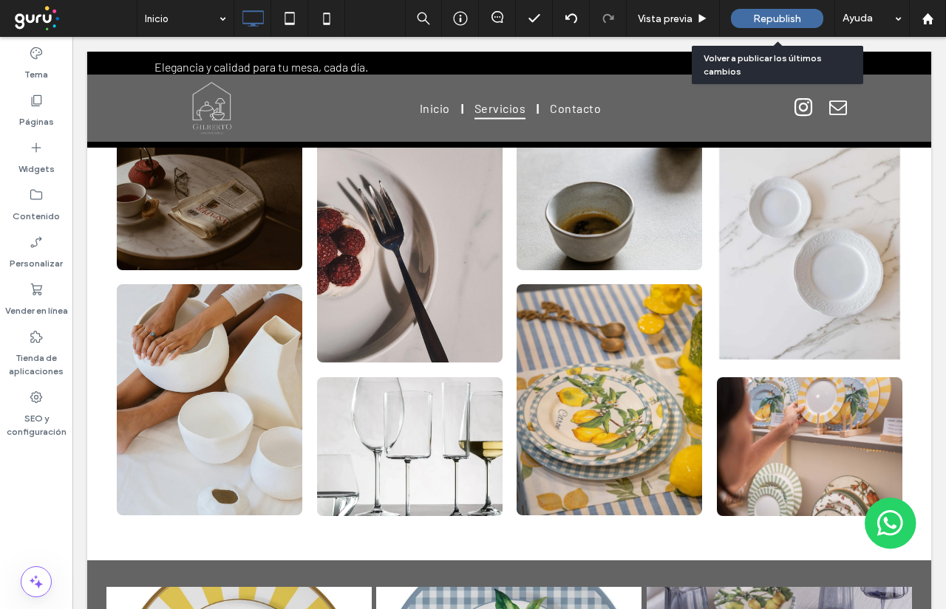
click at [755, 23] on span "Republish" at bounding box center [777, 19] width 48 height 13
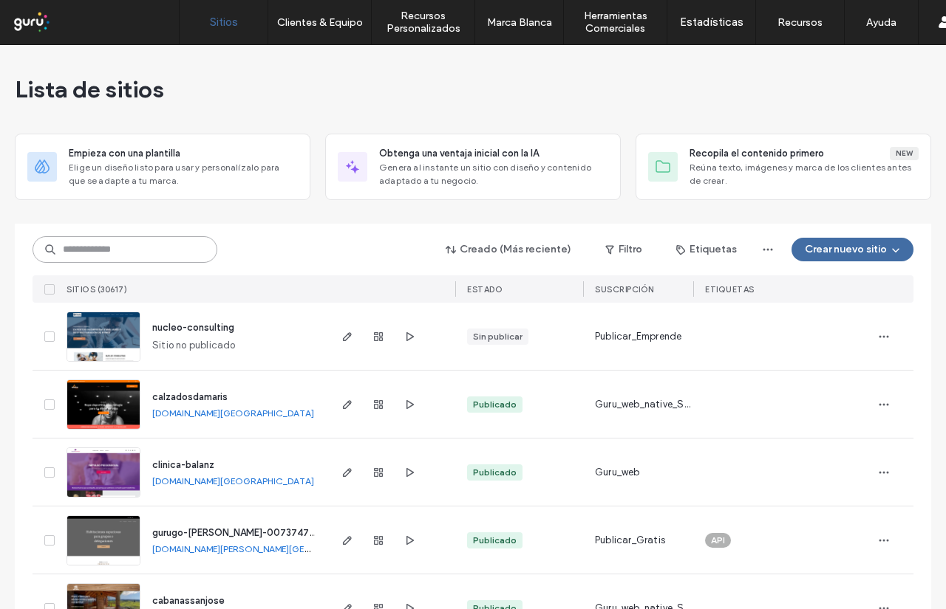
click at [117, 256] on input at bounding box center [125, 249] width 185 height 27
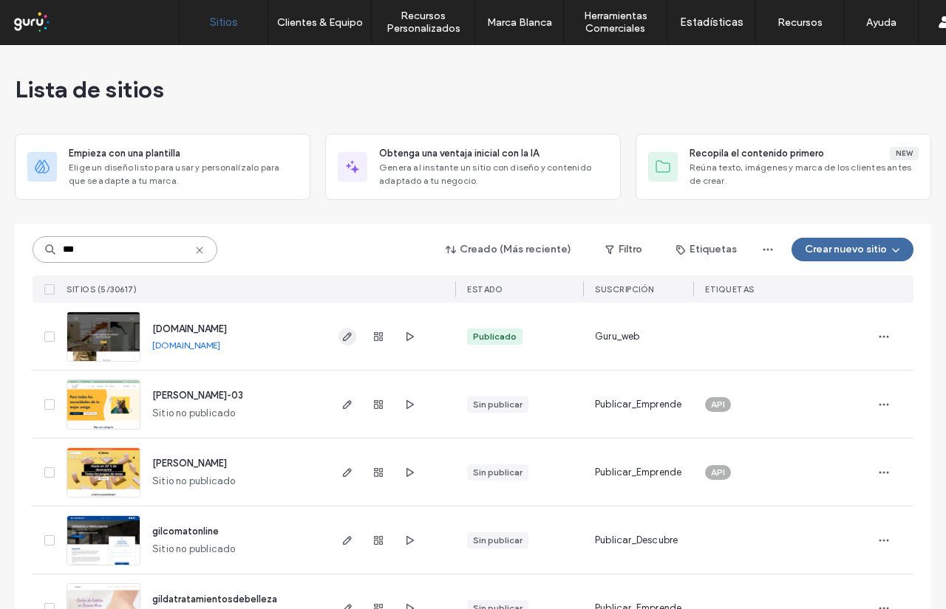
type input "***"
click at [338, 343] on span "button" at bounding box center [347, 337] width 18 height 18
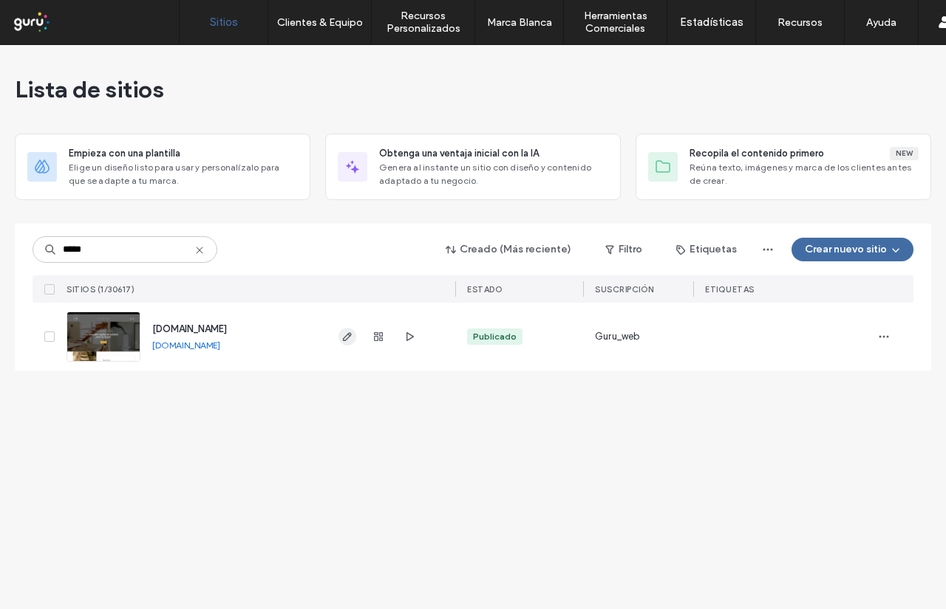
type input "*****"
click at [339, 342] on span "button" at bounding box center [347, 337] width 18 height 18
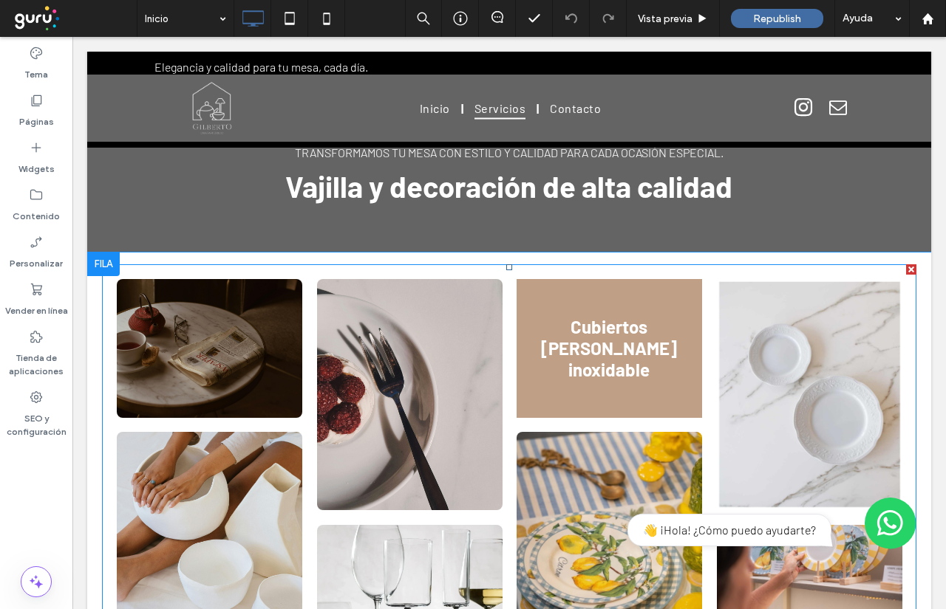
scroll to position [1182, 0]
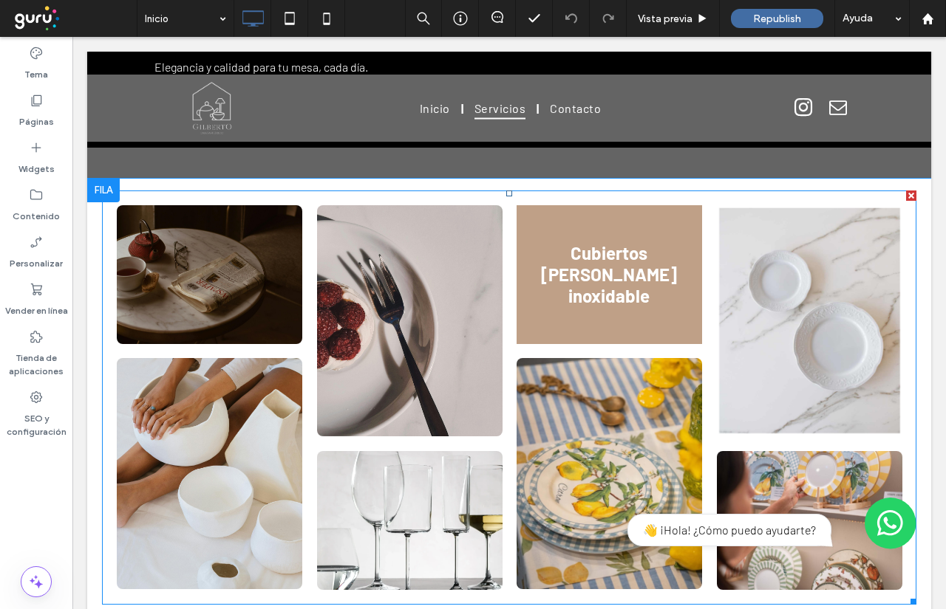
click at [561, 307] on link at bounding box center [608, 274] width 185 height 139
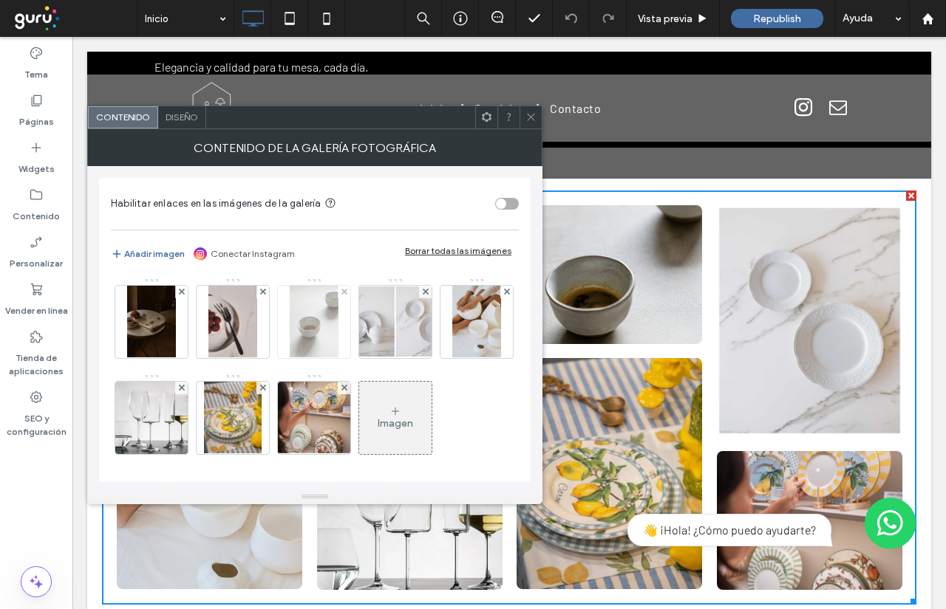
click at [332, 310] on img at bounding box center [314, 322] width 48 height 72
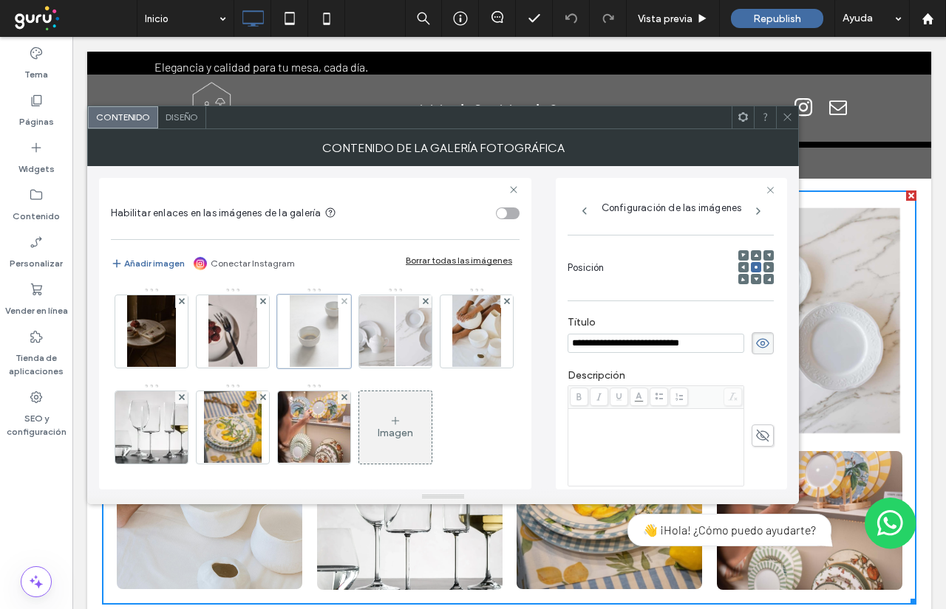
scroll to position [0, 0]
click at [757, 352] on icon at bounding box center [762, 343] width 15 height 16
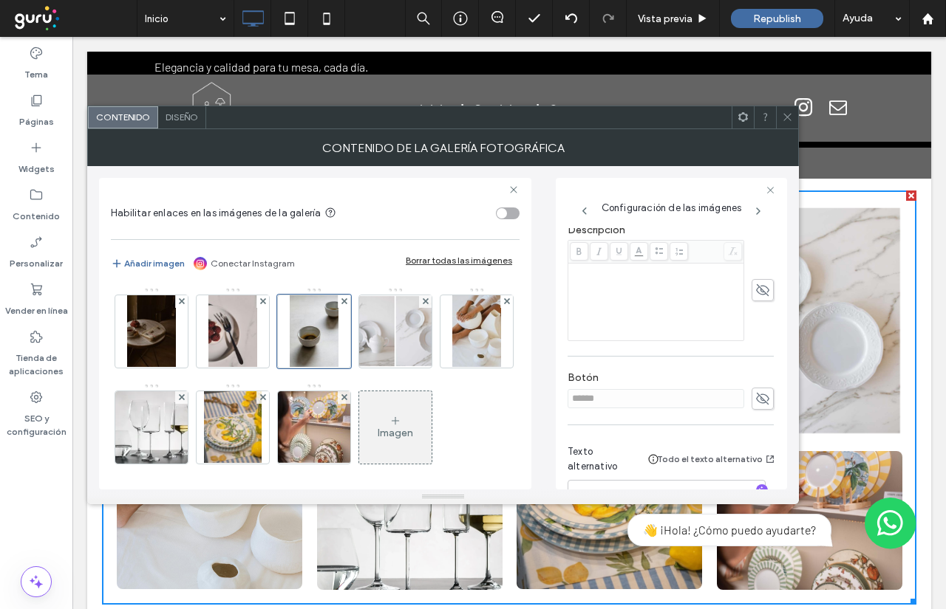
scroll to position [296, 0]
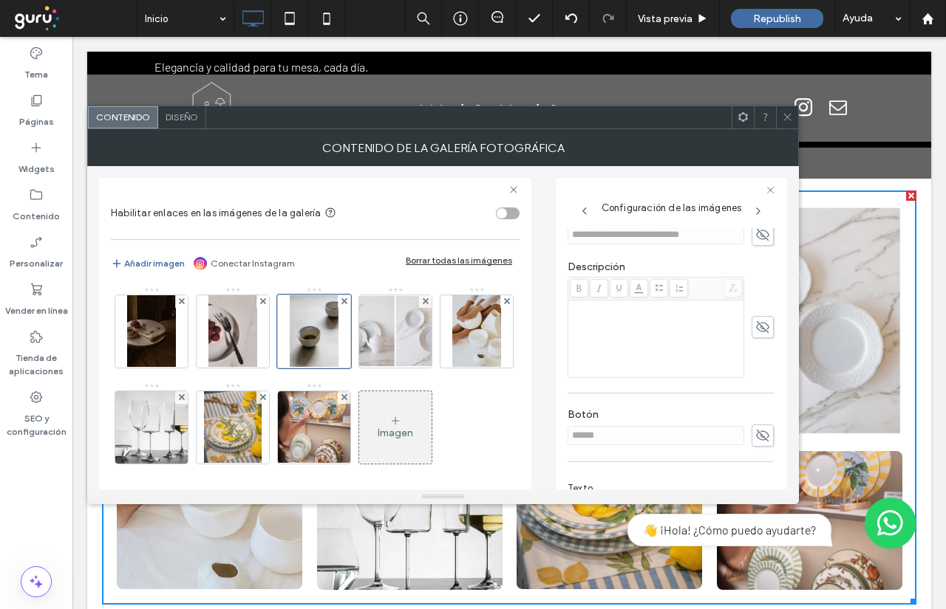
click at [756, 241] on use at bounding box center [762, 235] width 13 height 12
click at [697, 245] on input "**********" at bounding box center [655, 234] width 177 height 19
type input "*******"
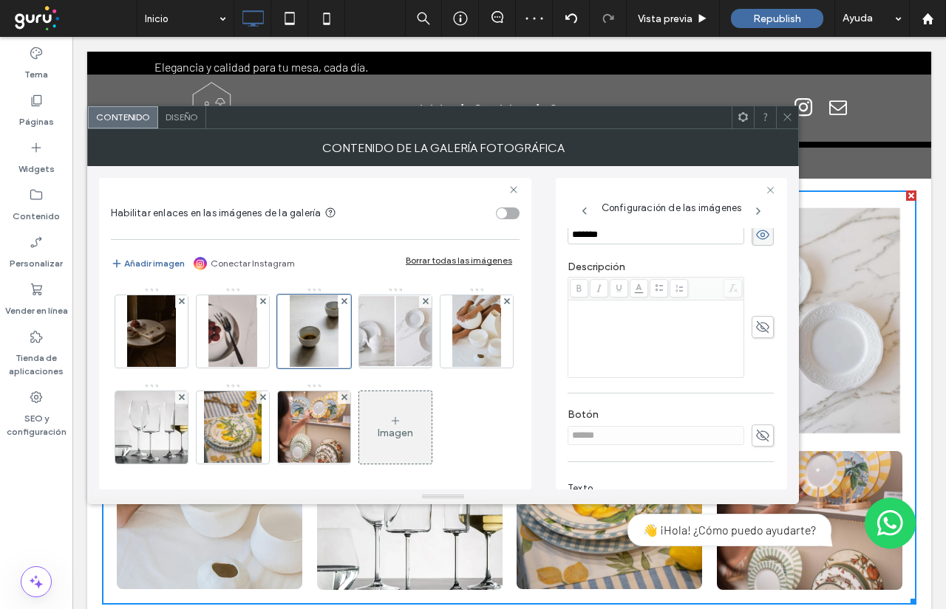
click at [793, 117] on div at bounding box center [787, 117] width 22 height 22
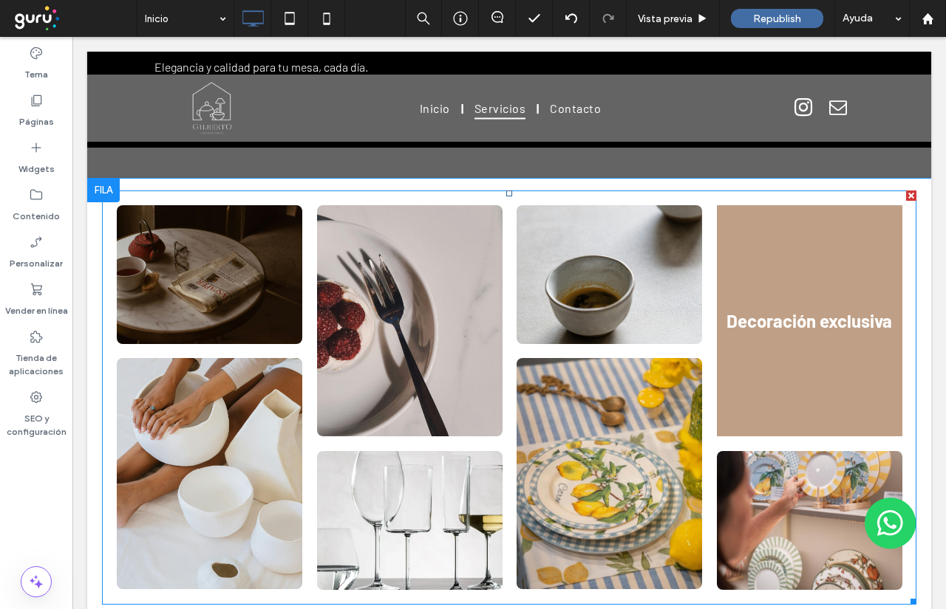
click at [836, 352] on link at bounding box center [809, 320] width 185 height 231
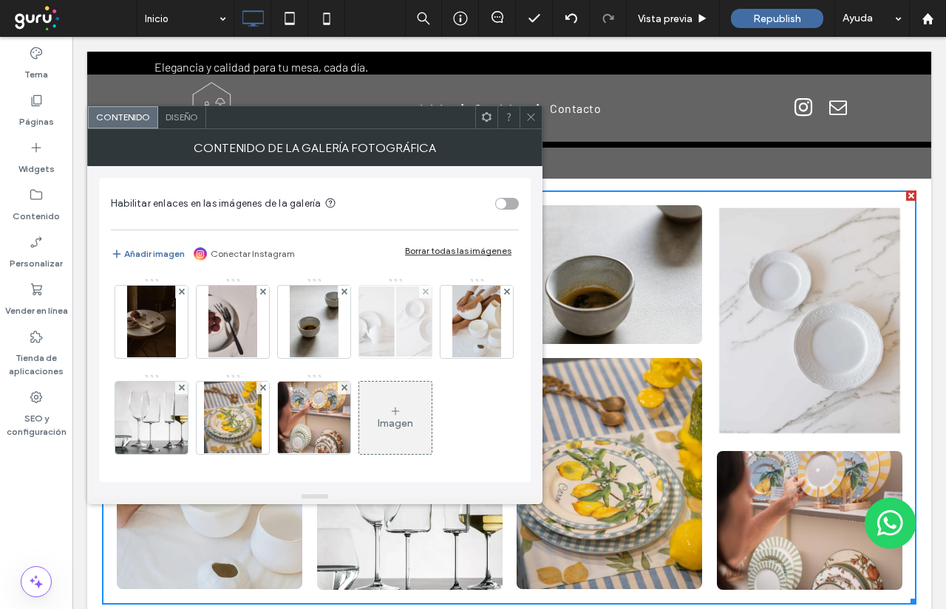
click at [398, 318] on img at bounding box center [396, 322] width 116 height 72
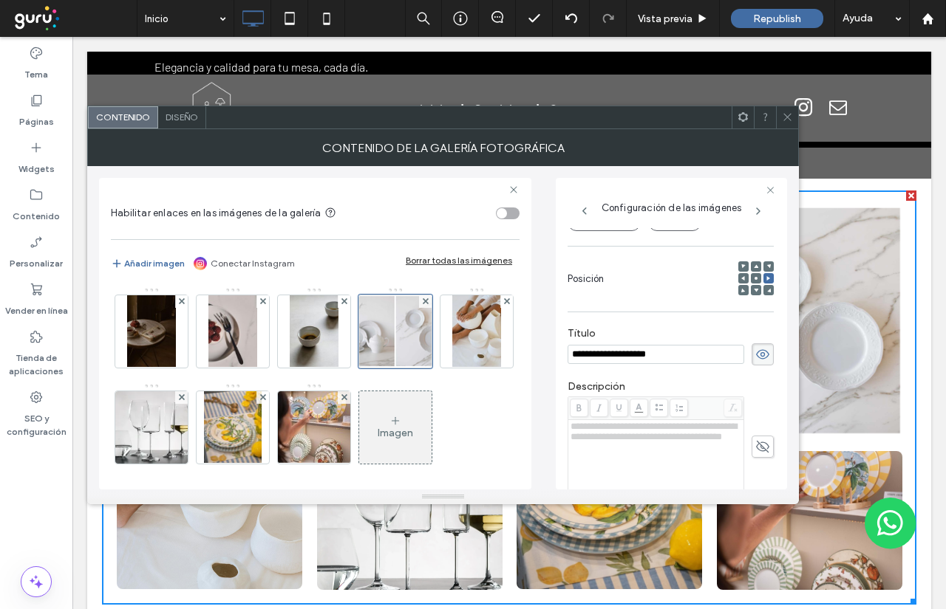
scroll to position [0, 0]
click at [622, 347] on input "**********" at bounding box center [655, 354] width 177 height 19
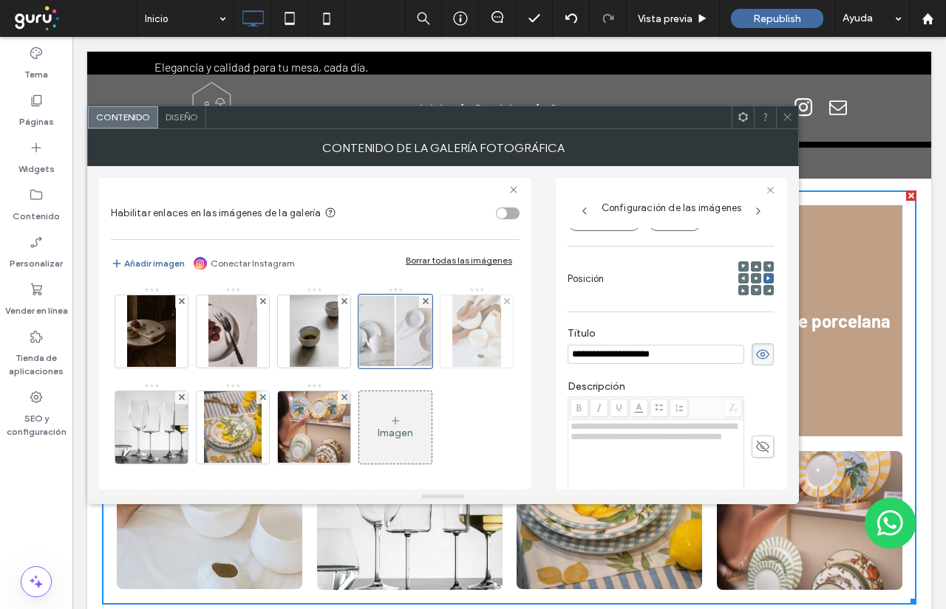
type input "**********"
click at [452, 368] on img at bounding box center [476, 332] width 49 height 72
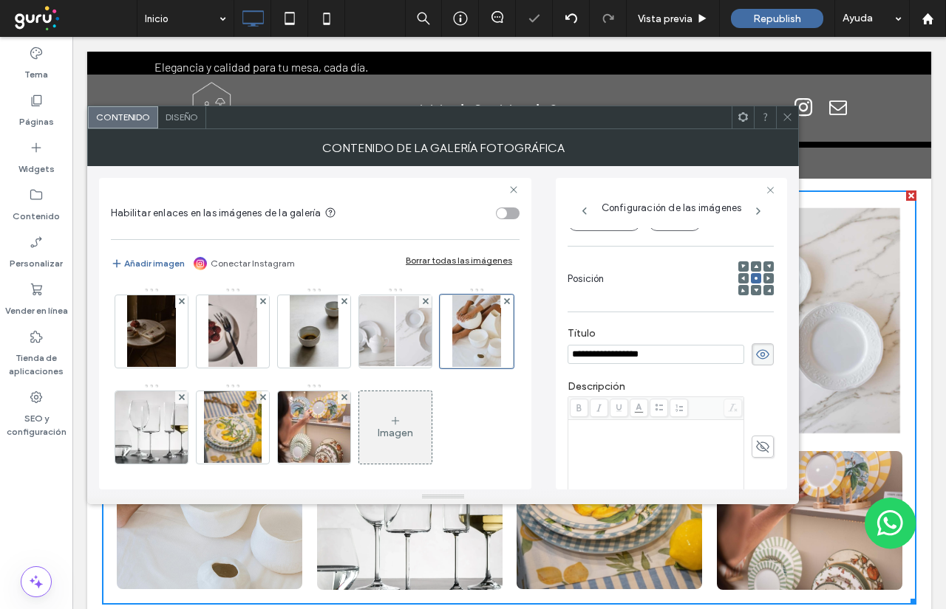
click at [755, 355] on icon at bounding box center [762, 354] width 15 height 16
click at [171, 355] on img at bounding box center [151, 332] width 48 height 72
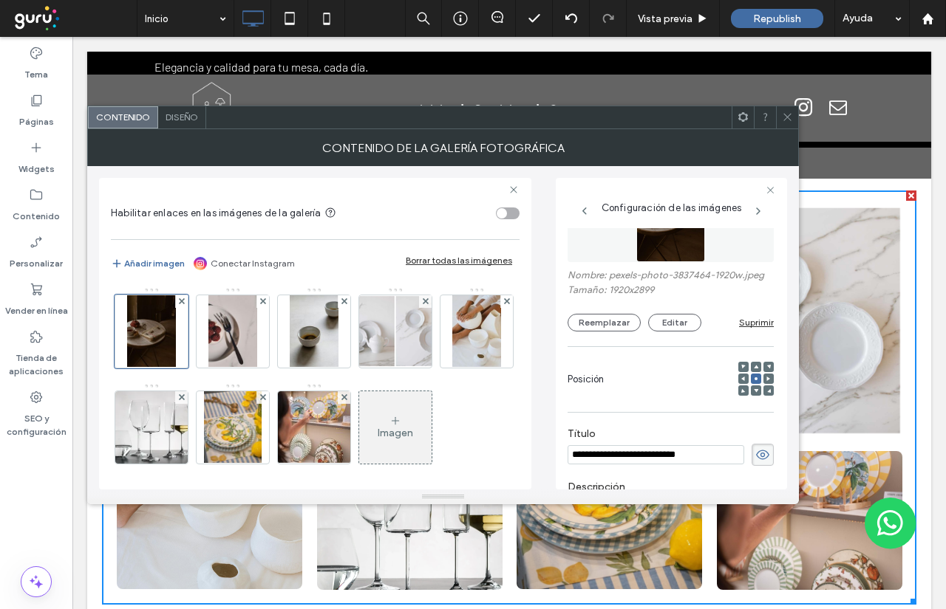
scroll to position [102, 0]
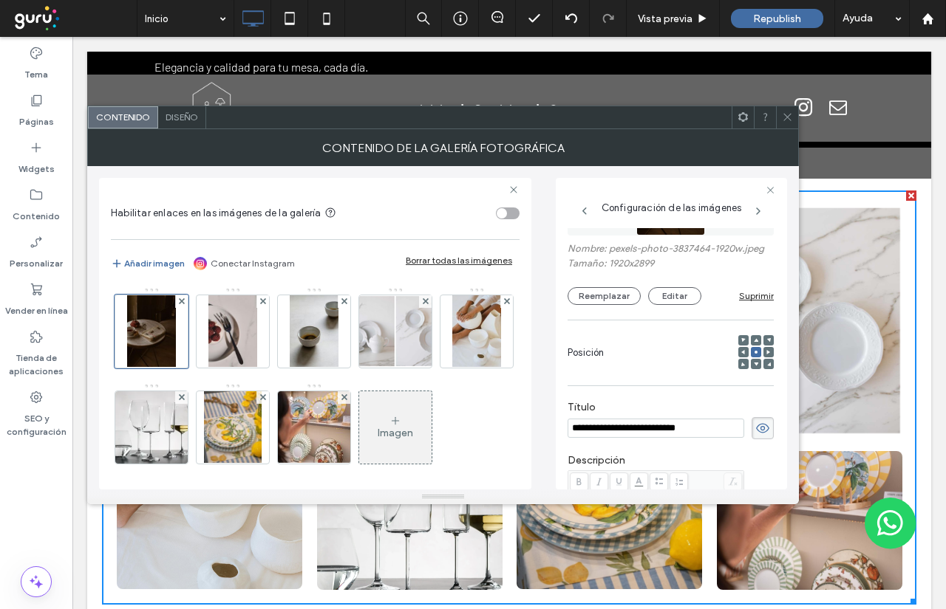
click at [645, 430] on input "**********" at bounding box center [655, 428] width 177 height 19
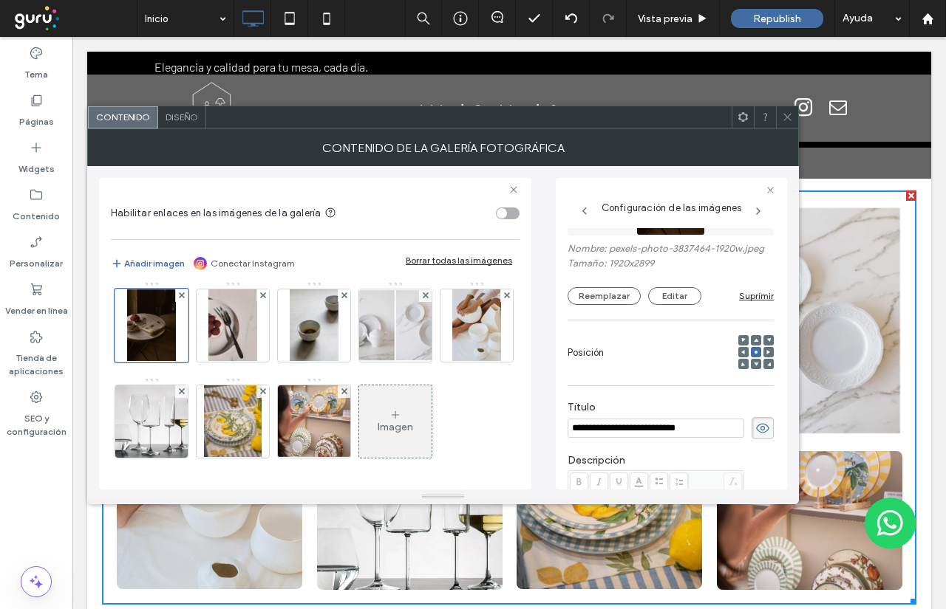
scroll to position [74, 0]
click at [440, 362] on div at bounding box center [476, 326] width 72 height 72
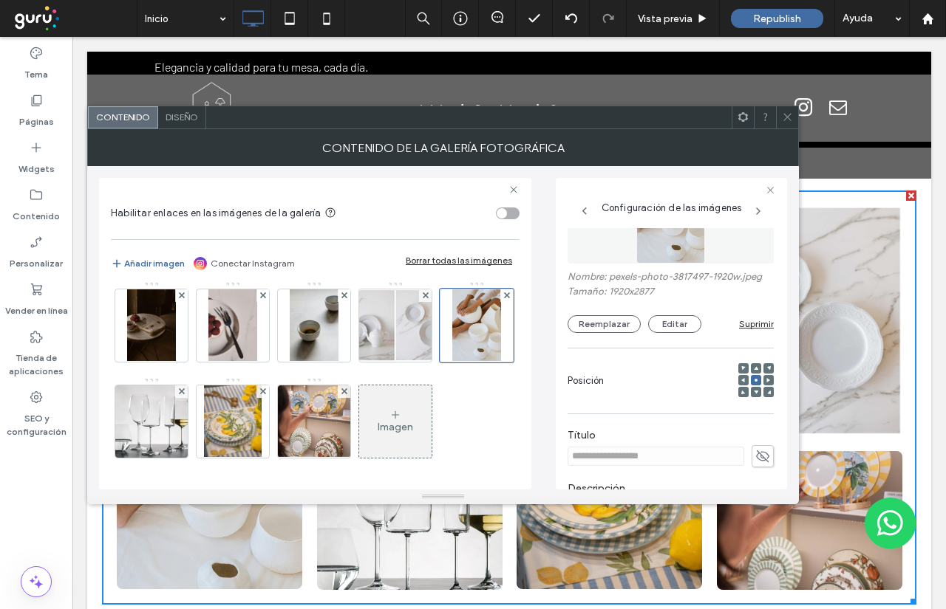
click at [751, 453] on span at bounding box center [762, 456] width 22 height 22
click at [715, 462] on input "**********" at bounding box center [655, 456] width 177 height 19
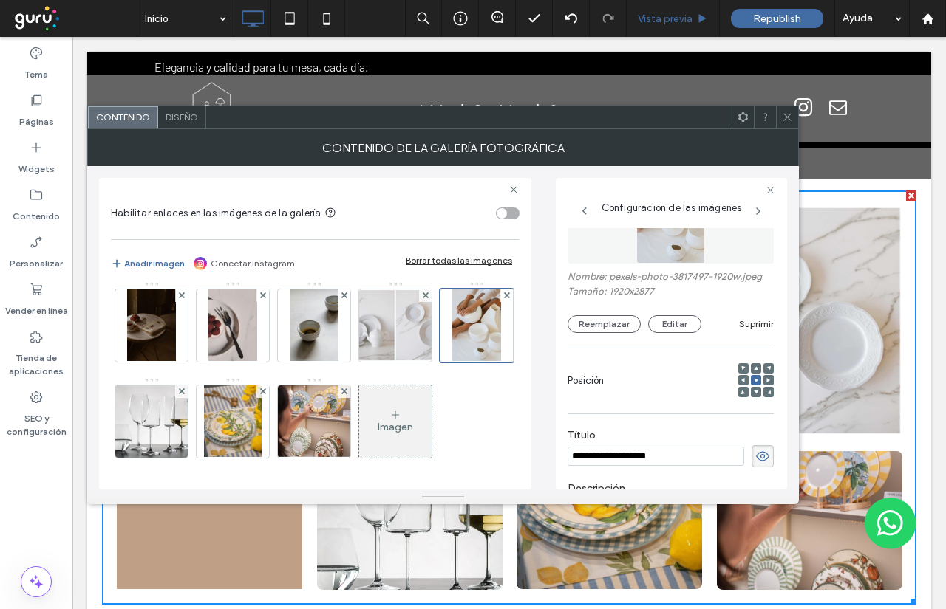
type input "**********"
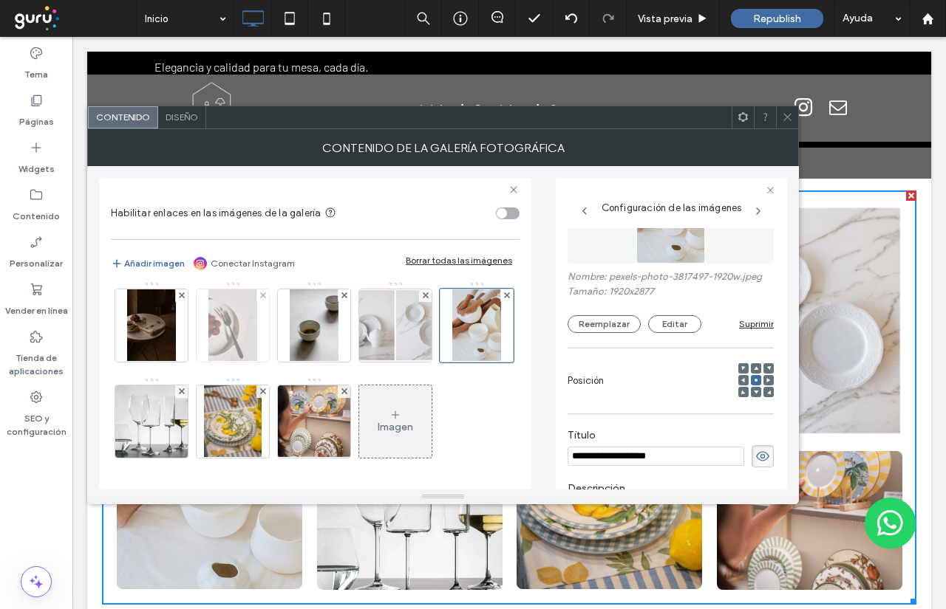
scroll to position [0, 0]
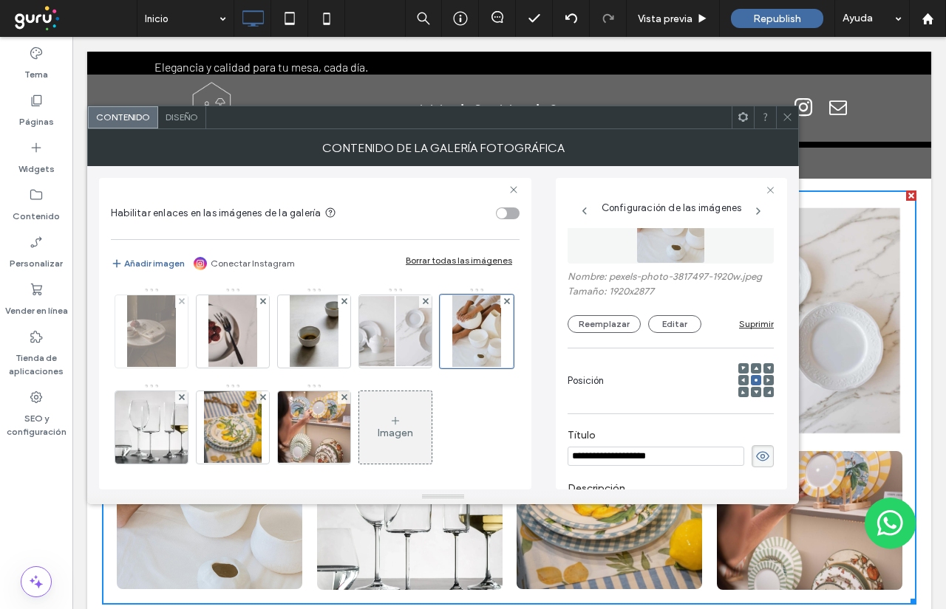
click at [179, 359] on div at bounding box center [151, 332] width 72 height 72
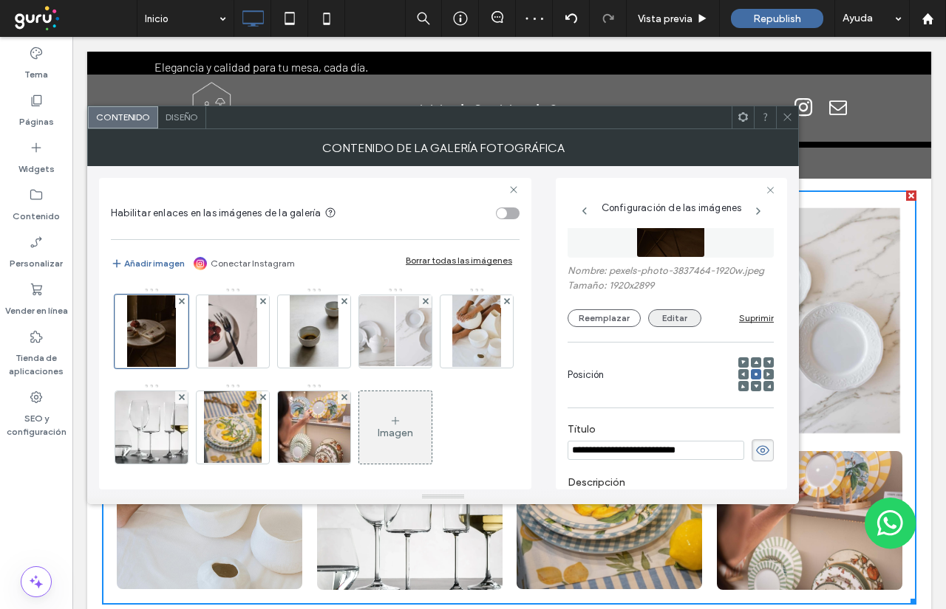
scroll to position [148, 0]
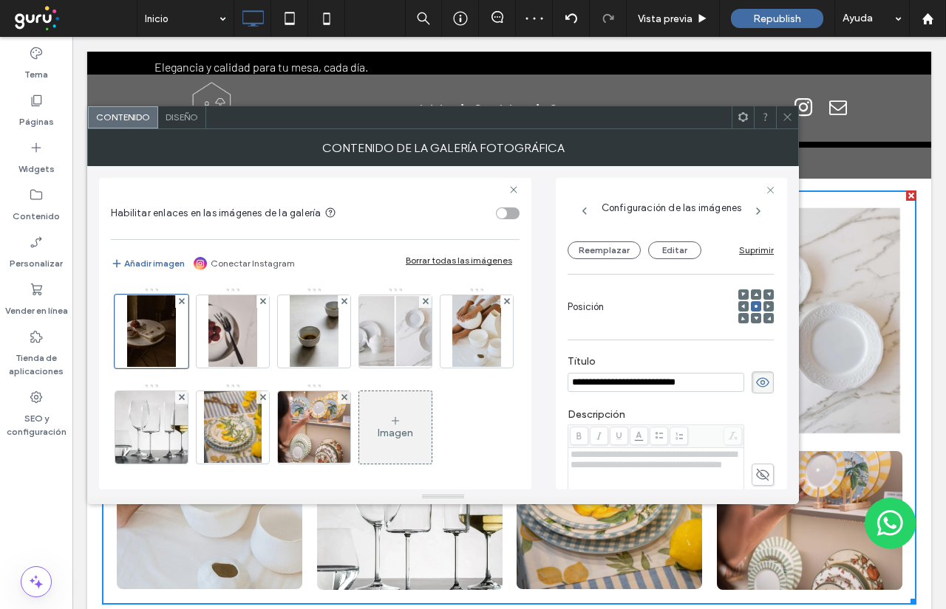
click at [670, 392] on input "**********" at bounding box center [655, 382] width 177 height 19
type input "**********"
click at [452, 368] on img at bounding box center [476, 332] width 49 height 72
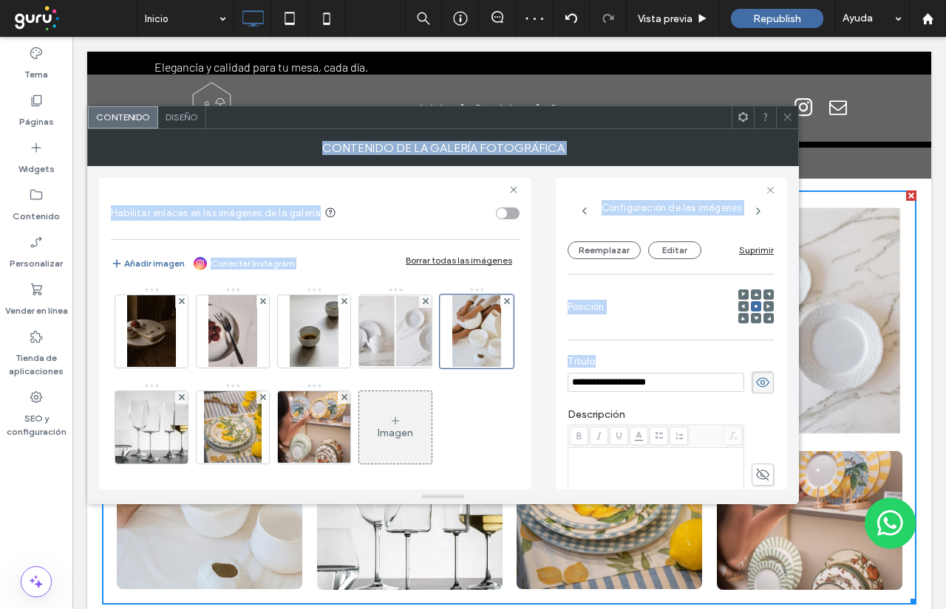
drag, startPoint x: 786, startPoint y: 116, endPoint x: 656, endPoint y: 369, distance: 284.1
click at [656, 369] on div "**********" at bounding box center [442, 305] width 711 height 399
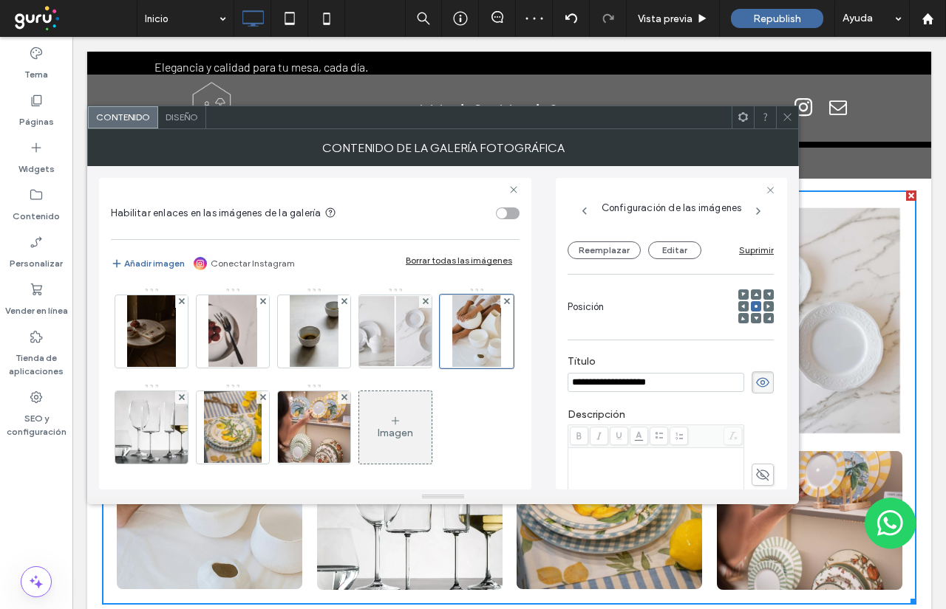
click at [751, 383] on span at bounding box center [762, 383] width 22 height 22
drag, startPoint x: 787, startPoint y: 113, endPoint x: 765, endPoint y: 129, distance: 26.5
click at [787, 115] on icon at bounding box center [787, 117] width 11 height 11
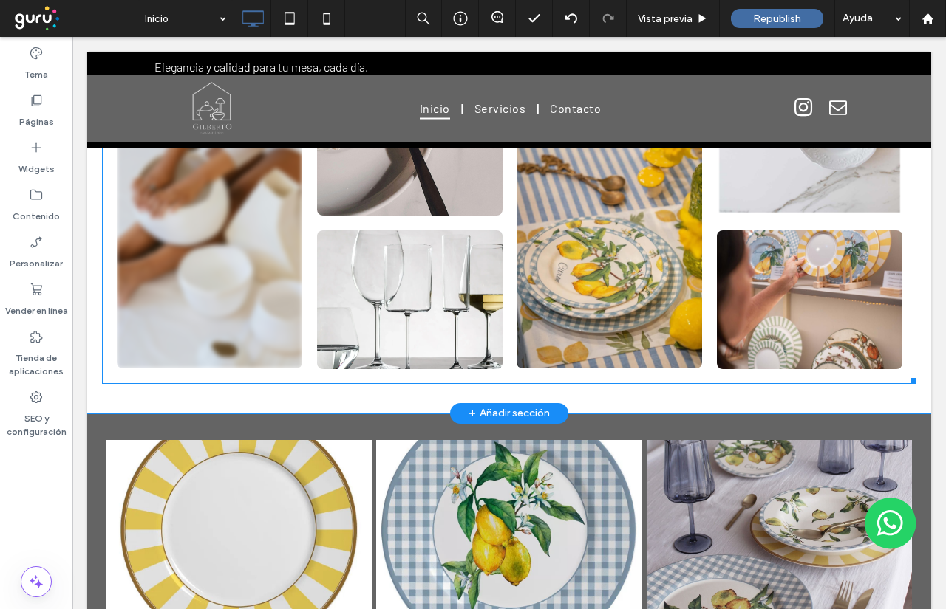
scroll to position [1404, 0]
click at [180, 346] on link at bounding box center [209, 252] width 185 height 231
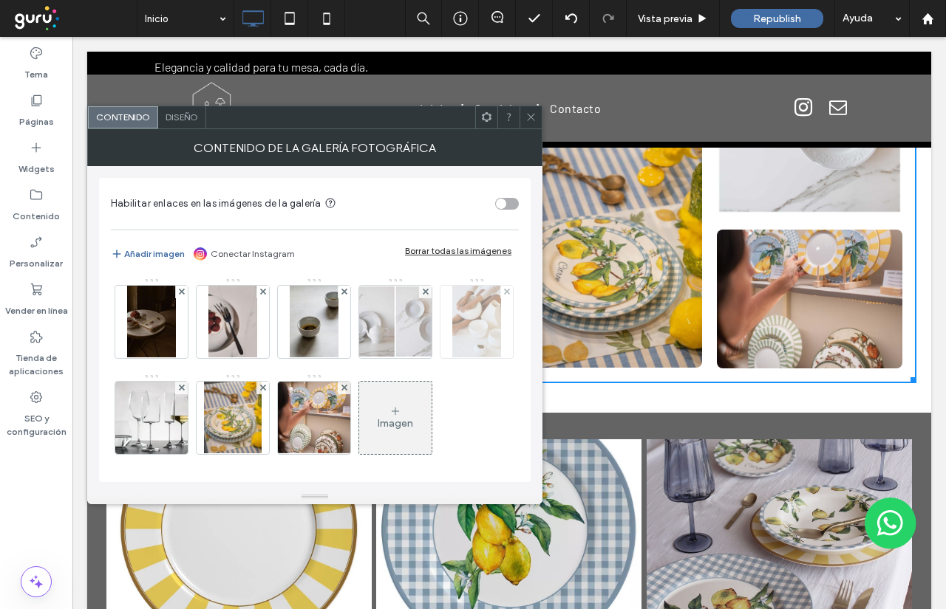
click at [452, 358] on img at bounding box center [476, 322] width 49 height 72
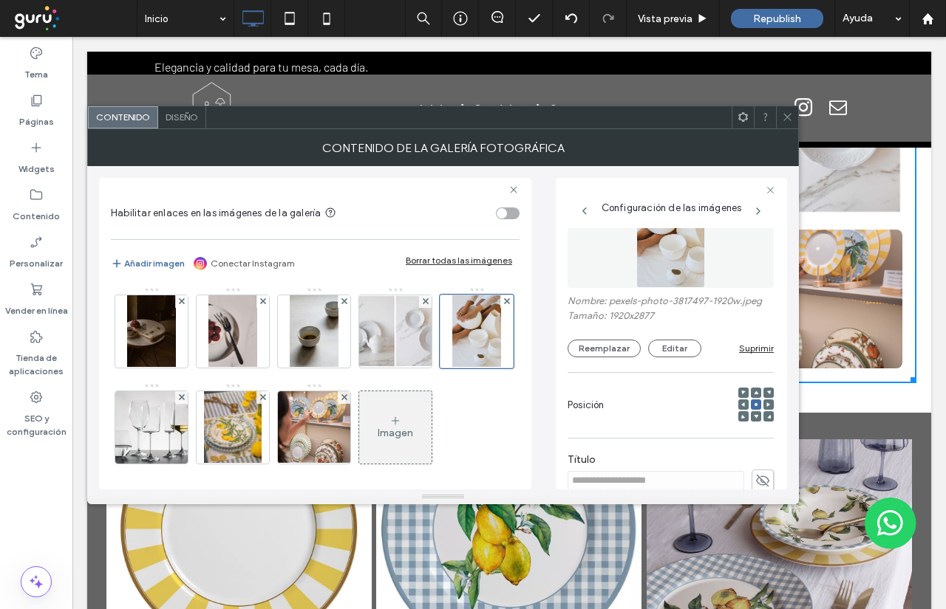
scroll to position [74, 0]
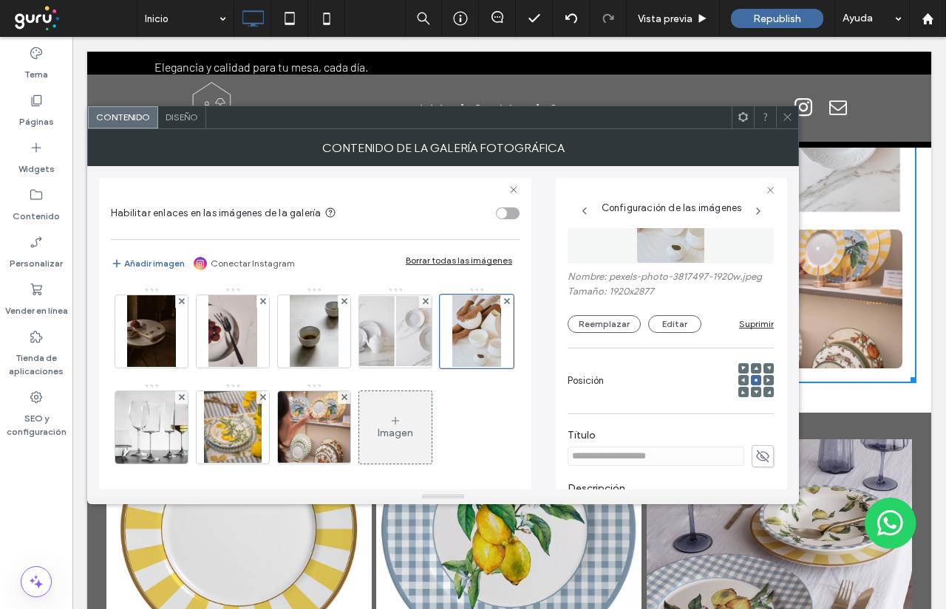
click at [755, 453] on icon at bounding box center [762, 456] width 15 height 16
click at [690, 454] on input "**********" at bounding box center [655, 456] width 177 height 19
type input "**********"
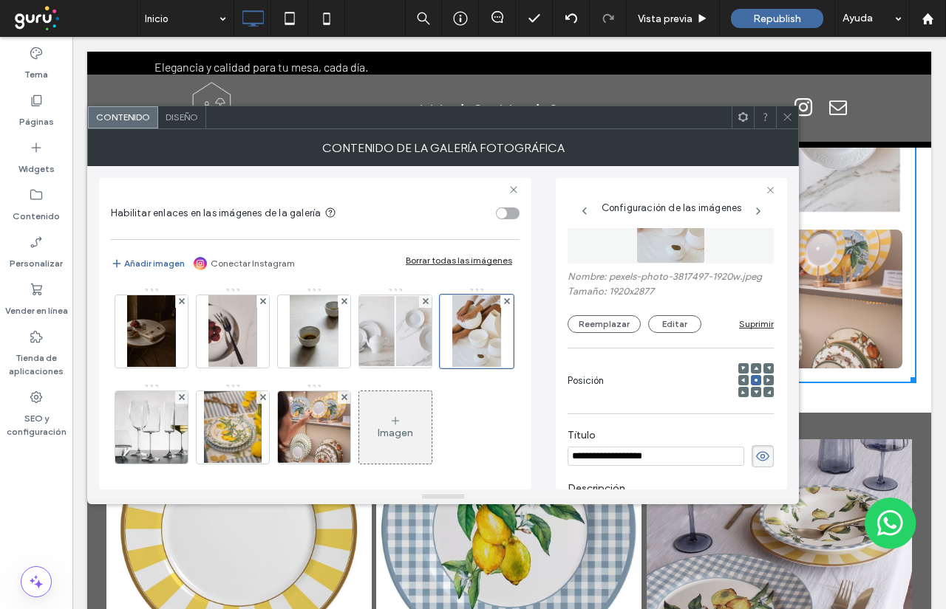
click at [788, 118] on icon at bounding box center [787, 117] width 11 height 11
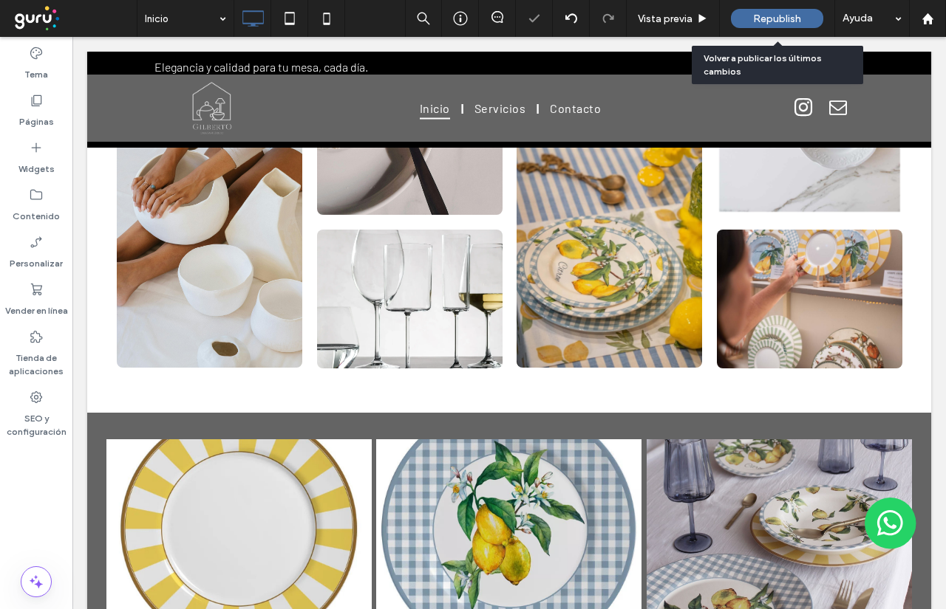
click at [785, 29] on div "Republish" at bounding box center [777, 18] width 92 height 37
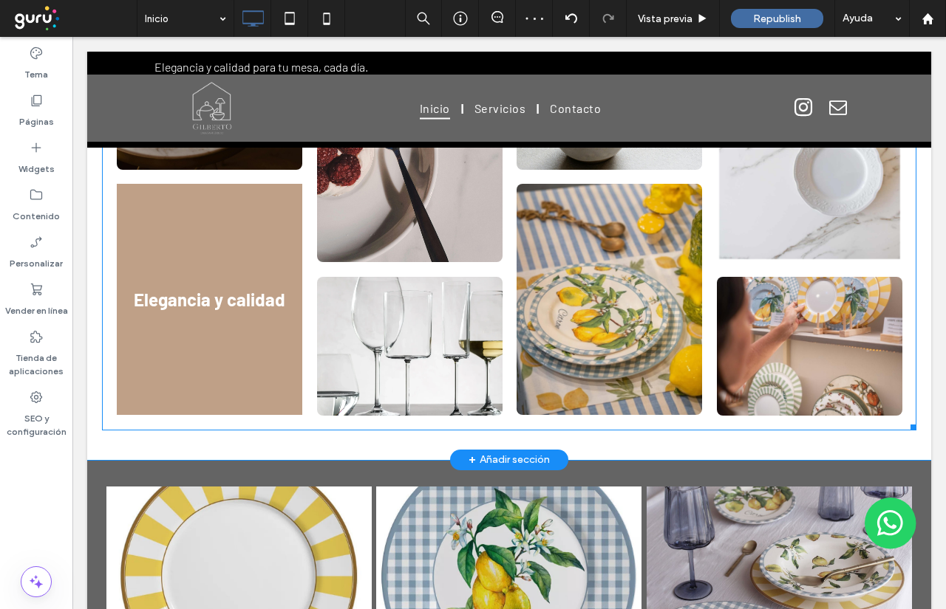
scroll to position [1330, 0]
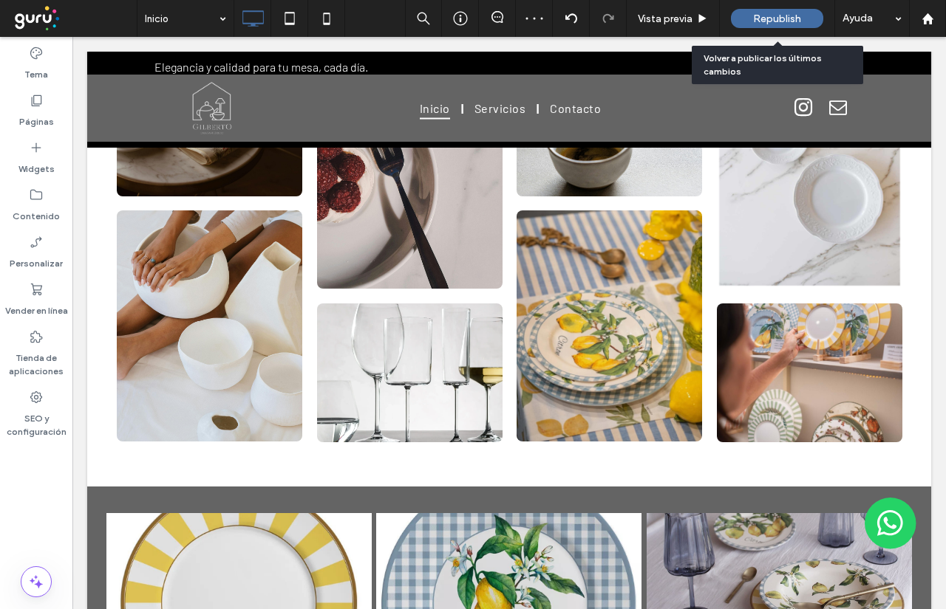
click at [796, 24] on span "Republish" at bounding box center [777, 19] width 48 height 13
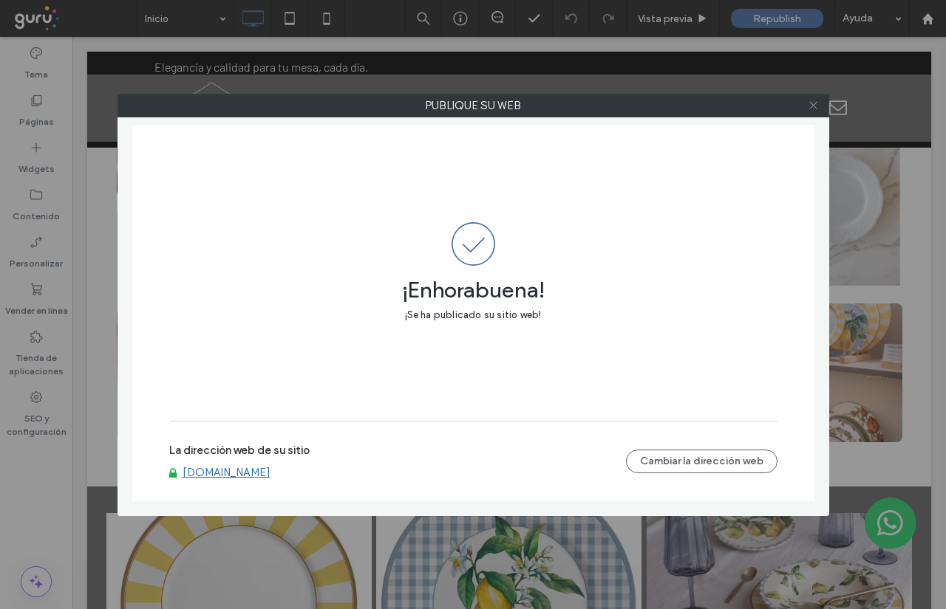
click at [813, 109] on icon at bounding box center [812, 105] width 11 height 11
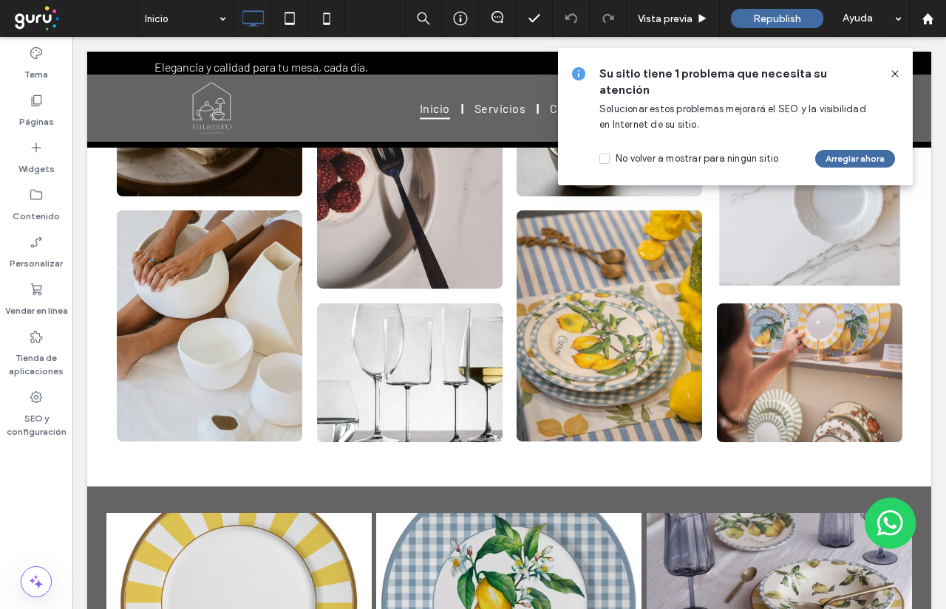
drag, startPoint x: 897, startPoint y: 64, endPoint x: 895, endPoint y: 72, distance: 9.1
click at [895, 72] on div "Su sitio tiene 1 problema que necesita su atención Solucionar estos problemas m…" at bounding box center [735, 116] width 355 height 137
click at [895, 74] on icon at bounding box center [895, 74] width 12 height 12
